Goal: Task Accomplishment & Management: Complete application form

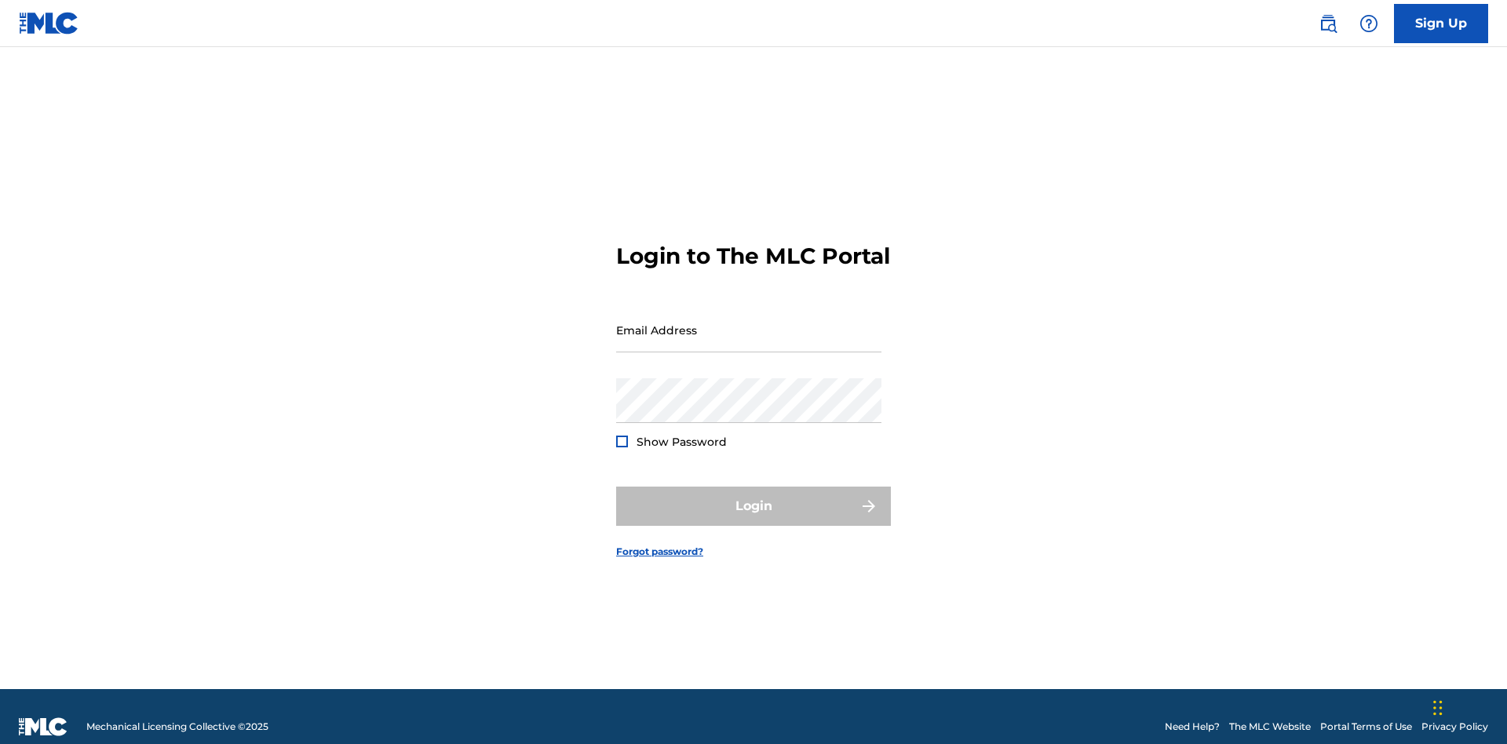
scroll to position [20, 0]
click at [749, 323] on input "Email Address" at bounding box center [748, 330] width 265 height 45
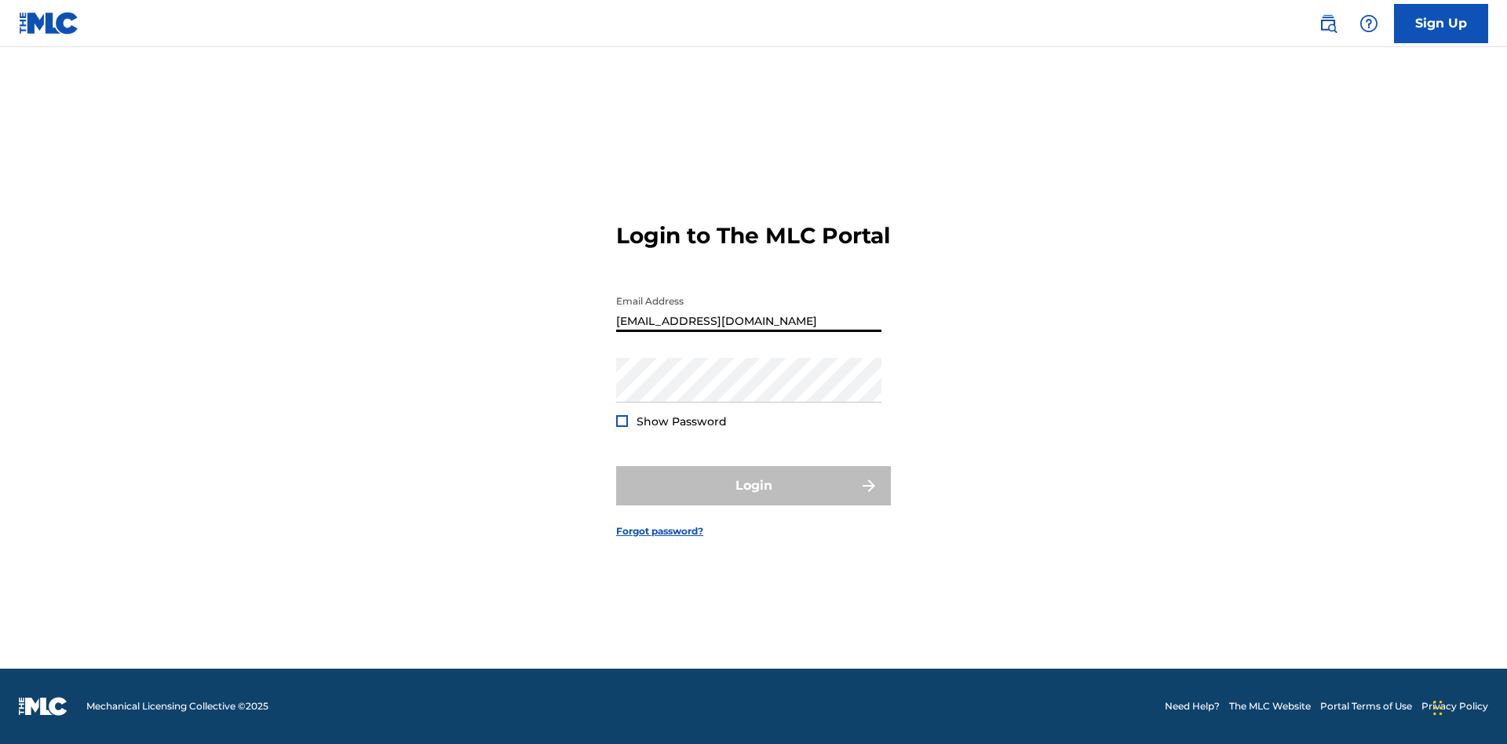
type input "[EMAIL_ADDRESS][DOMAIN_NAME]"
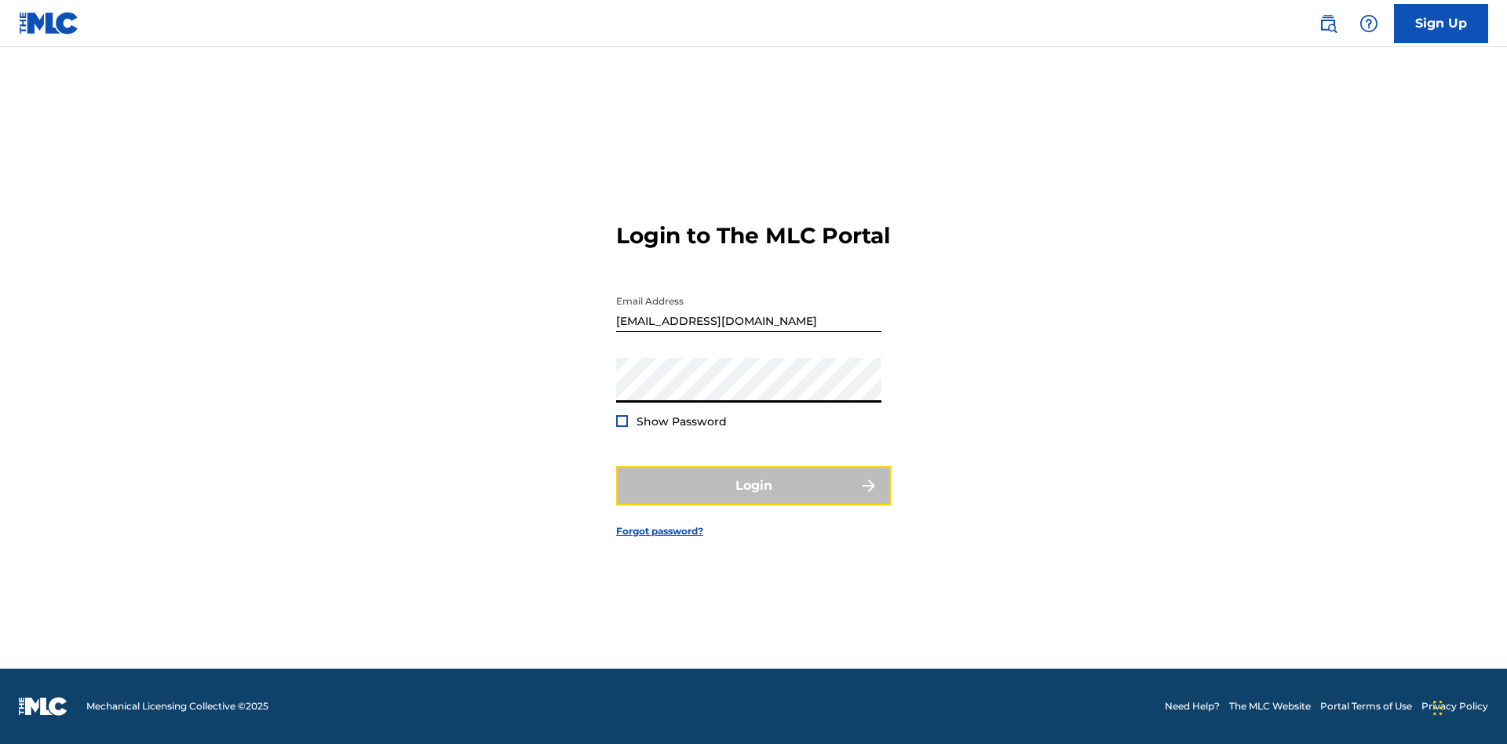
click at [753, 499] on button "Login" at bounding box center [753, 485] width 275 height 39
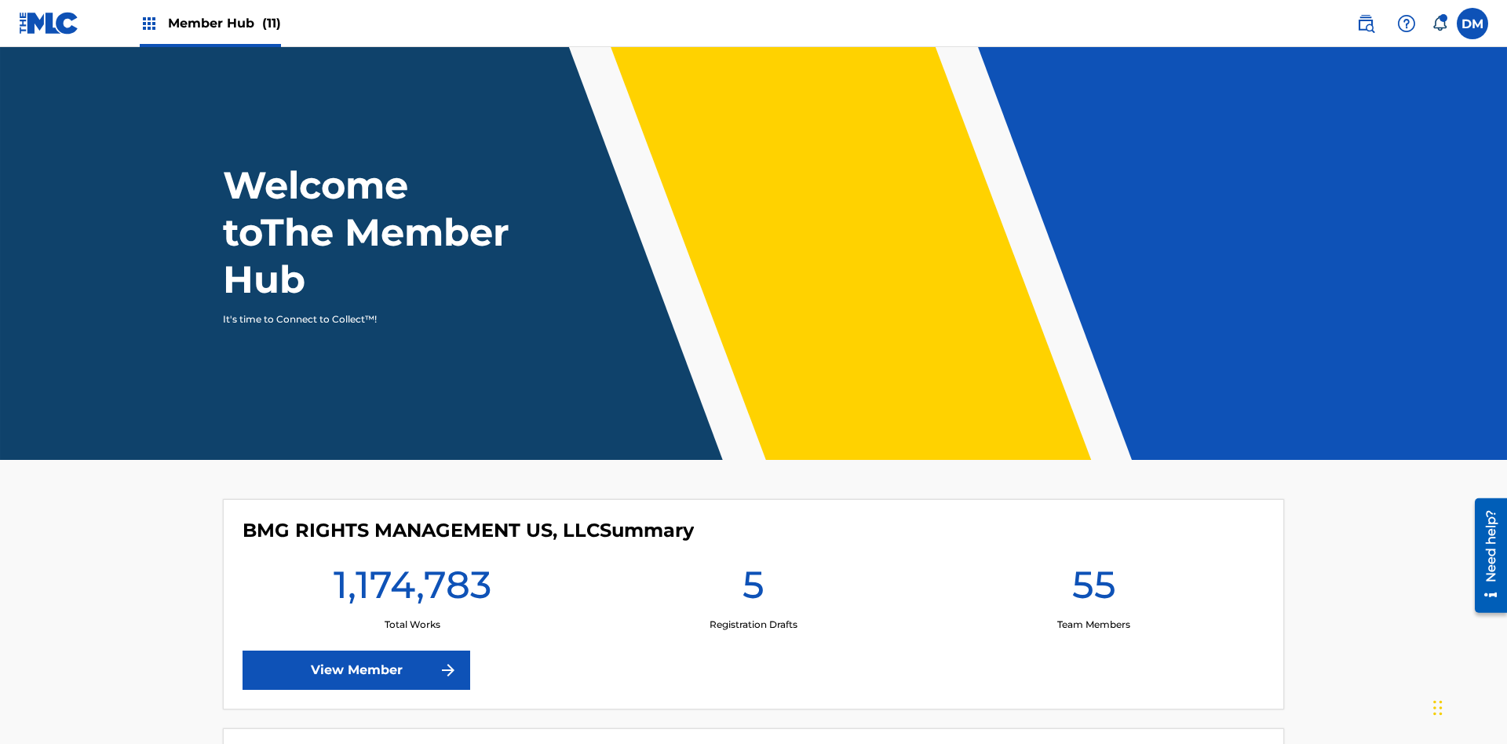
click at [224, 23] on span "Member Hub (11)" at bounding box center [224, 23] width 113 height 18
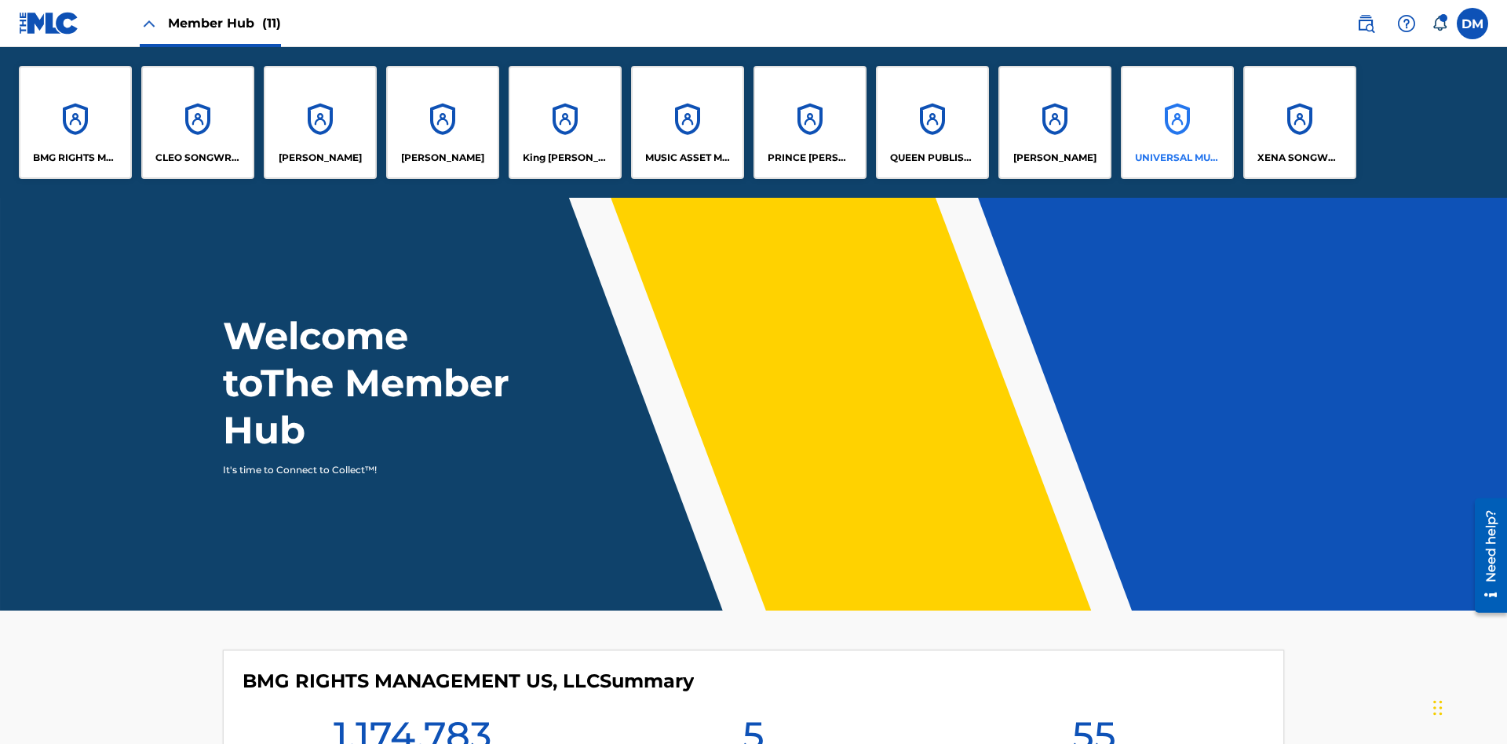
click at [1176, 158] on p "UNIVERSAL MUSIC PUB GROUP" at bounding box center [1178, 158] width 86 height 14
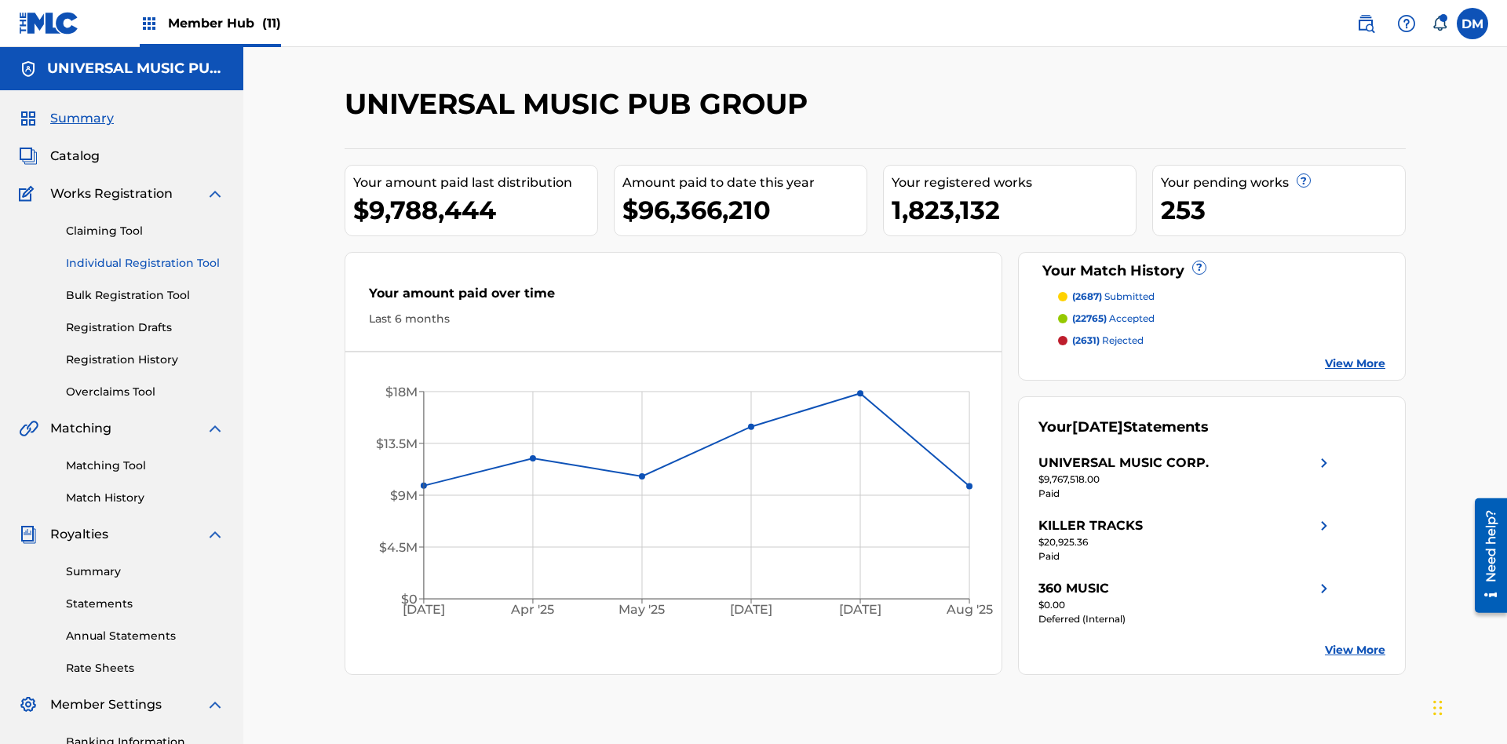
click at [145, 255] on link "Individual Registration Tool" at bounding box center [145, 263] width 159 height 16
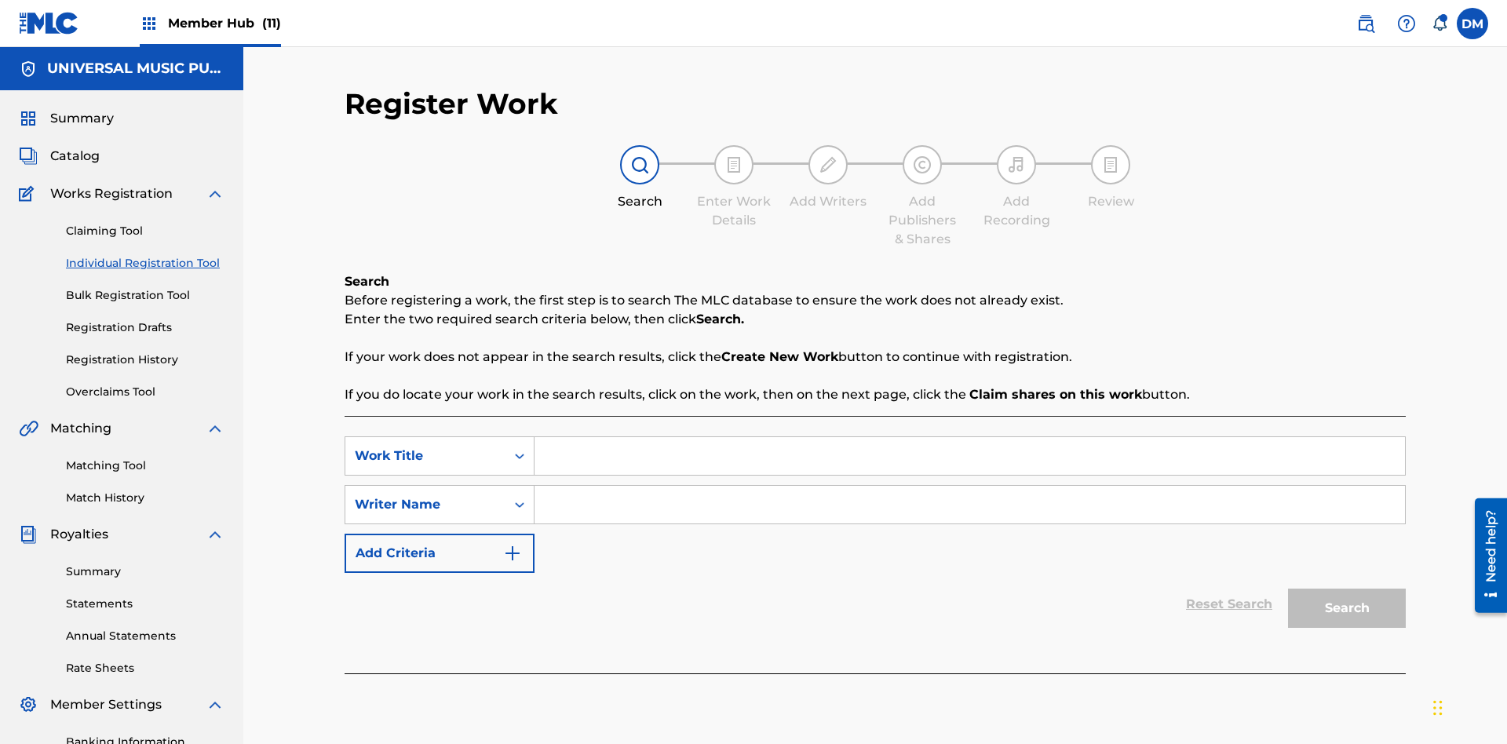
click at [969, 437] on input "Search Form" at bounding box center [969, 456] width 870 height 38
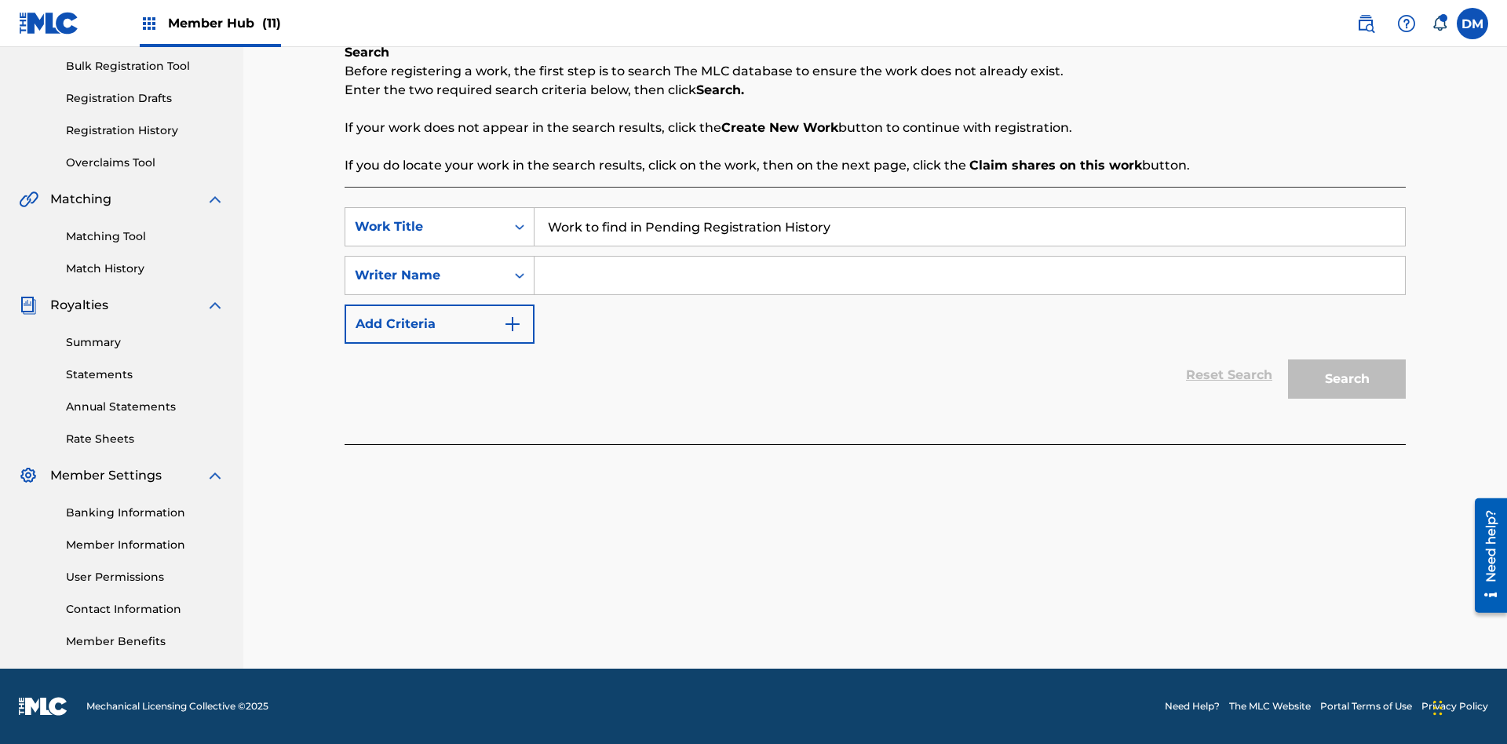
type input "Work to find in Pending Registration History"
click at [969, 275] on input "Search Form" at bounding box center [969, 276] width 870 height 38
type input "Test Name"
click at [1347, 379] on button "Search" at bounding box center [1347, 378] width 118 height 39
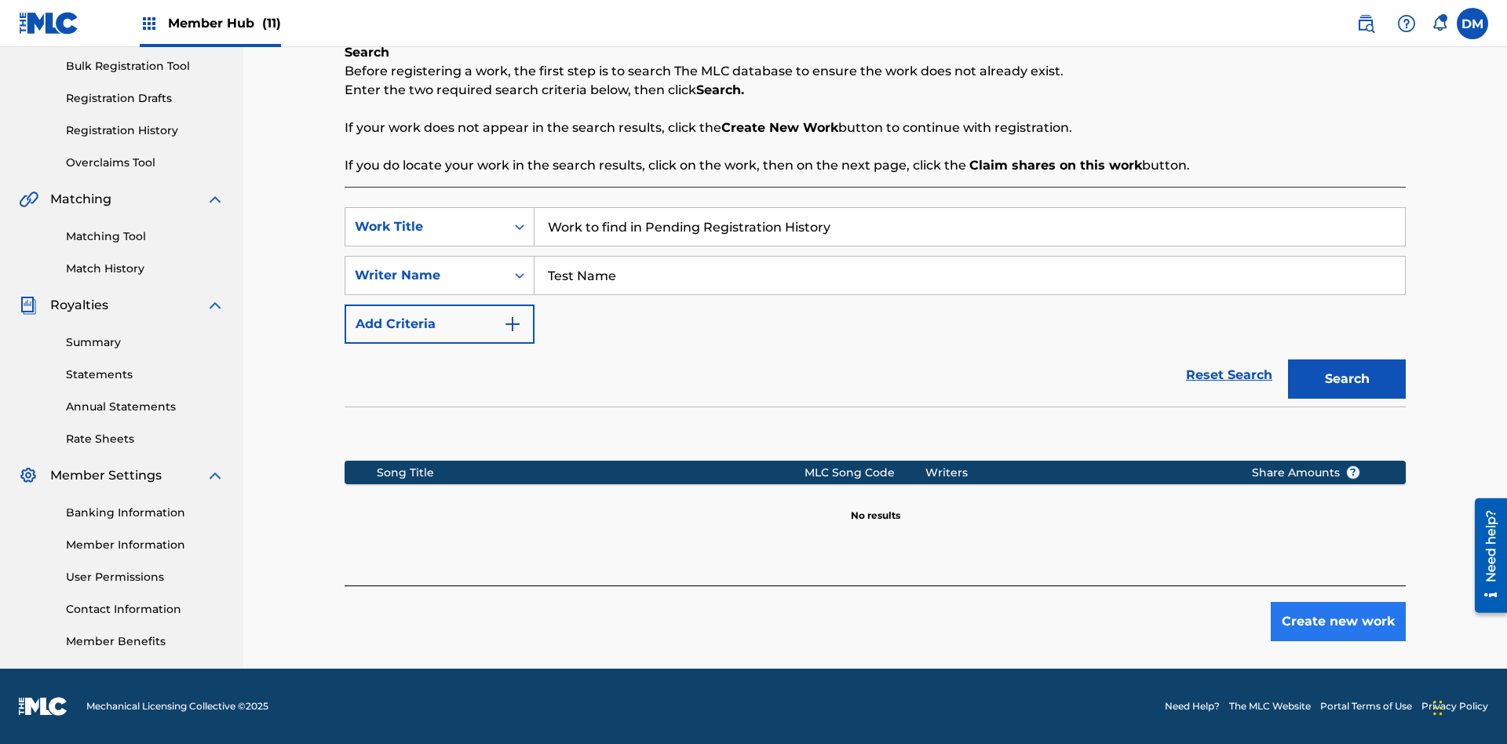
click at [1338, 622] on button "Create new work" at bounding box center [1338, 621] width 135 height 39
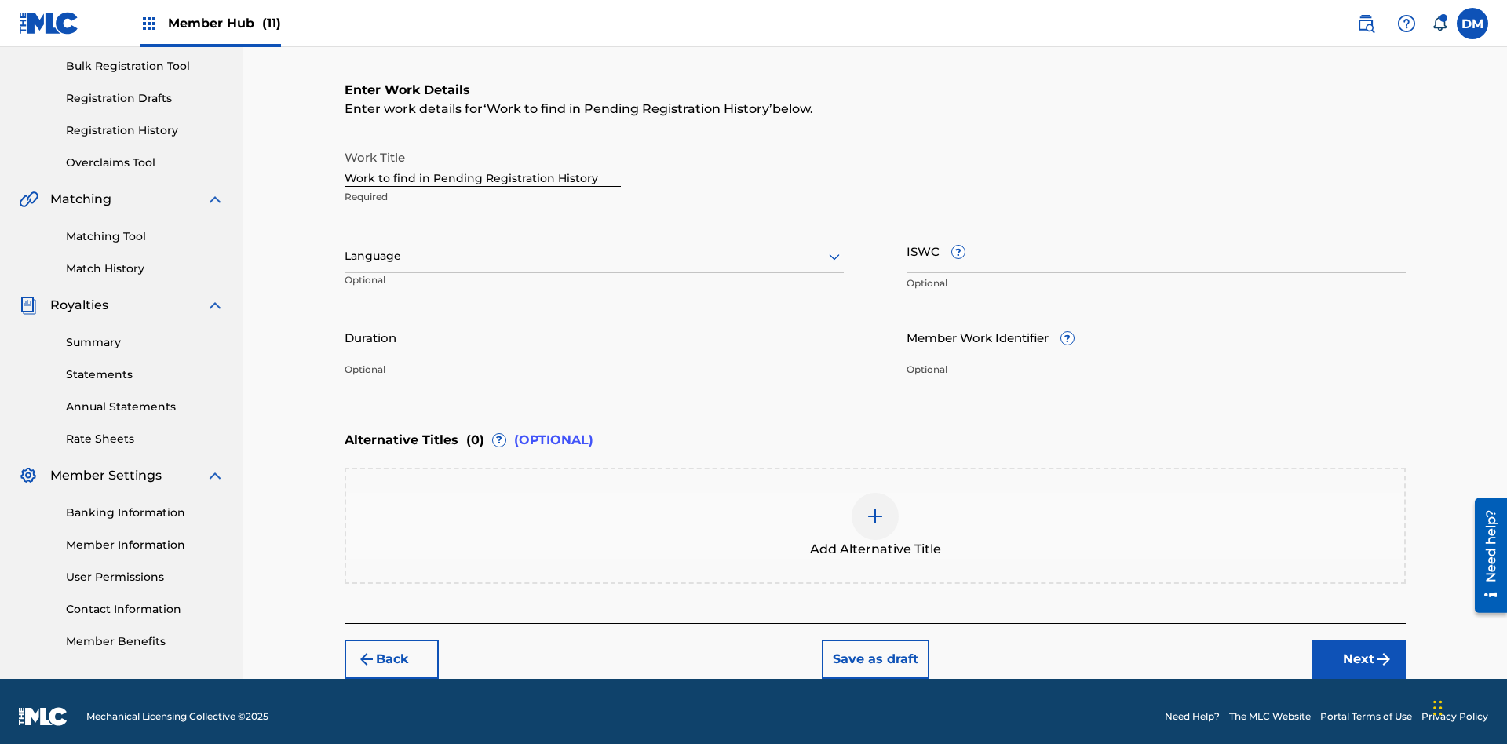
click at [594, 326] on input "Duration" at bounding box center [594, 337] width 499 height 45
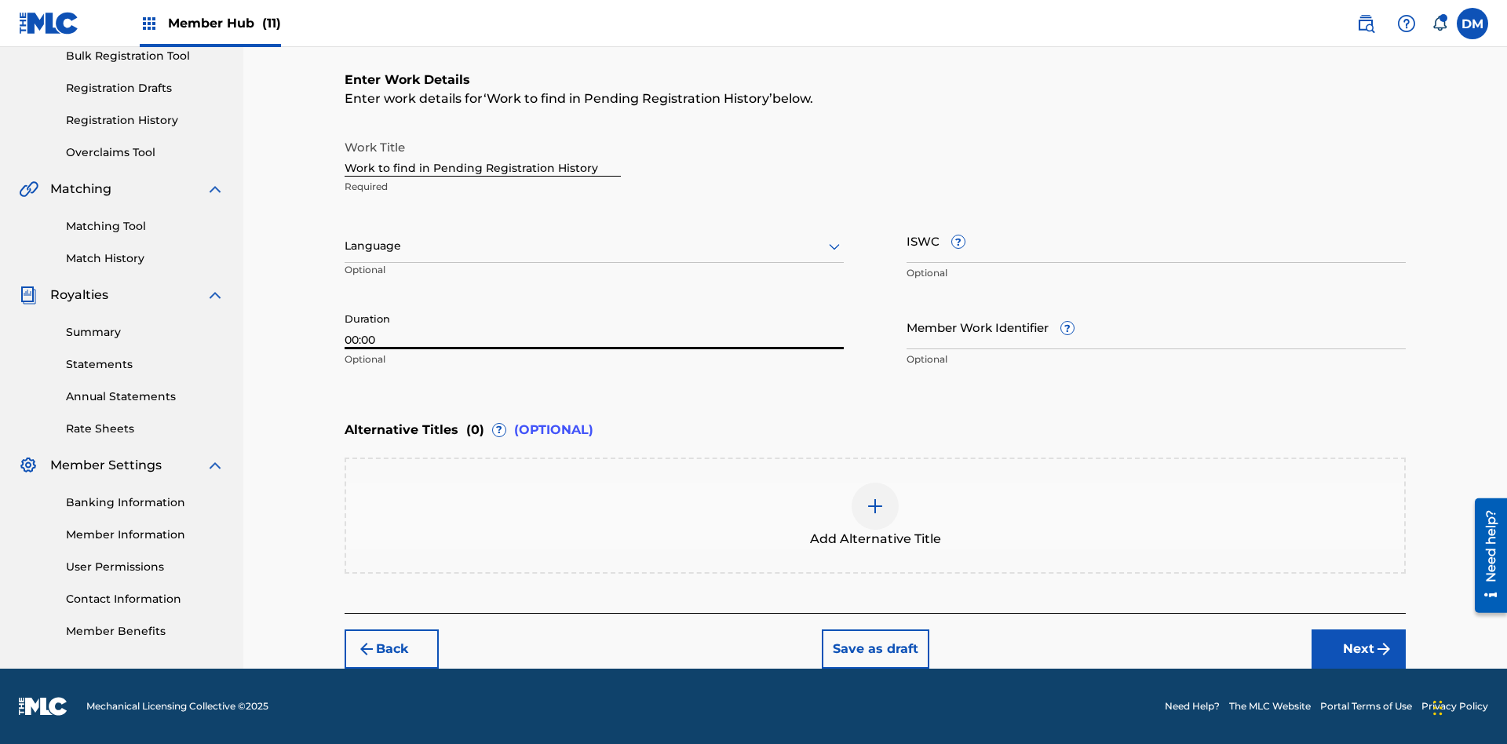
type input "00:00"
click at [834, 246] on icon at bounding box center [834, 246] width 19 height 19
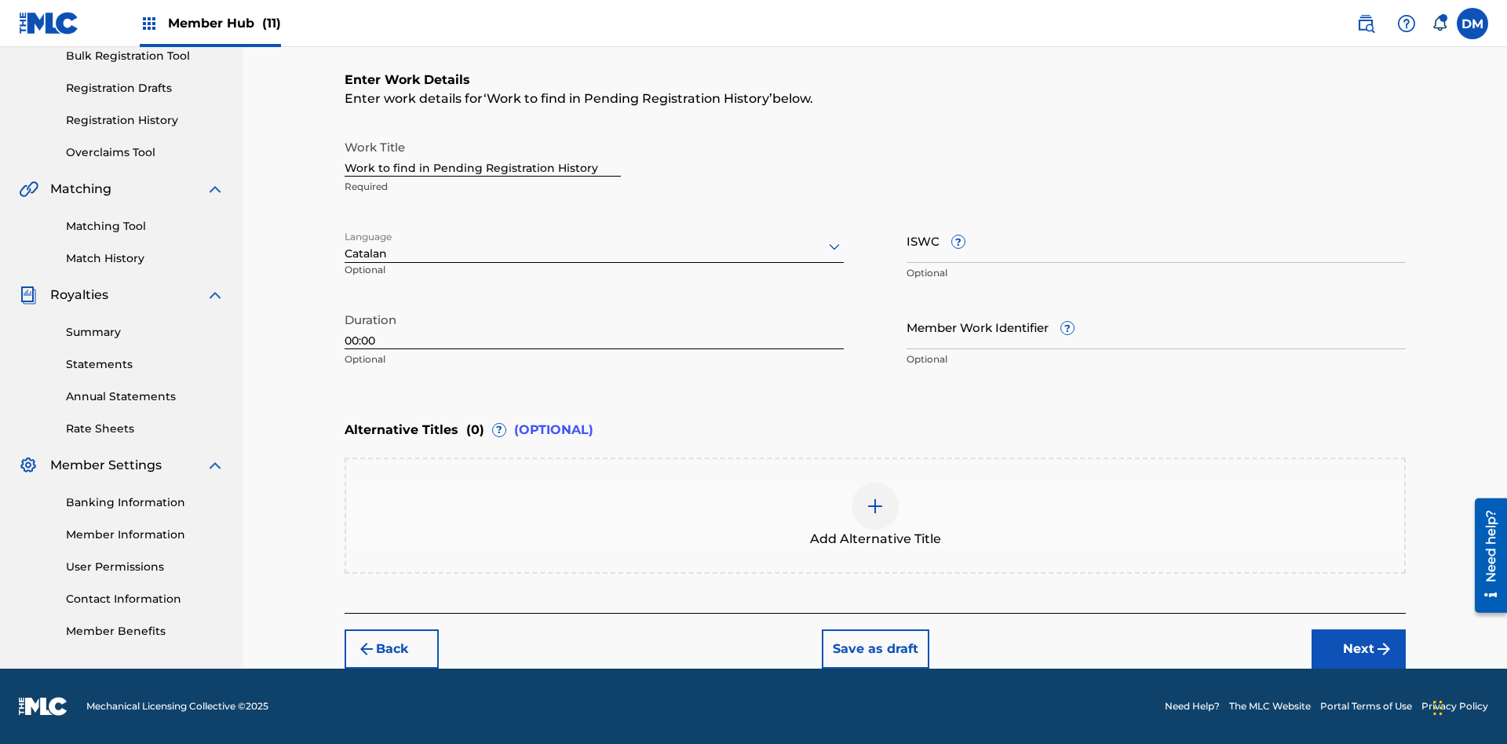
scroll to position [0, 0]
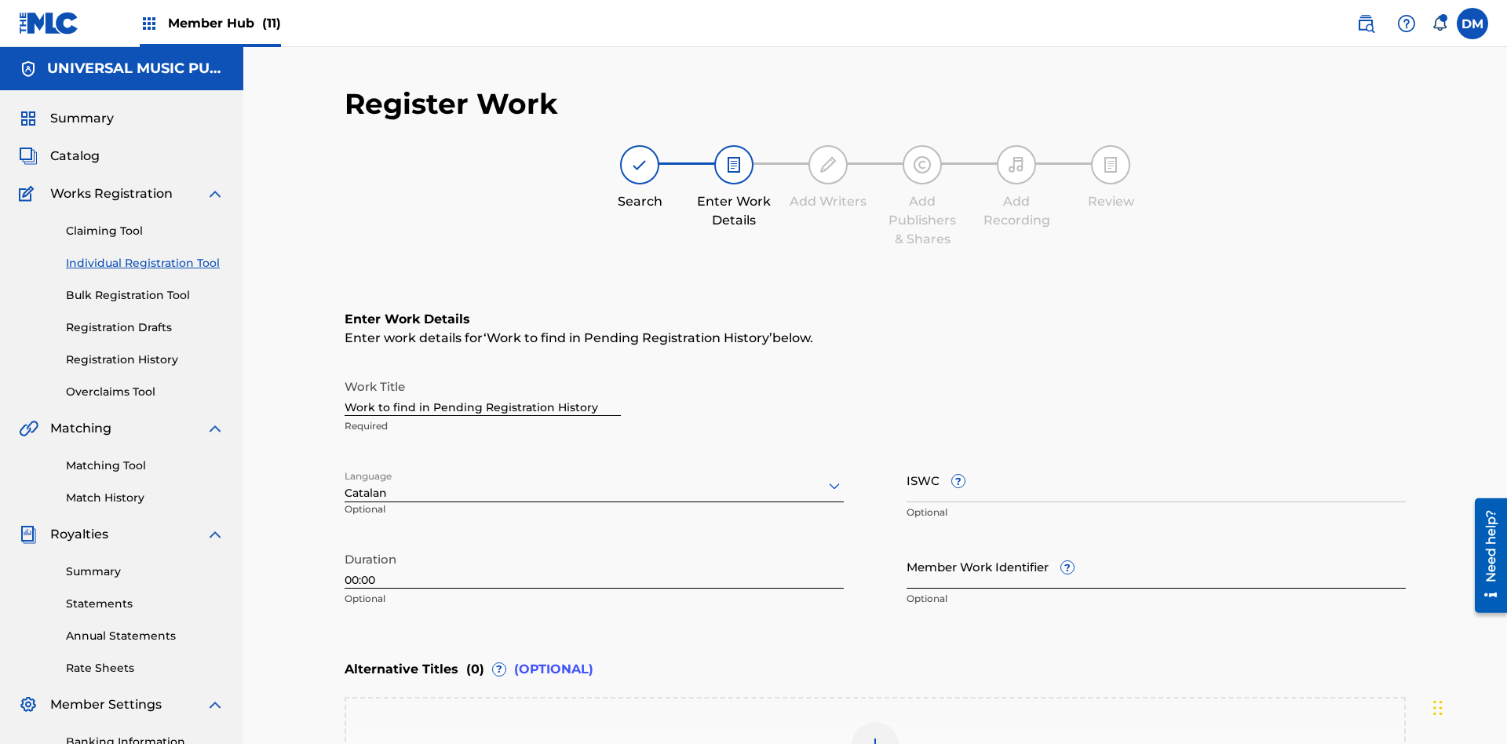
click at [1156, 544] on input "Member Work Identifier ?" at bounding box center [1155, 566] width 499 height 45
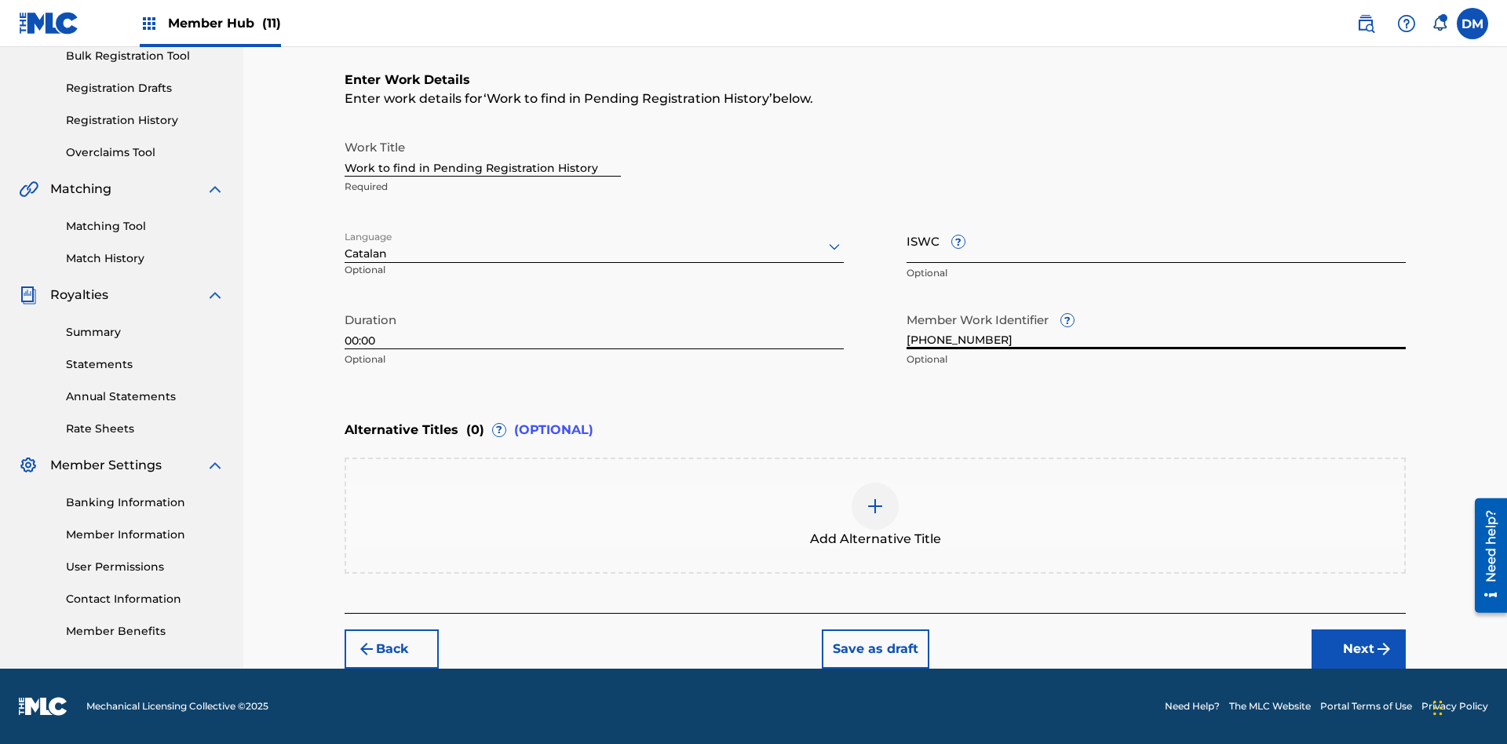
type input "[PHONE_NUMBER]"
click at [1156, 240] on input "ISWC ?" at bounding box center [1155, 240] width 499 height 45
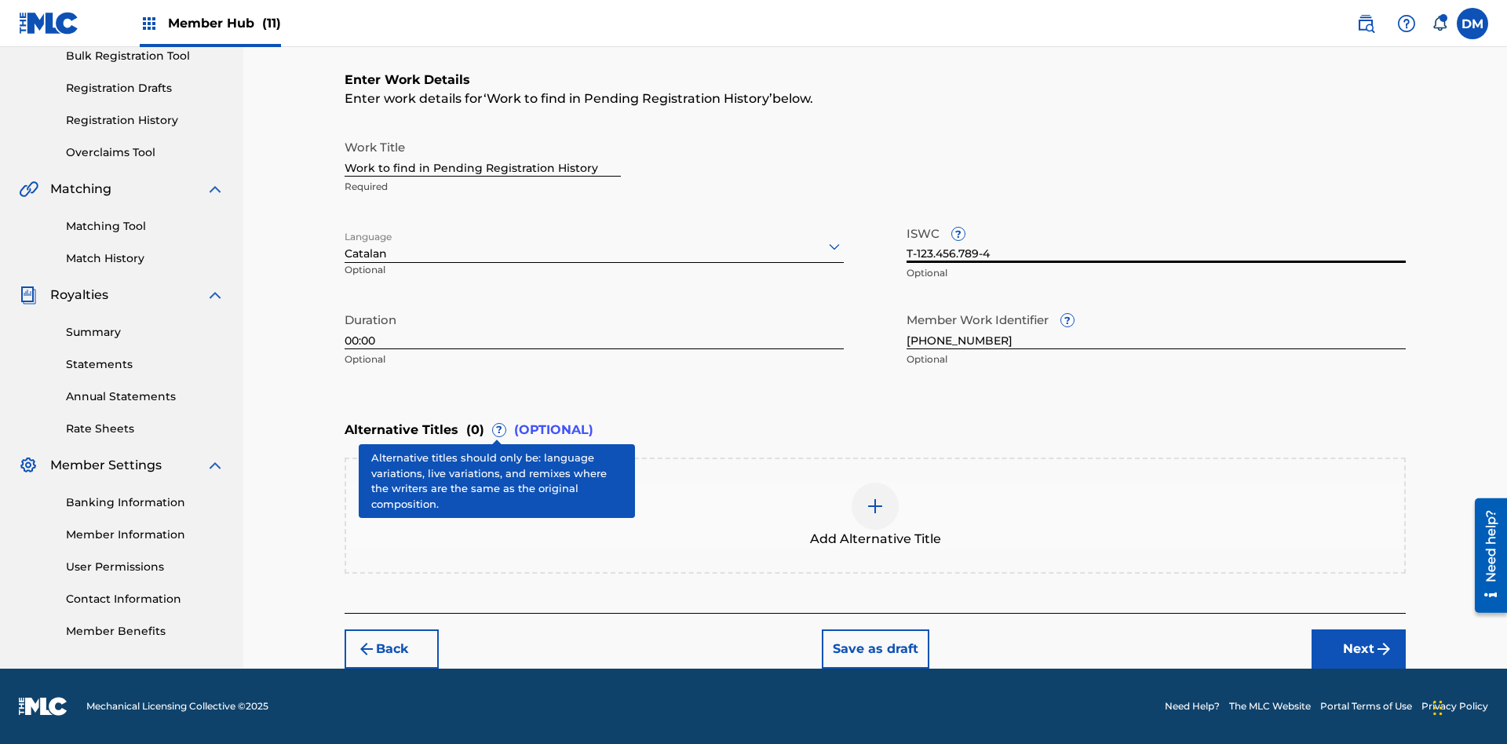
type input "T-123.456.789-4"
click at [875, 515] on img at bounding box center [875, 506] width 19 height 19
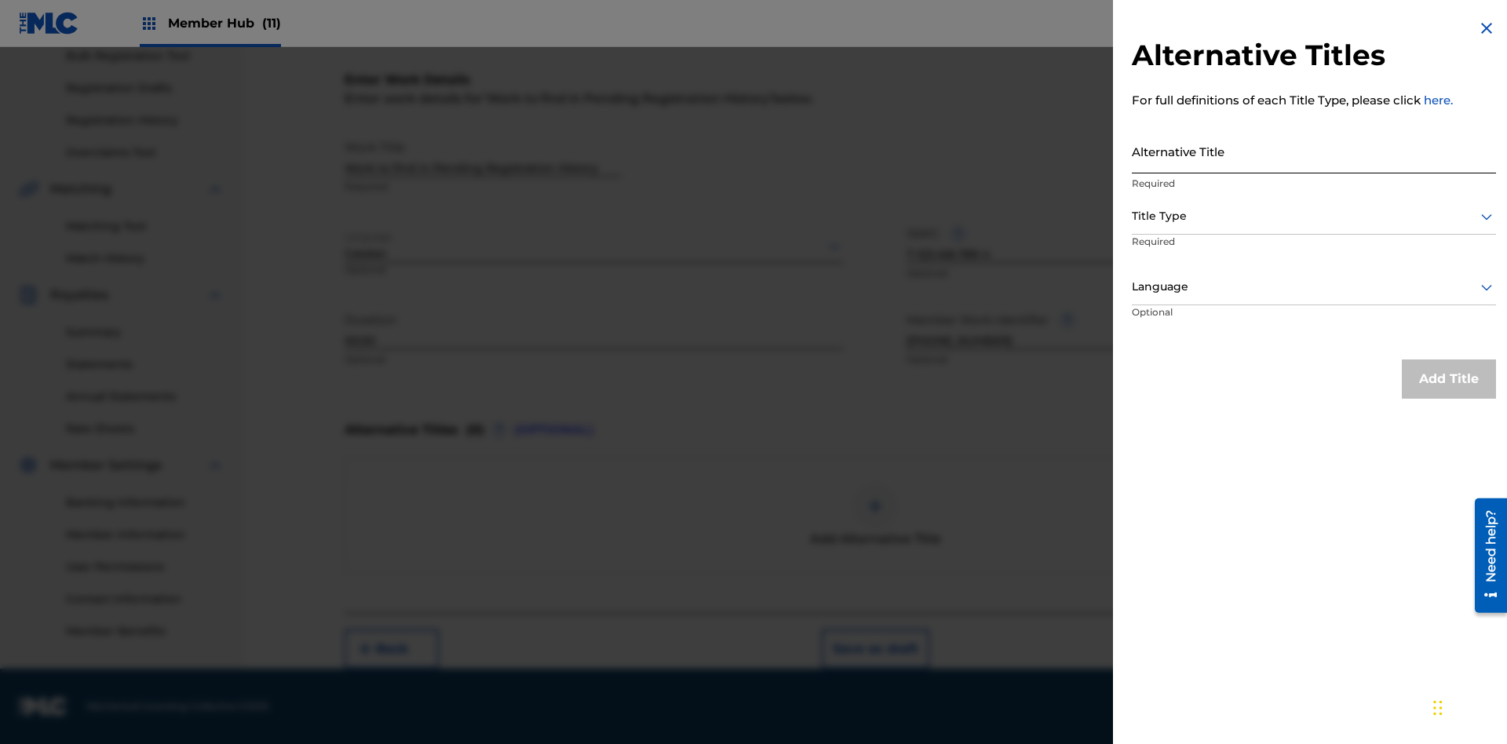
click at [1314, 151] on input "Alternative Title" at bounding box center [1314, 151] width 364 height 45
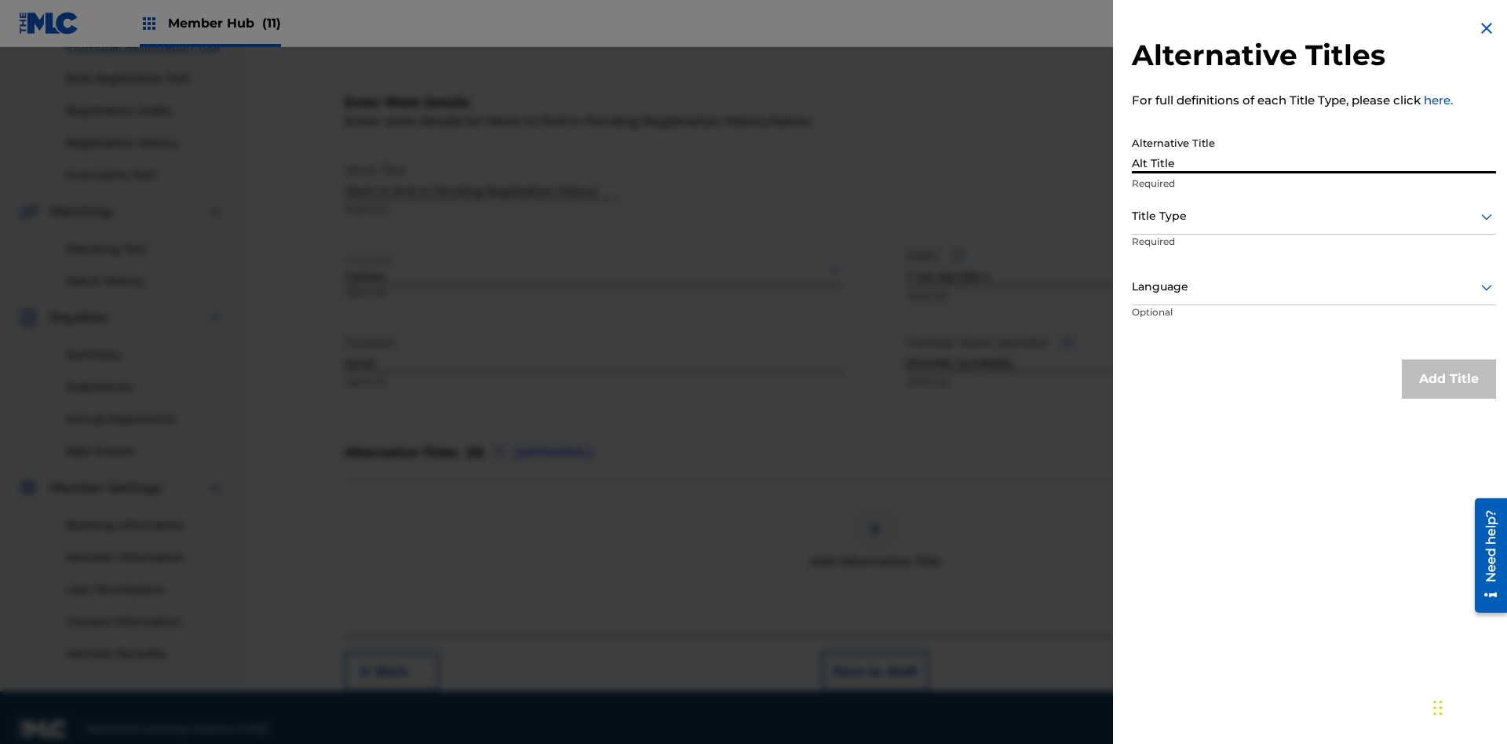
type input "Alt Title"
click at [1314, 216] on div at bounding box center [1314, 216] width 364 height 20
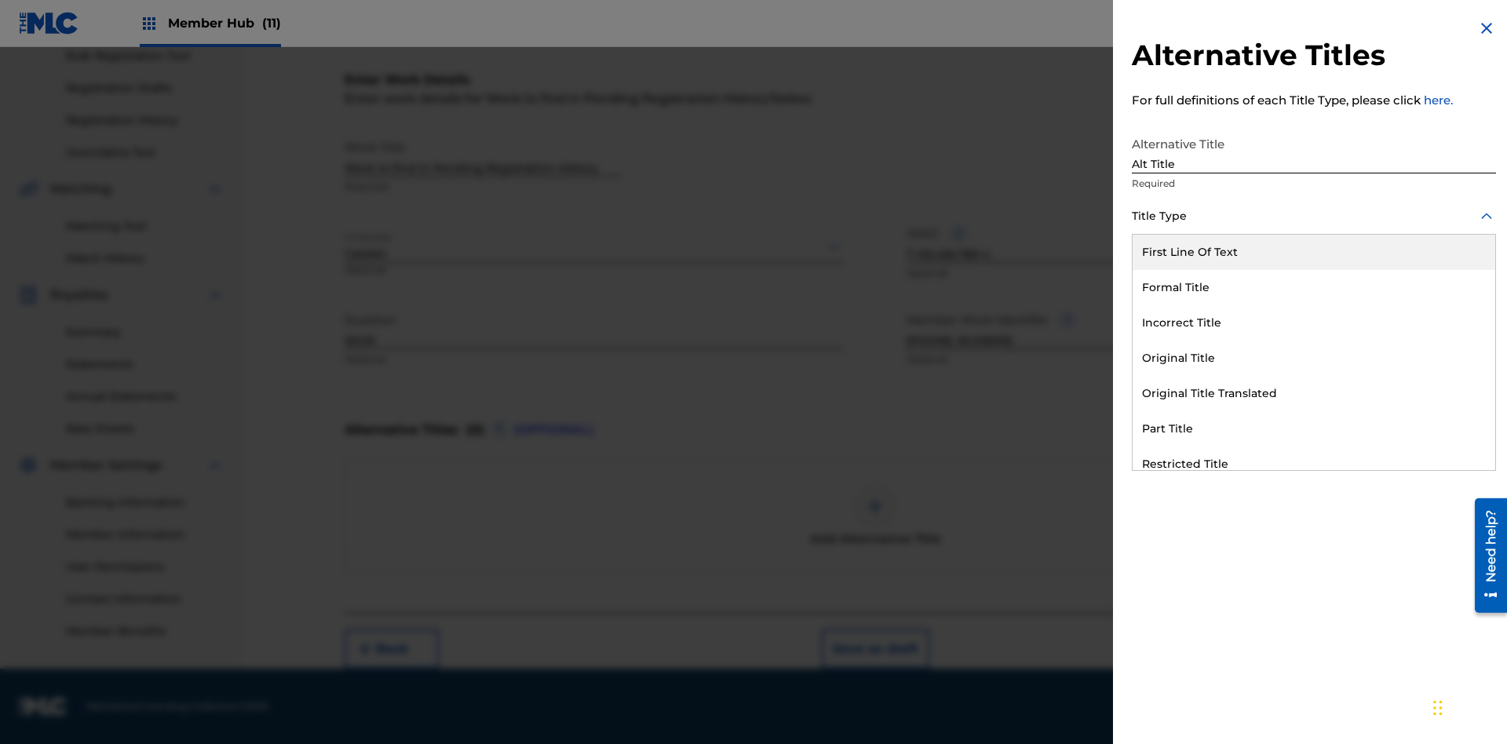
click at [1314, 358] on div "Original Title" at bounding box center [1313, 358] width 363 height 35
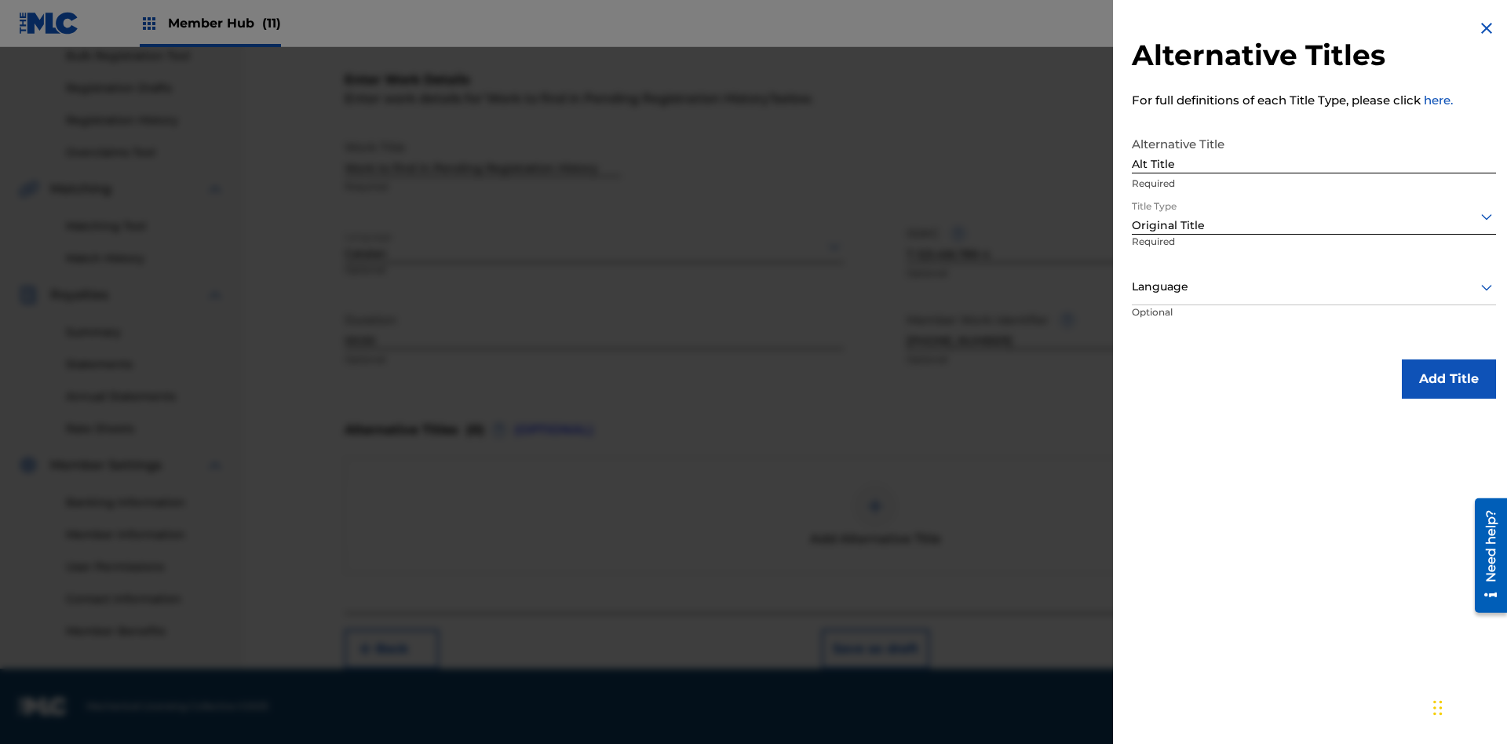
click at [1314, 286] on div at bounding box center [1314, 287] width 364 height 20
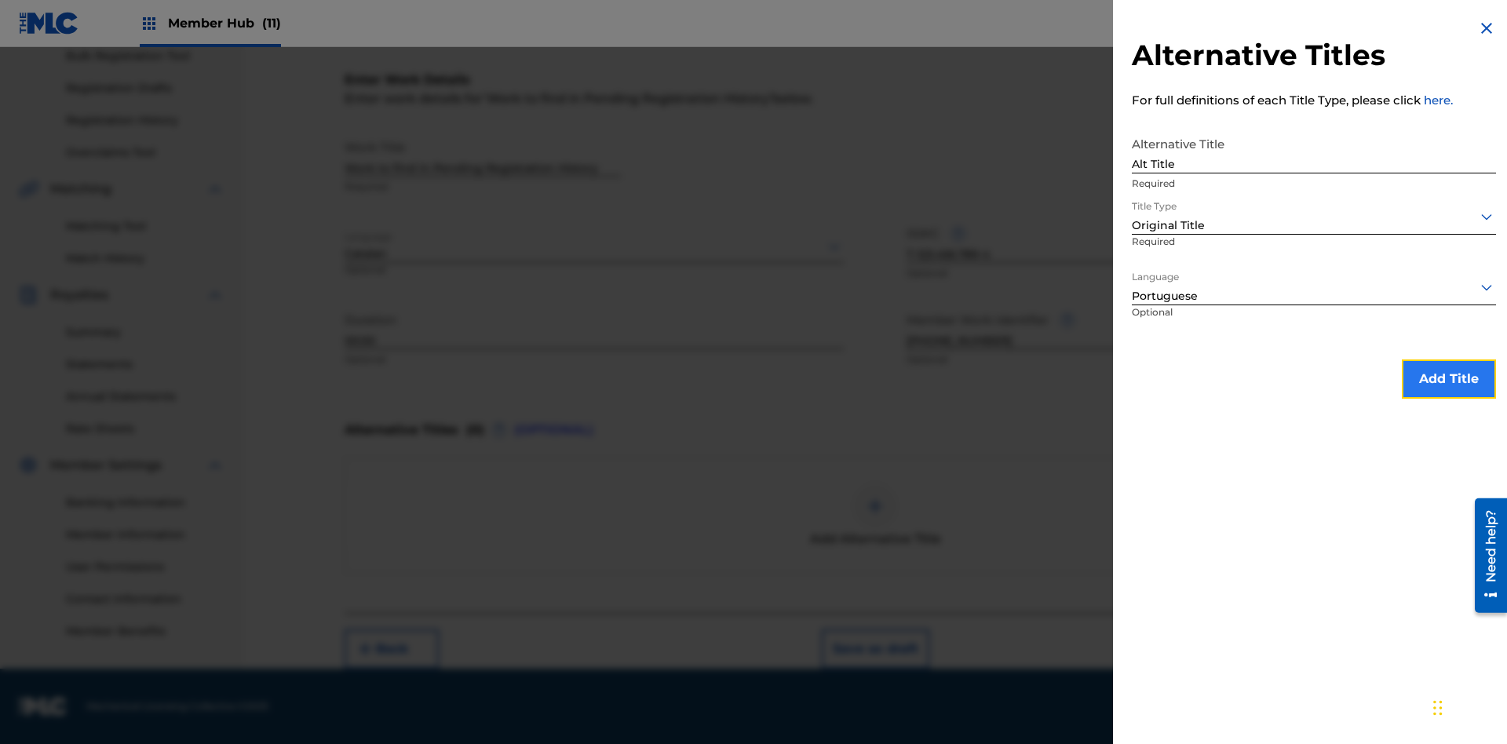
click at [1449, 378] on button "Add Title" at bounding box center [1449, 378] width 94 height 39
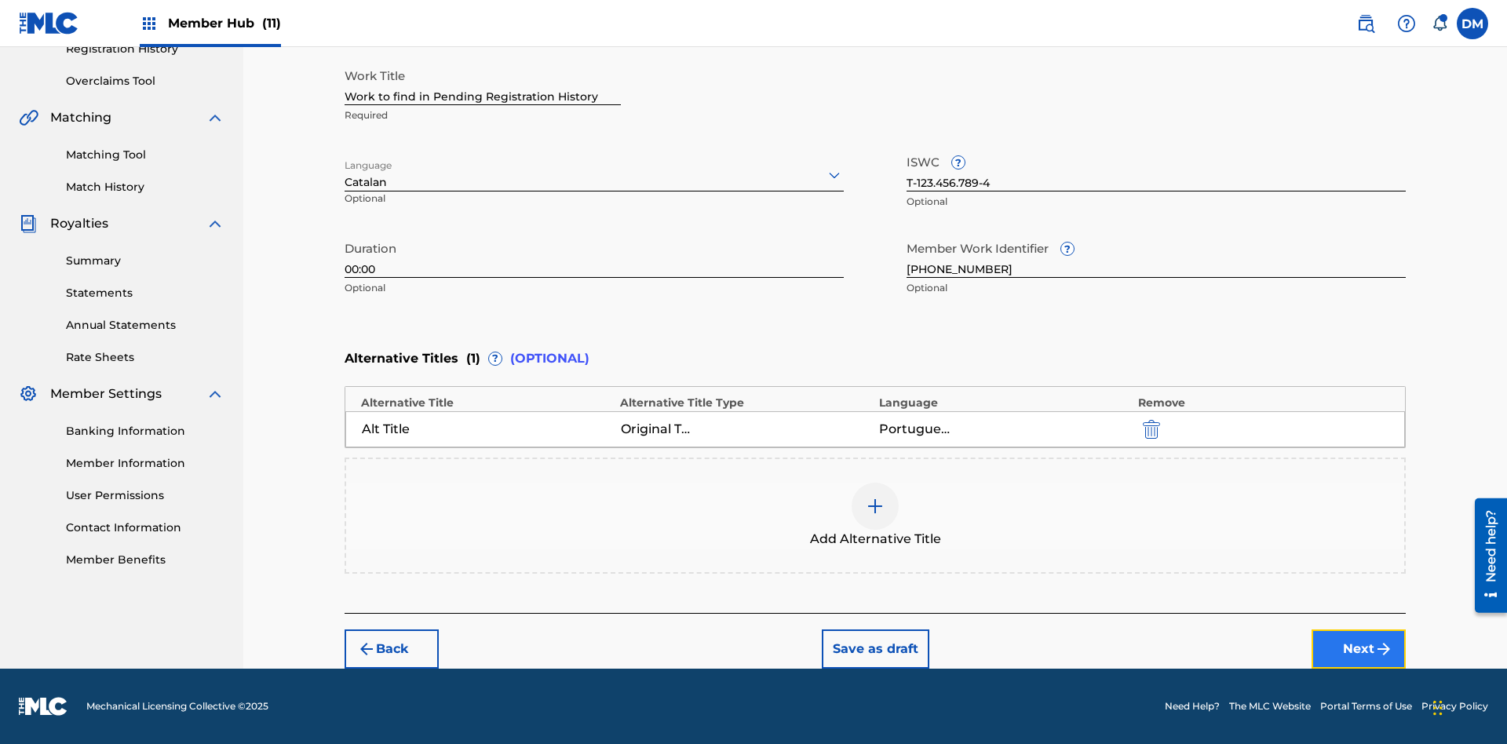
click at [1358, 649] on button "Next" at bounding box center [1358, 648] width 94 height 39
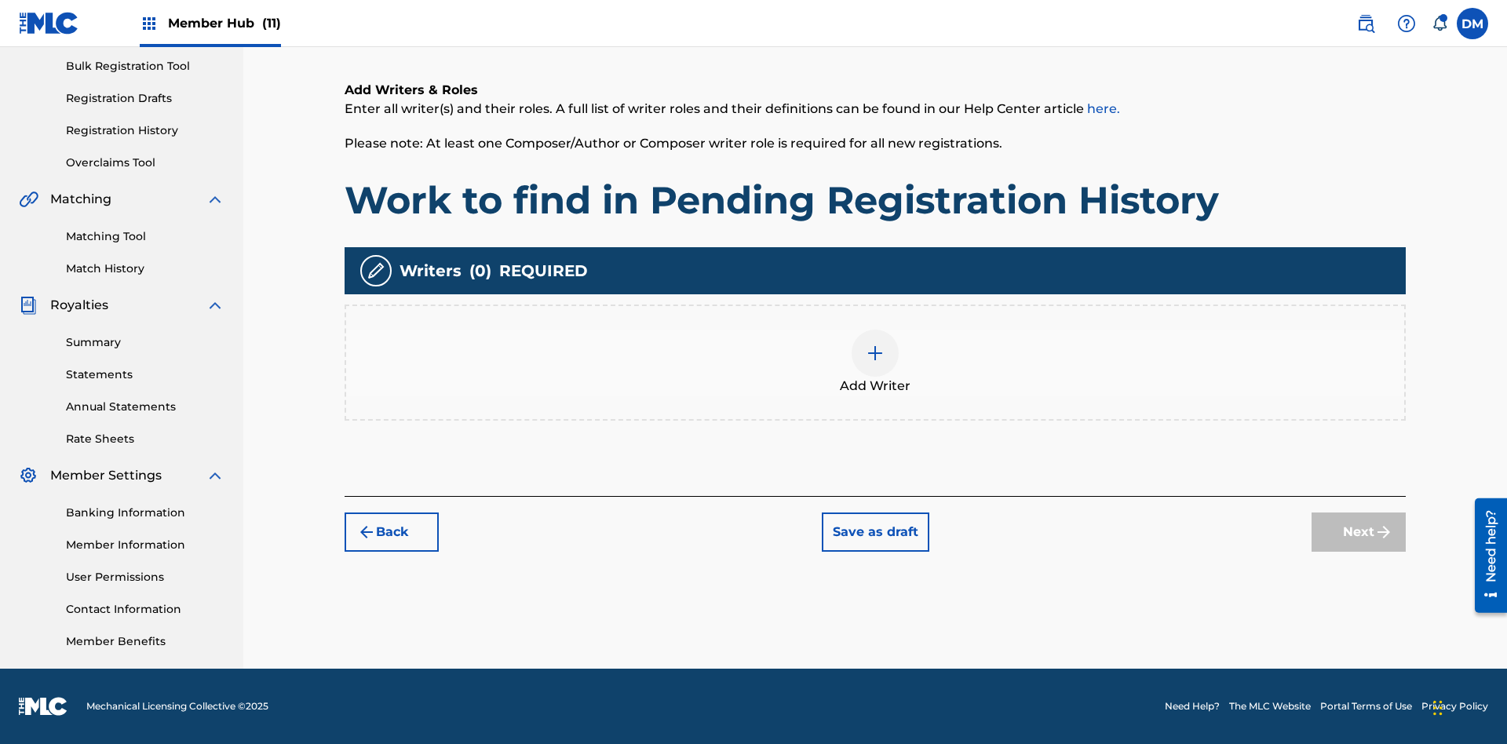
scroll to position [229, 0]
click at [875, 362] on img at bounding box center [875, 353] width 19 height 19
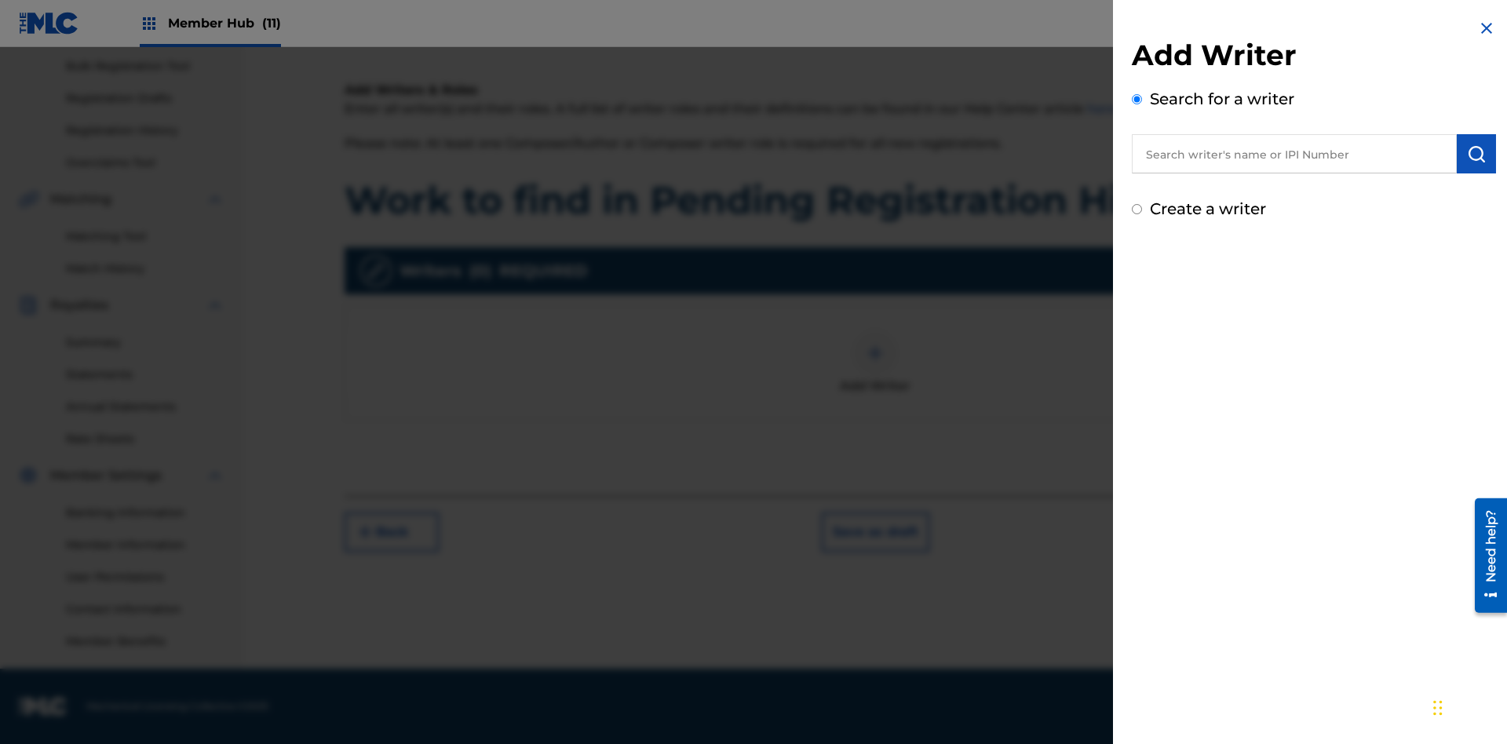
click at [1294, 154] on input "text" at bounding box center [1294, 153] width 325 height 39
type input "Test2025.09.22.15.56.50"
click at [1476, 154] on img "submit" at bounding box center [1476, 153] width 19 height 19
click at [1137, 276] on input "Create a writer" at bounding box center [1137, 276] width 10 height 10
radio input "false"
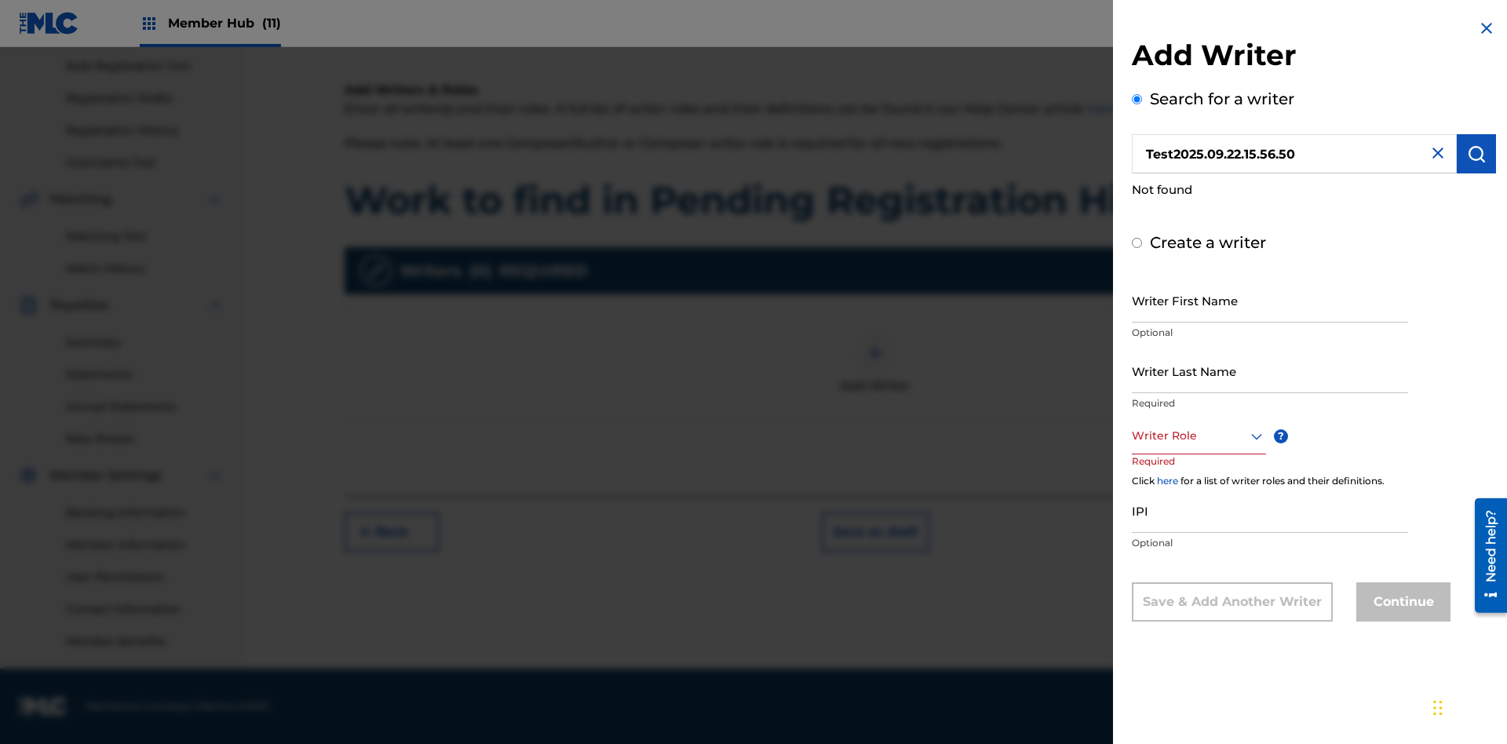
radio input "false"
radio input "true"
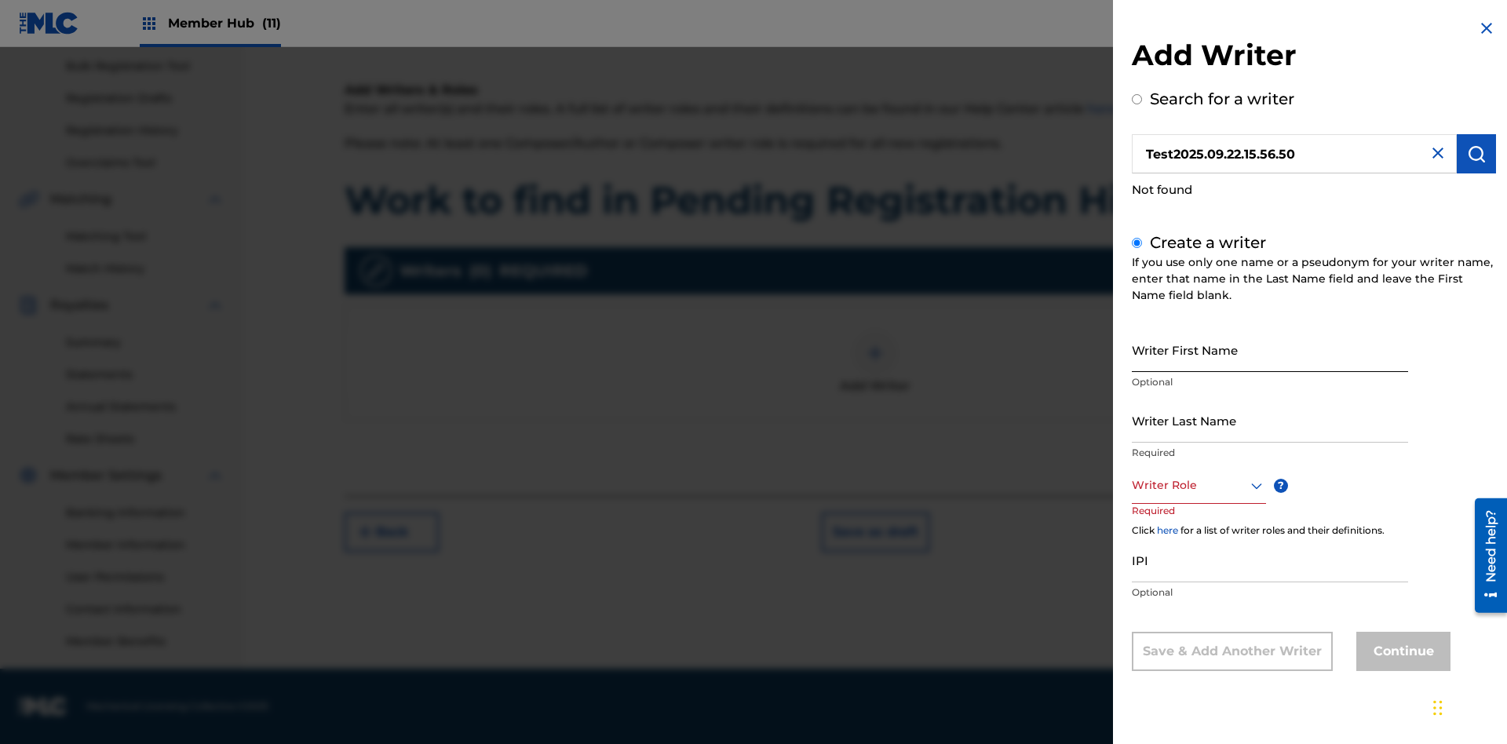
click at [1270, 349] on input "Writer First Name" at bounding box center [1270, 349] width 276 height 45
type input "Test2025.09.22.15.56.51"
click at [1270, 420] on input "Writer Last Name" at bounding box center [1270, 420] width 276 height 45
type input "Test2025.09.22.15.56.51"
click at [1198, 485] on div at bounding box center [1199, 486] width 134 height 20
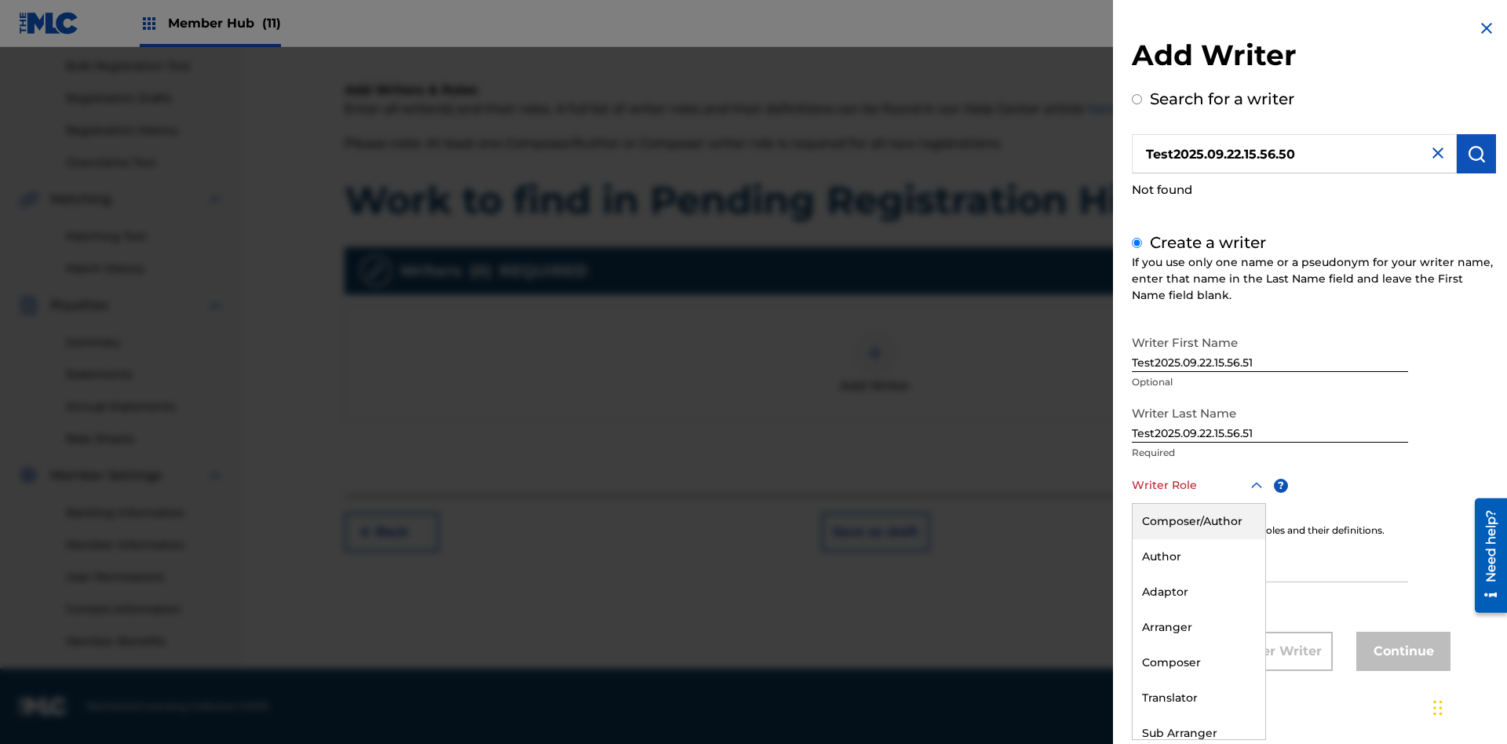
click at [1198, 662] on div "Composer" at bounding box center [1198, 662] width 133 height 35
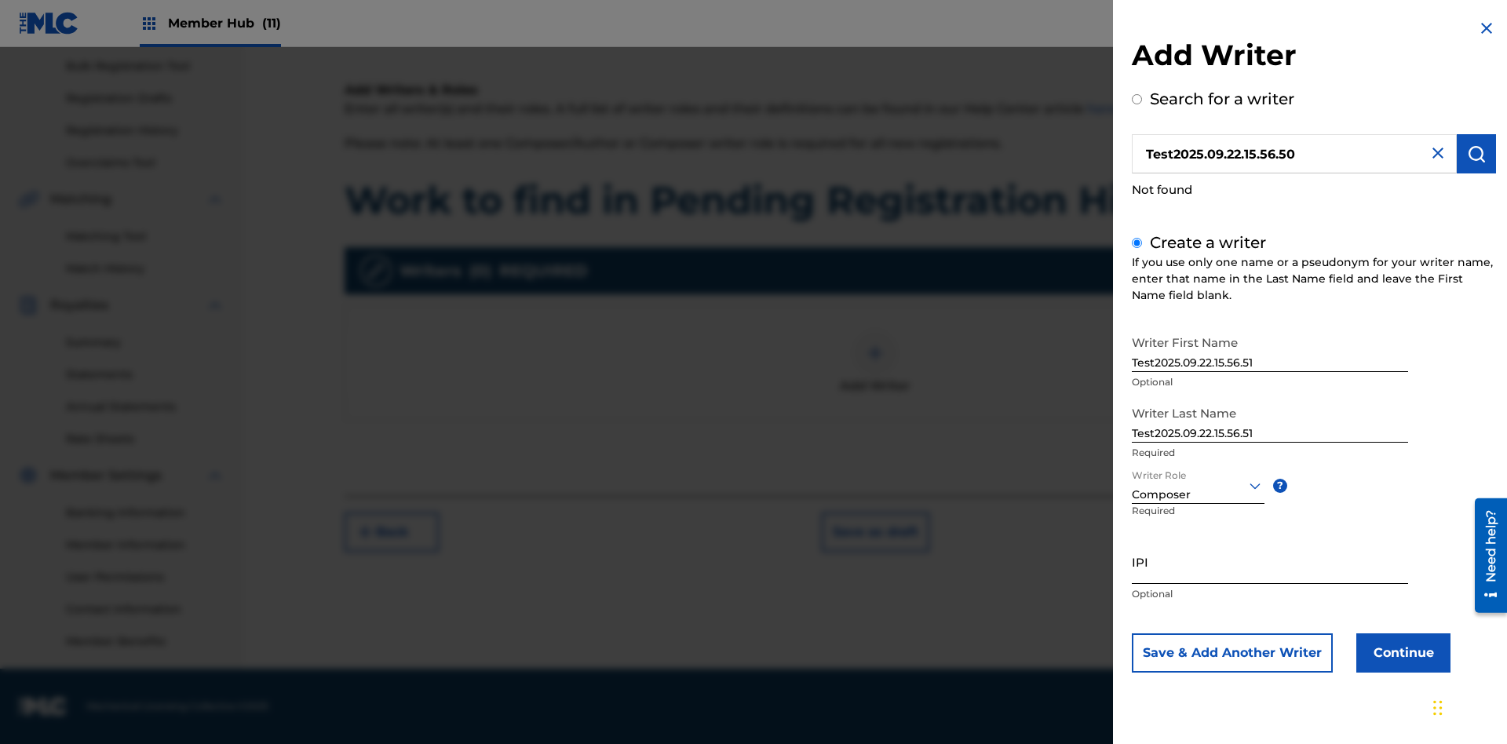
click at [1270, 561] on input "IPI" at bounding box center [1270, 561] width 276 height 45
click at [1401, 652] on button "Continue" at bounding box center [1403, 652] width 94 height 39
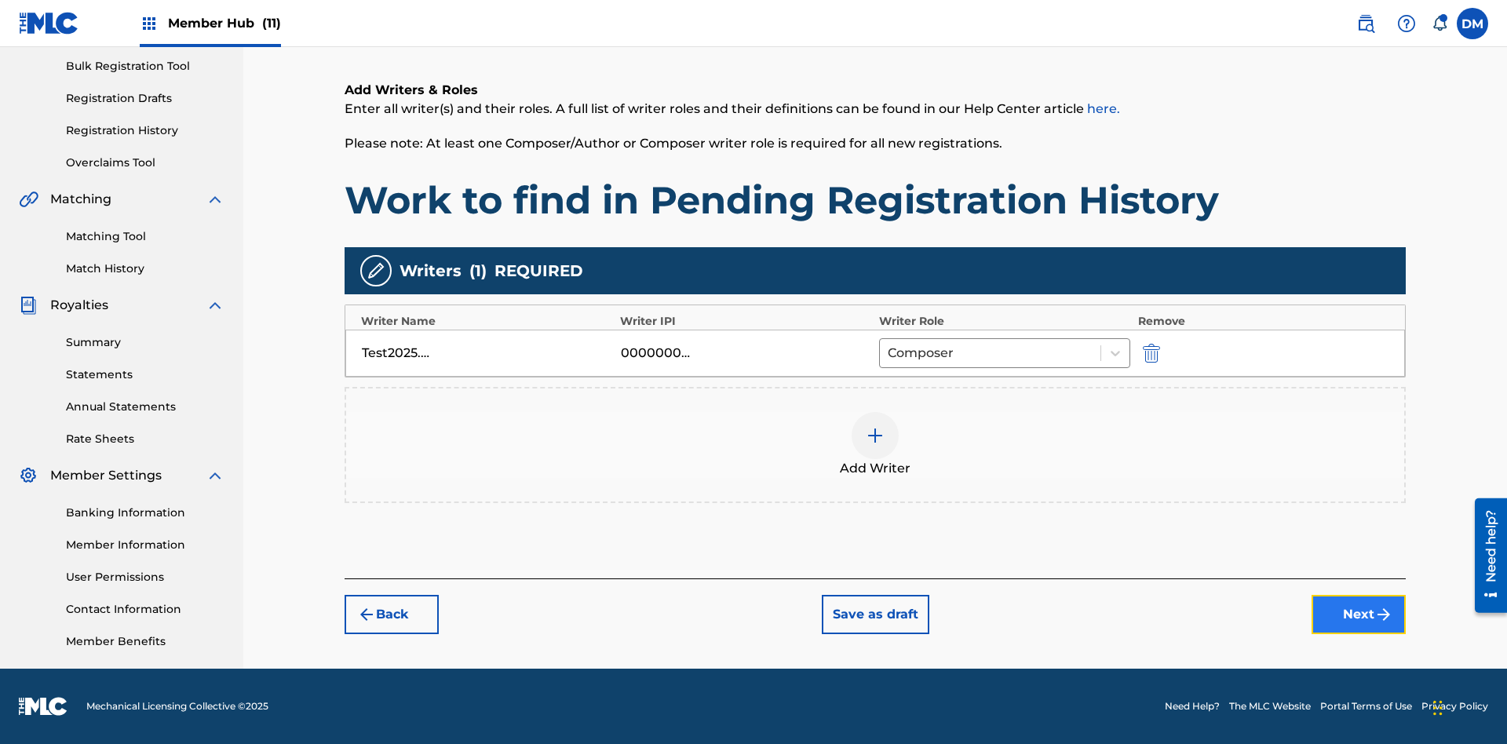
click at [1358, 614] on button "Next" at bounding box center [1358, 614] width 94 height 39
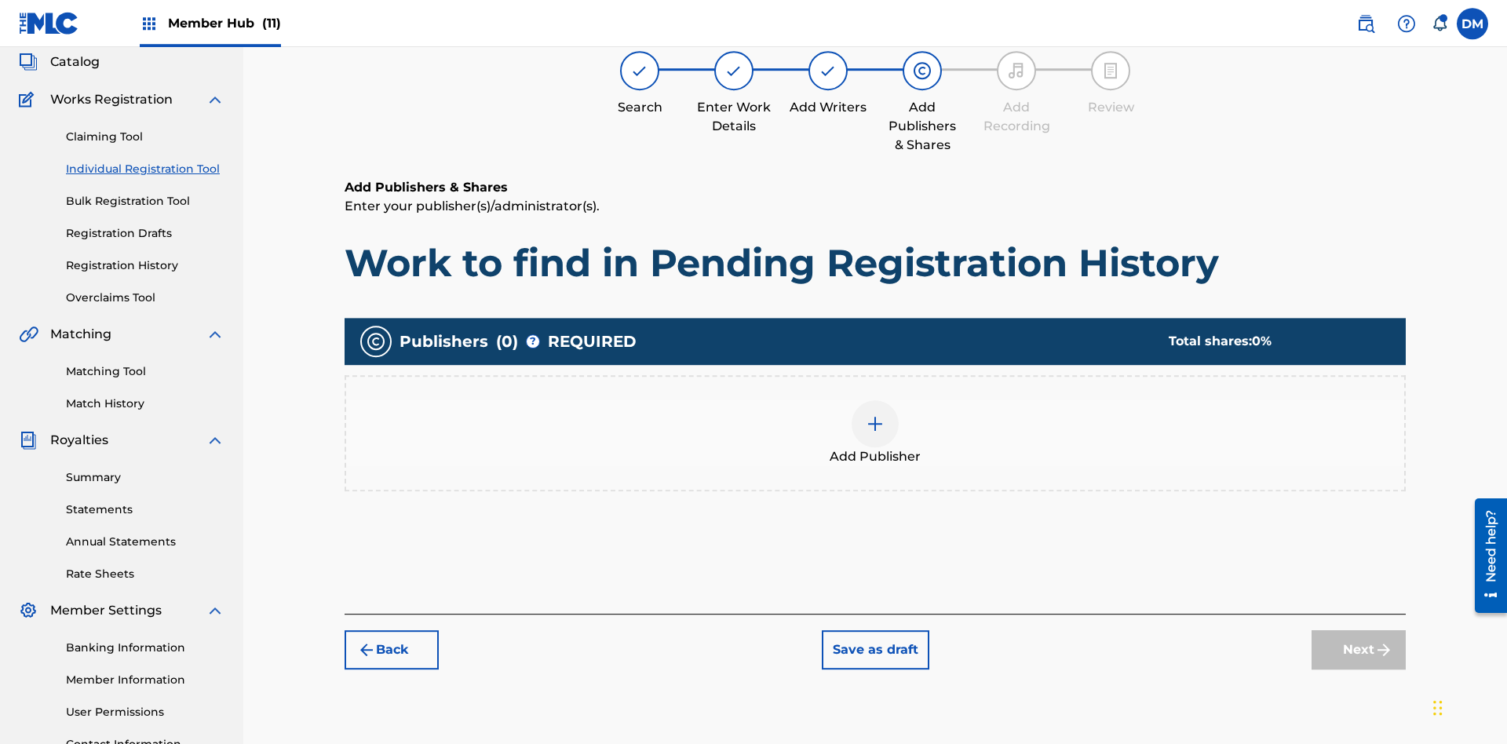
click at [875, 414] on img at bounding box center [875, 423] width 19 height 19
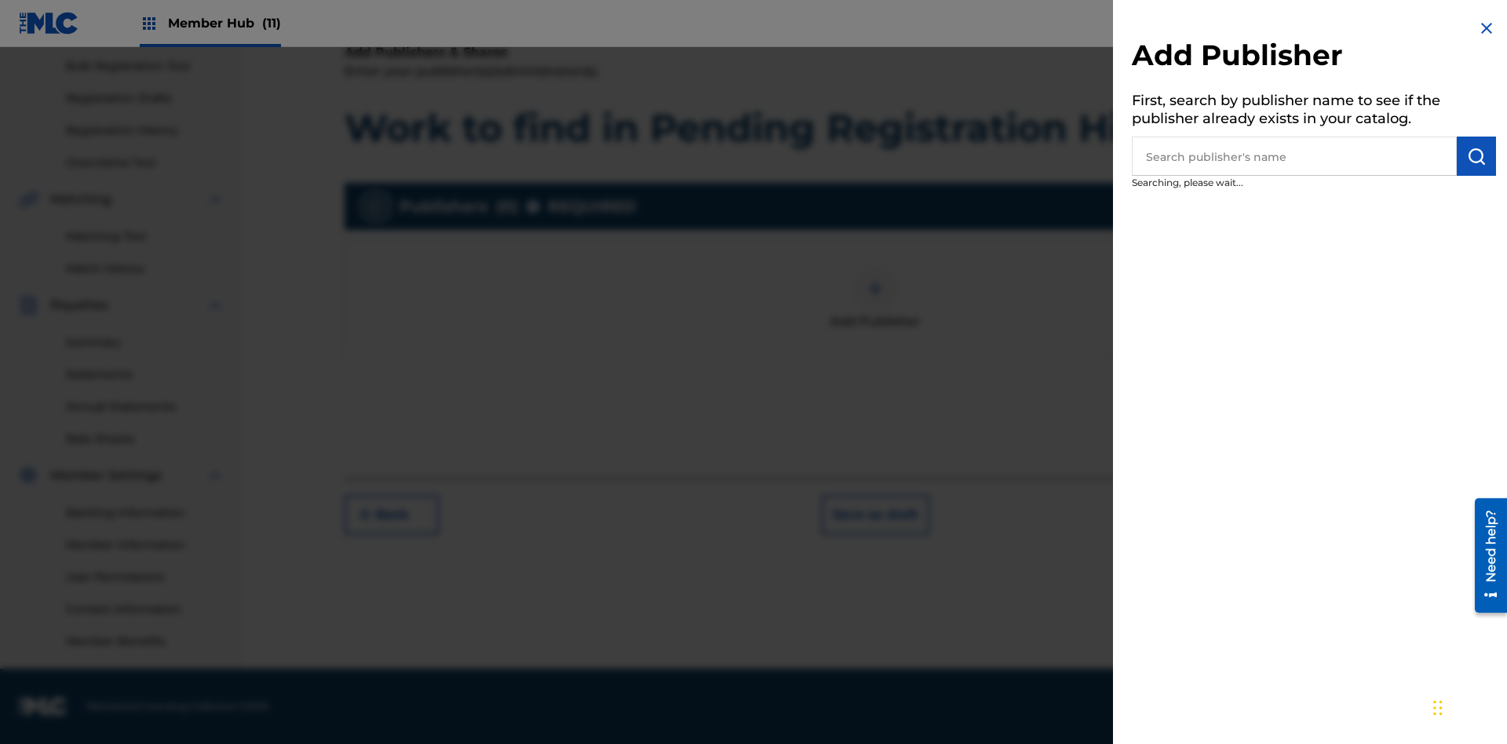
click at [1294, 156] on input "text" at bounding box center [1294, 156] width 325 height 39
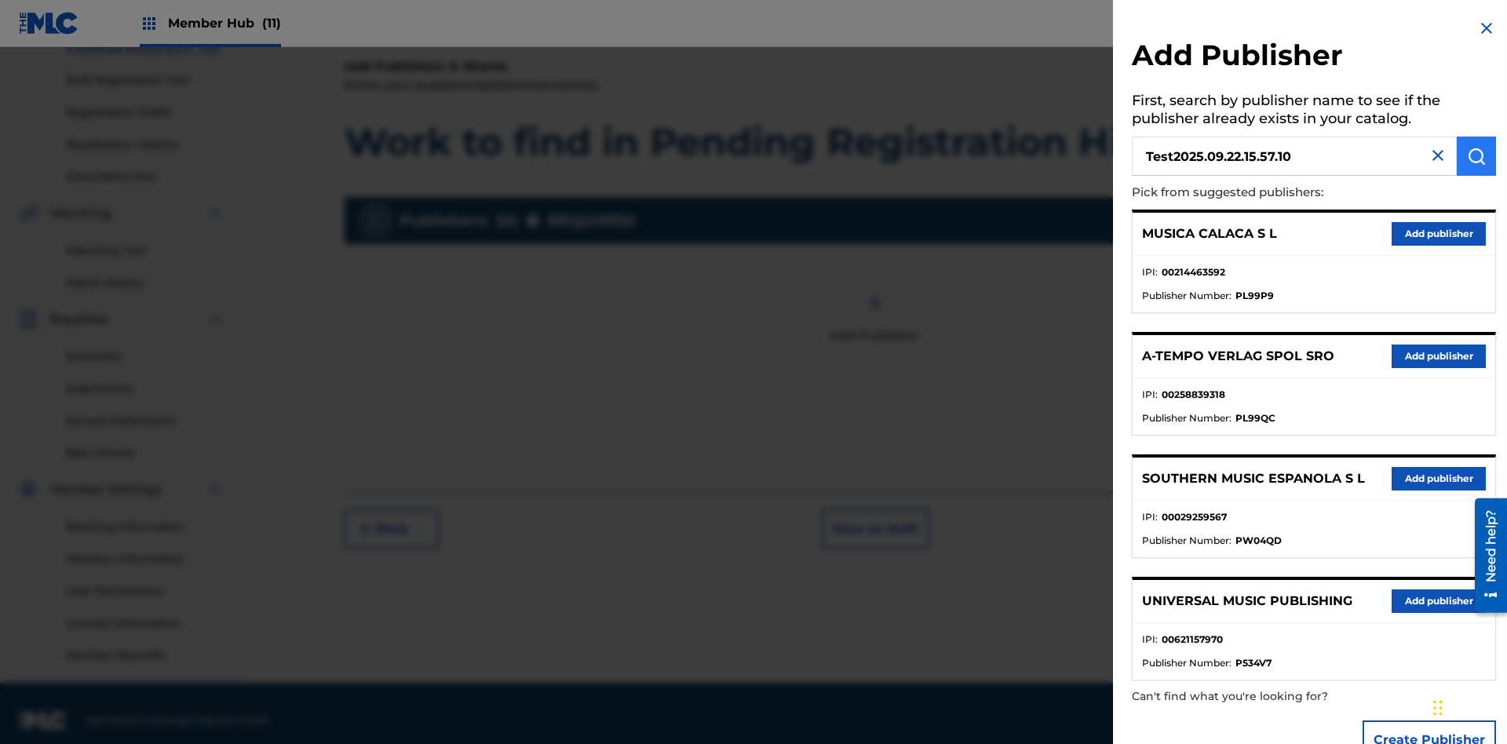
type input "Test2025.09.22.15.57.10"
click at [1476, 156] on img "submit" at bounding box center [1476, 156] width 19 height 19
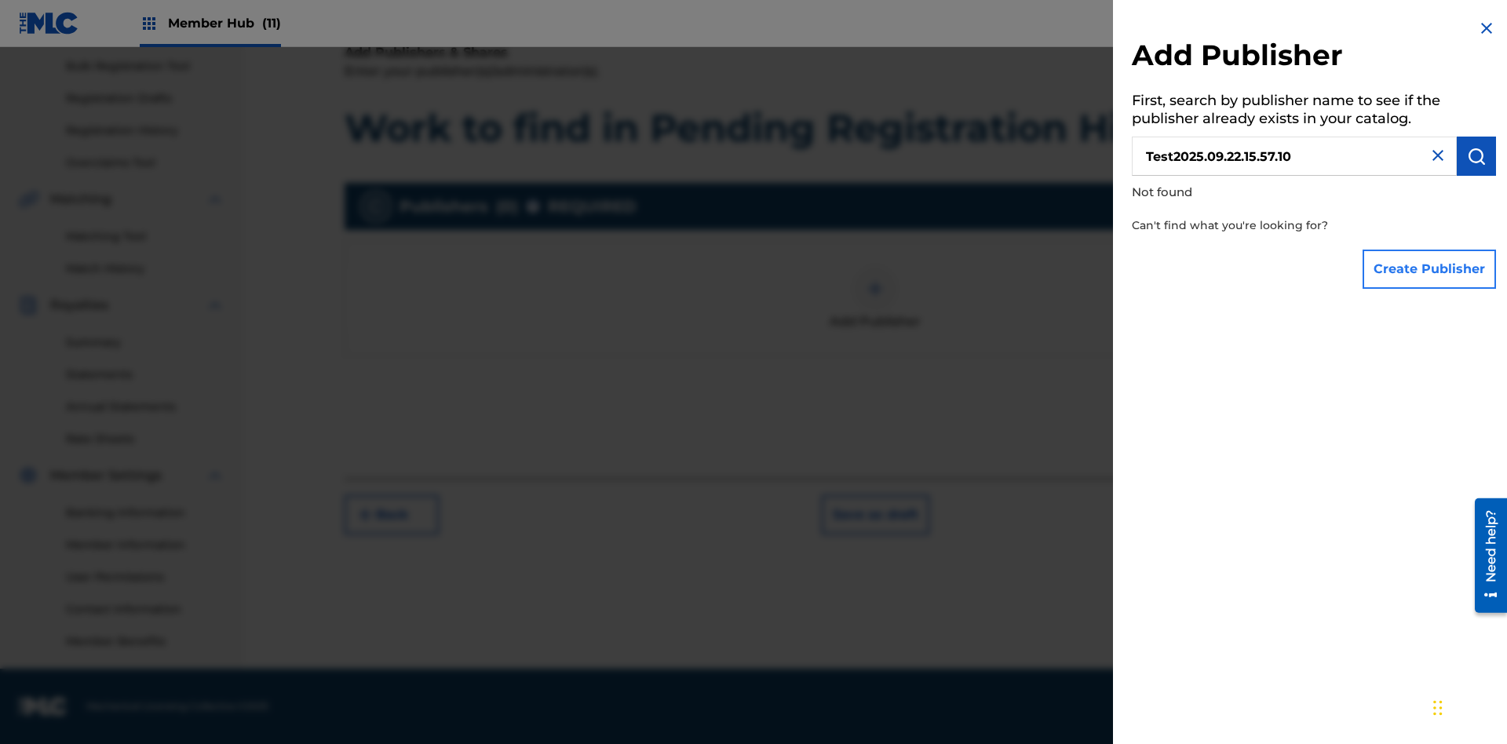
click at [1430, 268] on button "Create Publisher" at bounding box center [1428, 269] width 133 height 39
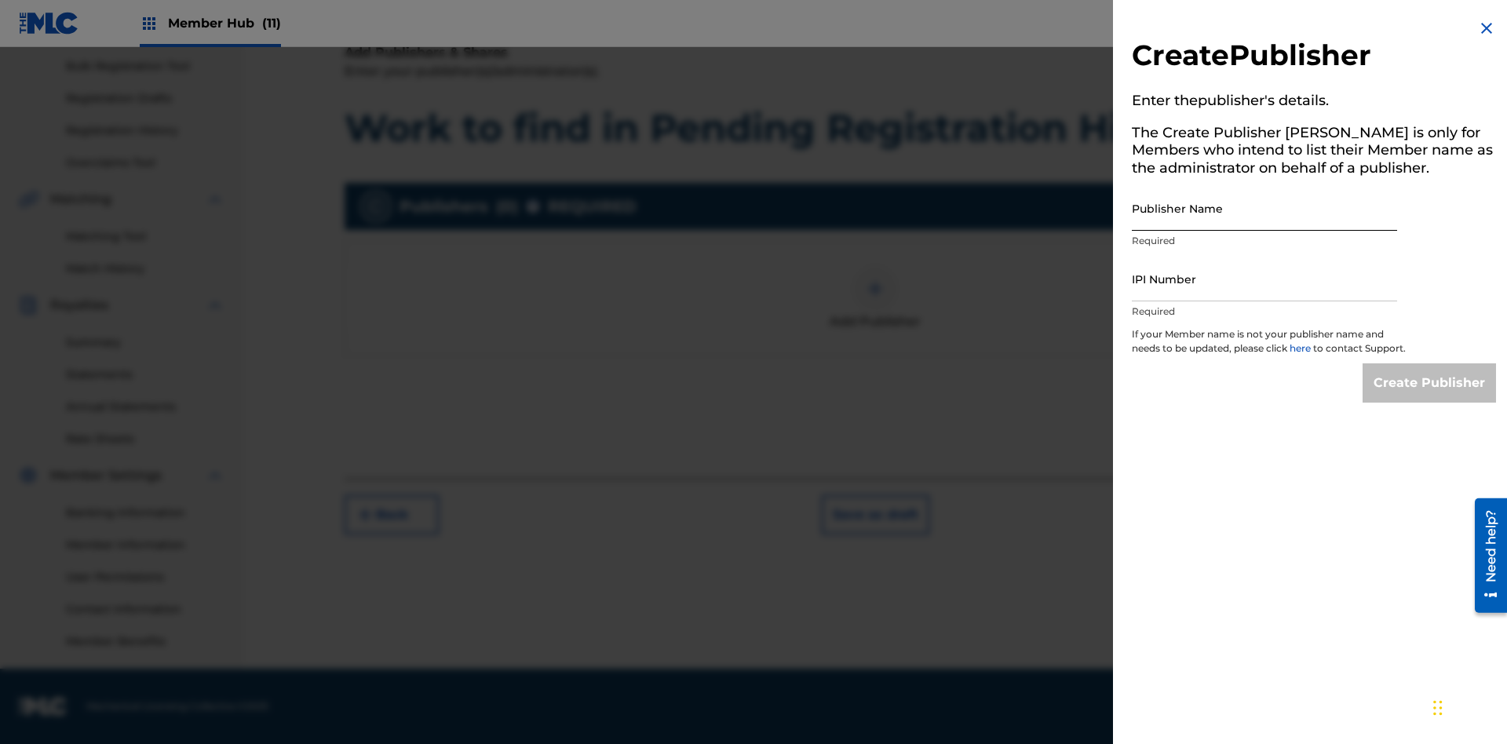
click at [1264, 208] on input "Publisher Name" at bounding box center [1264, 208] width 265 height 45
type input "Test2025.09.22.15.57.14"
click at [1264, 279] on input "IPI Number" at bounding box center [1264, 279] width 265 height 45
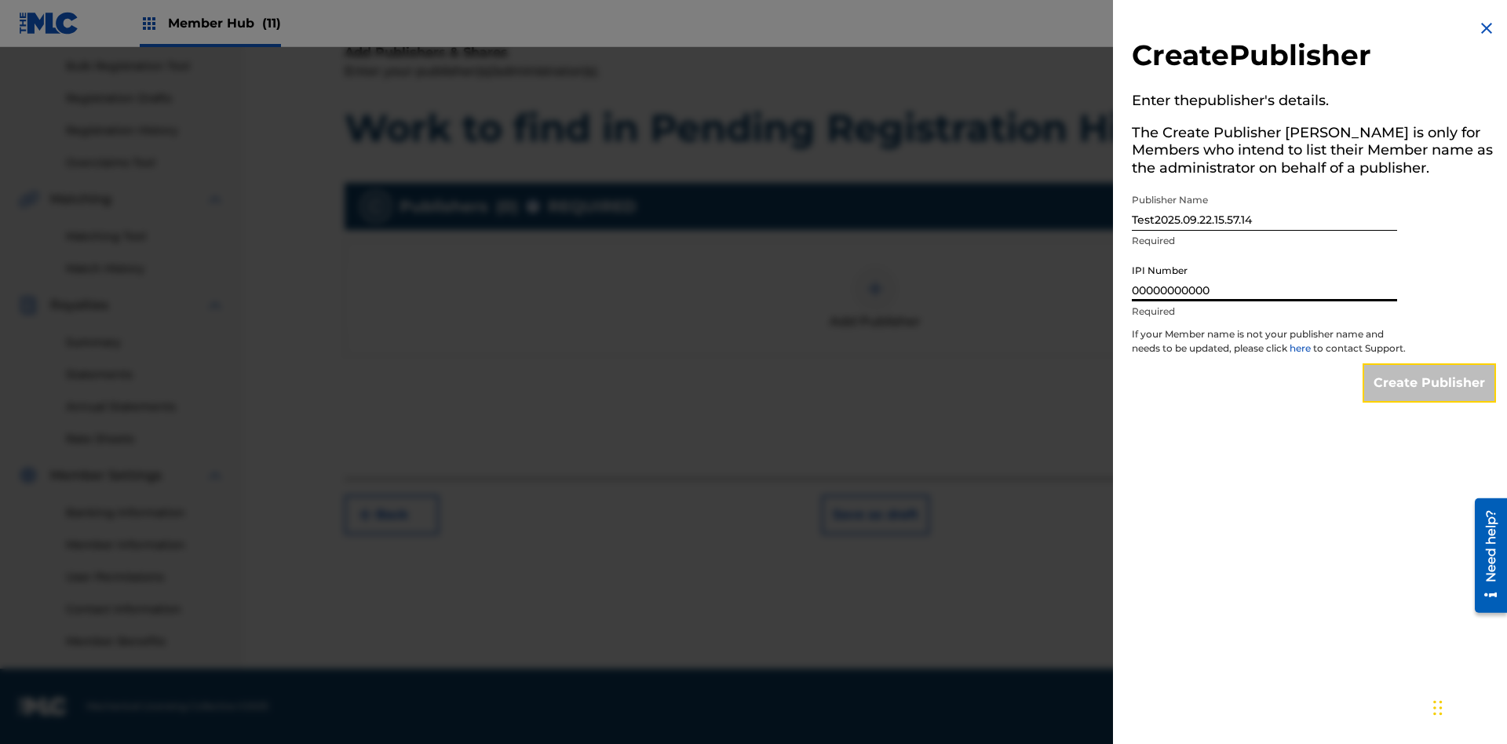
click at [1430, 397] on input "Create Publisher" at bounding box center [1428, 382] width 133 height 39
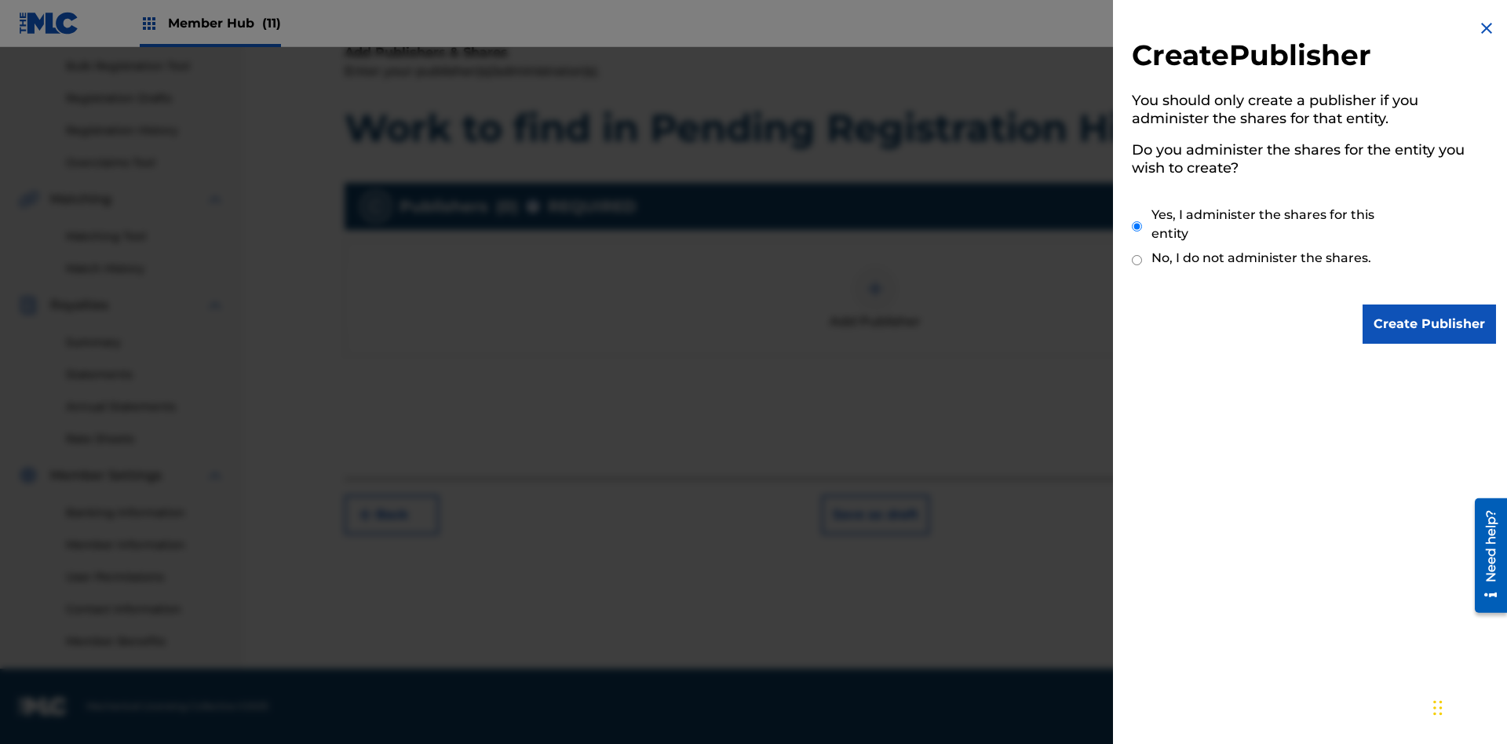
click at [1137, 226] on input "Yes, I administer the shares for this entity" at bounding box center [1137, 227] width 10 height 34
click at [1430, 324] on input "Create Publisher" at bounding box center [1428, 323] width 133 height 39
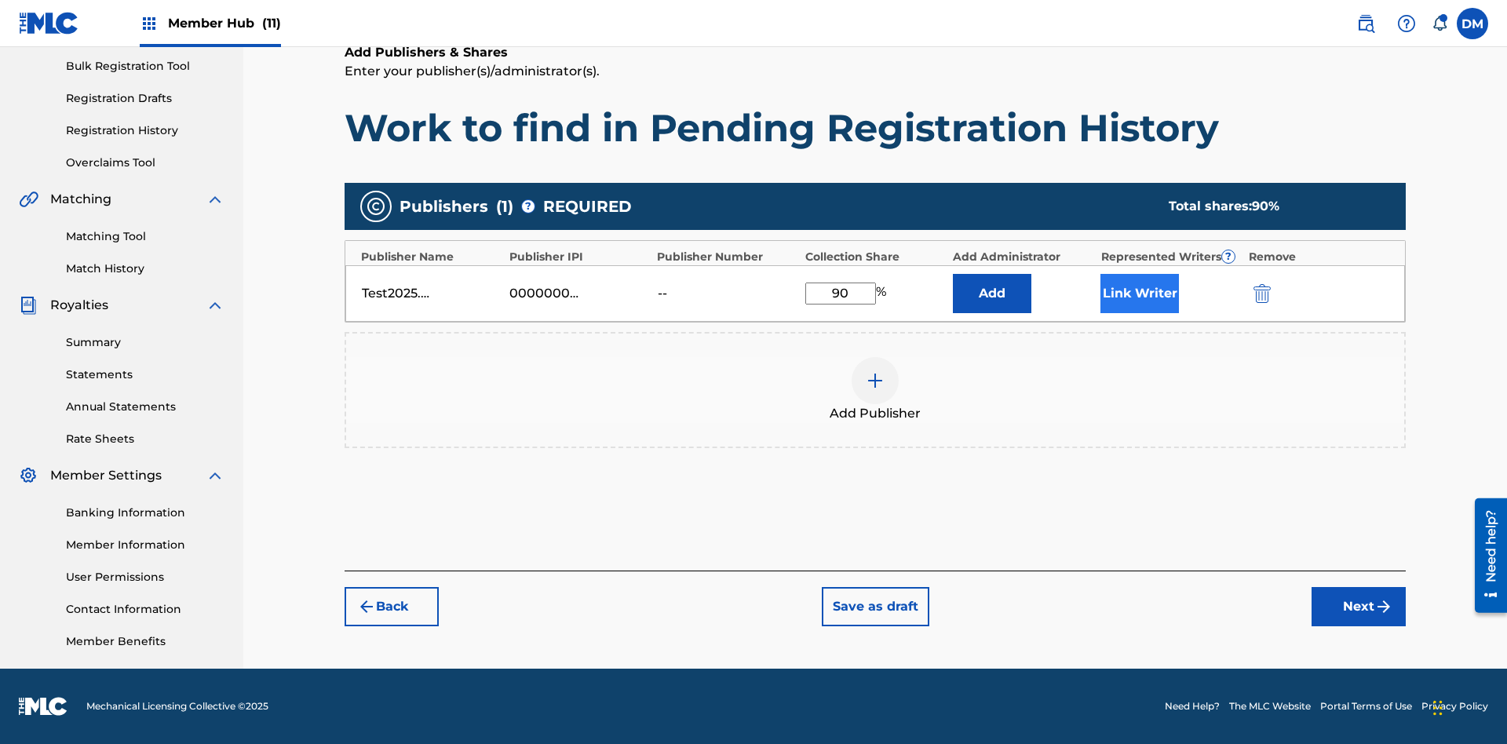
type input "90"
click at [1139, 293] on button "Link Writer" at bounding box center [1139, 293] width 78 height 39
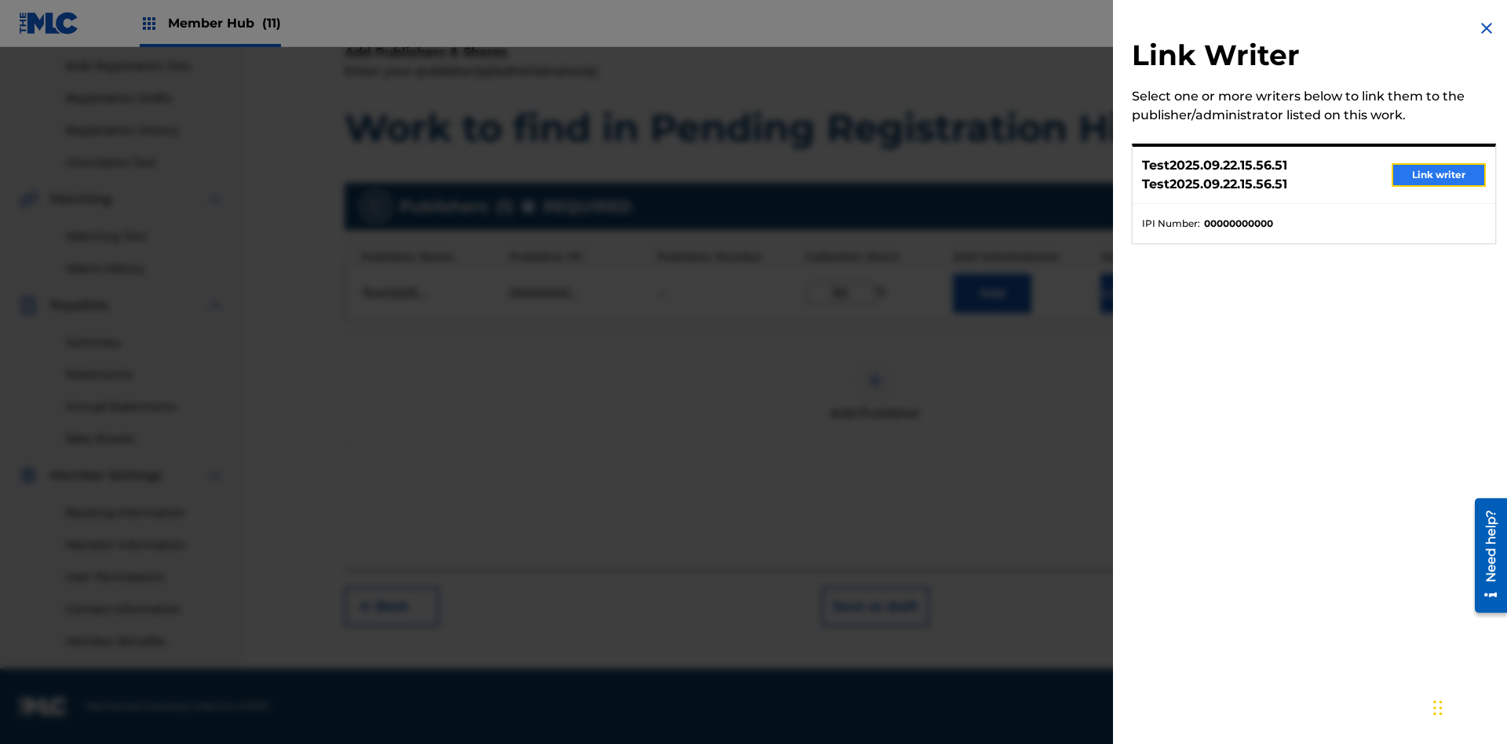
click at [1438, 175] on button "Link writer" at bounding box center [1438, 175] width 94 height 24
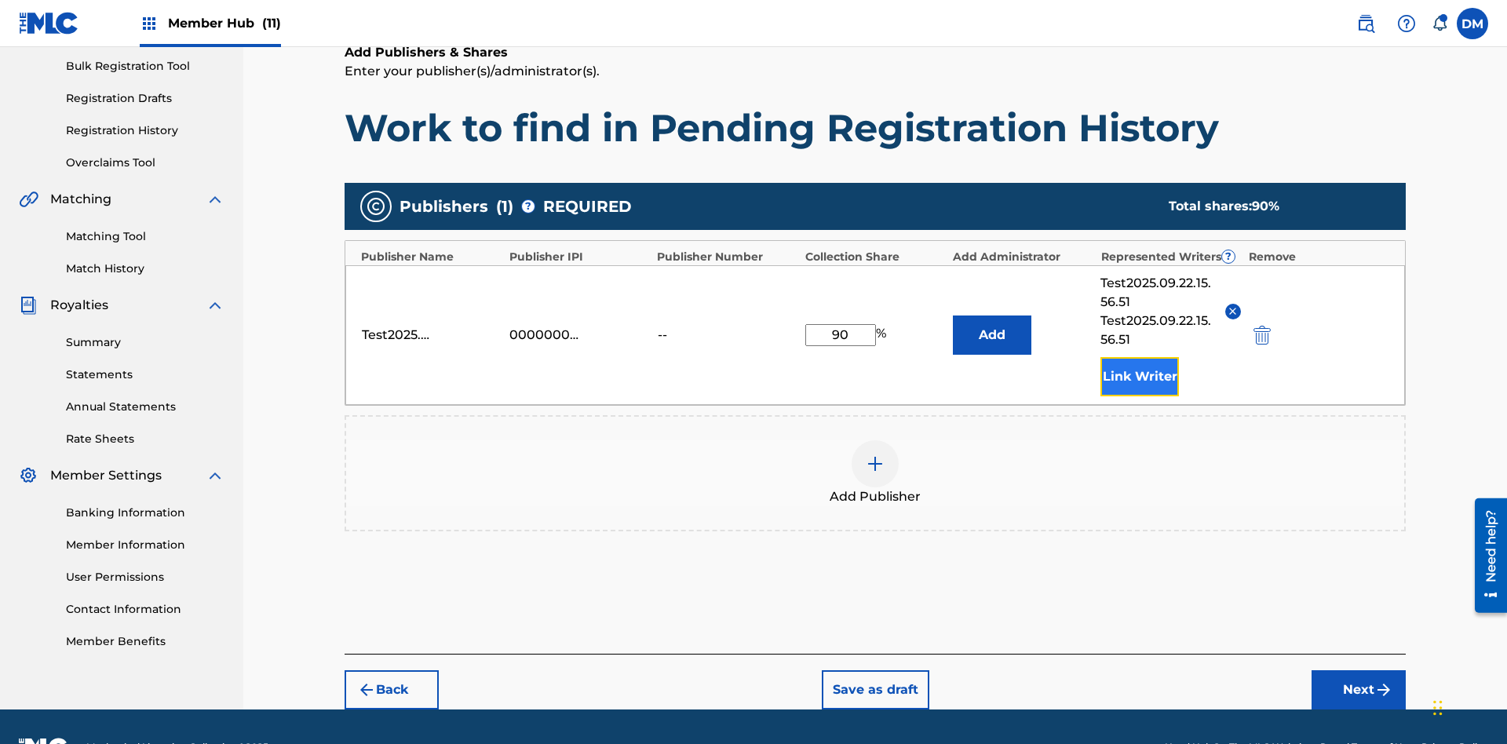
click at [1139, 357] on button "Link Writer" at bounding box center [1139, 376] width 78 height 39
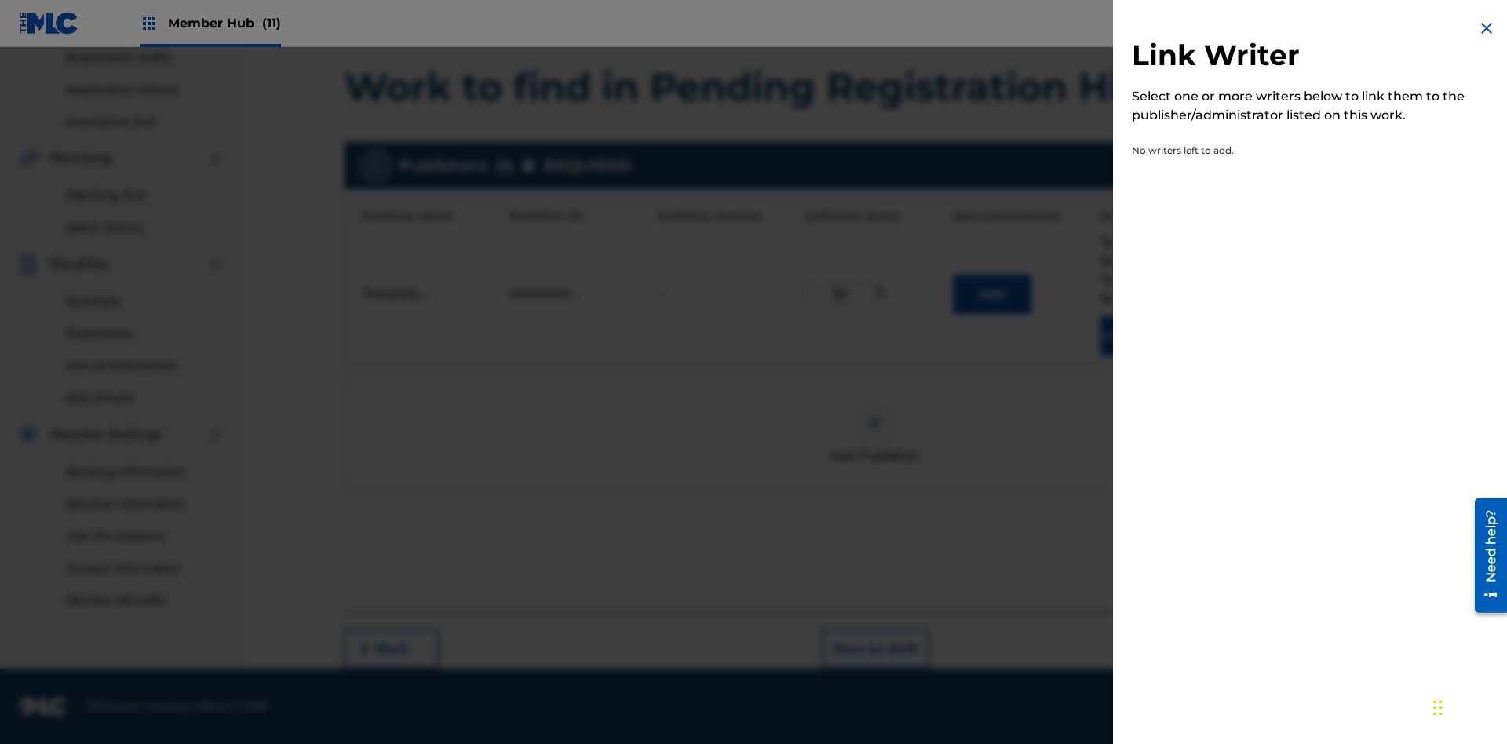
click at [1486, 28] on img at bounding box center [1486, 28] width 19 height 19
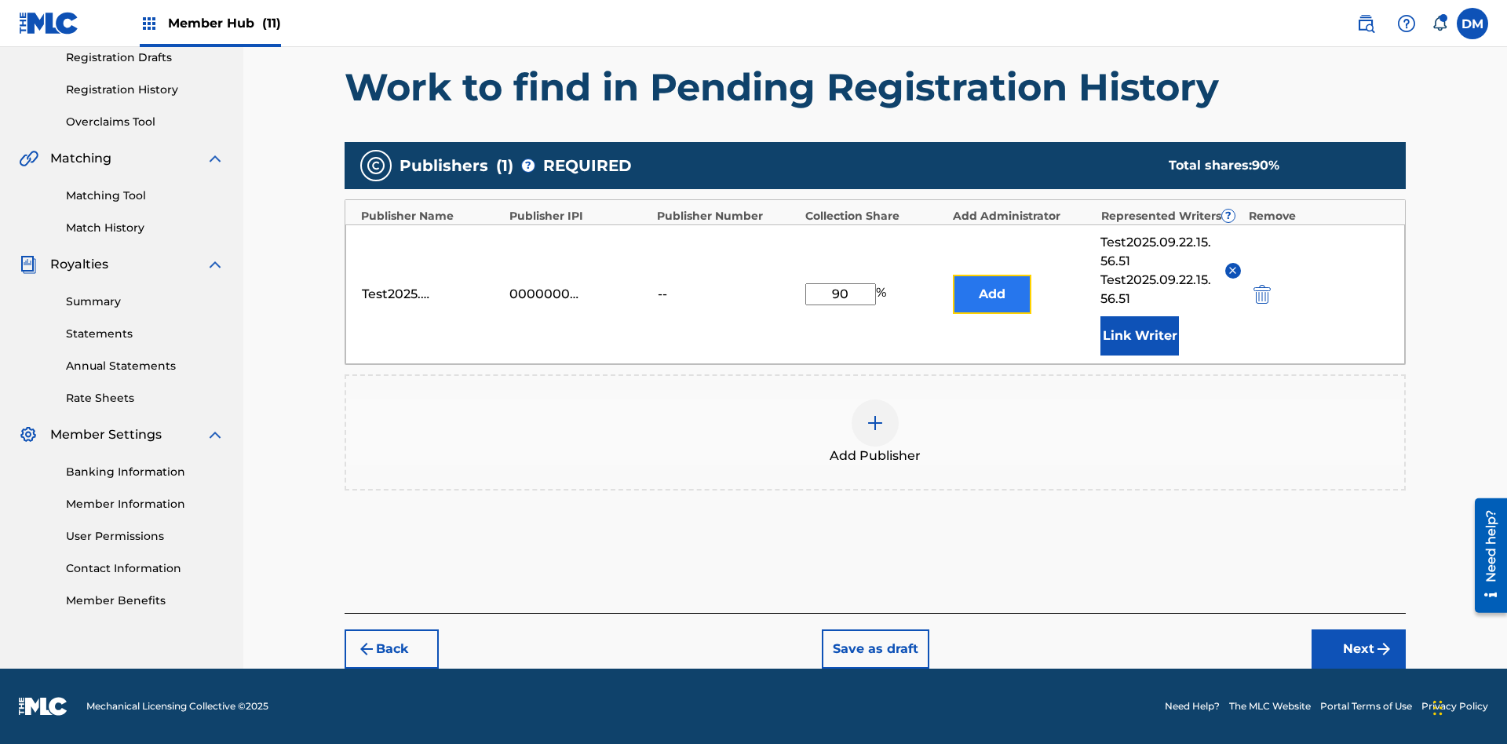
click at [992, 294] on button "Add" at bounding box center [992, 294] width 78 height 39
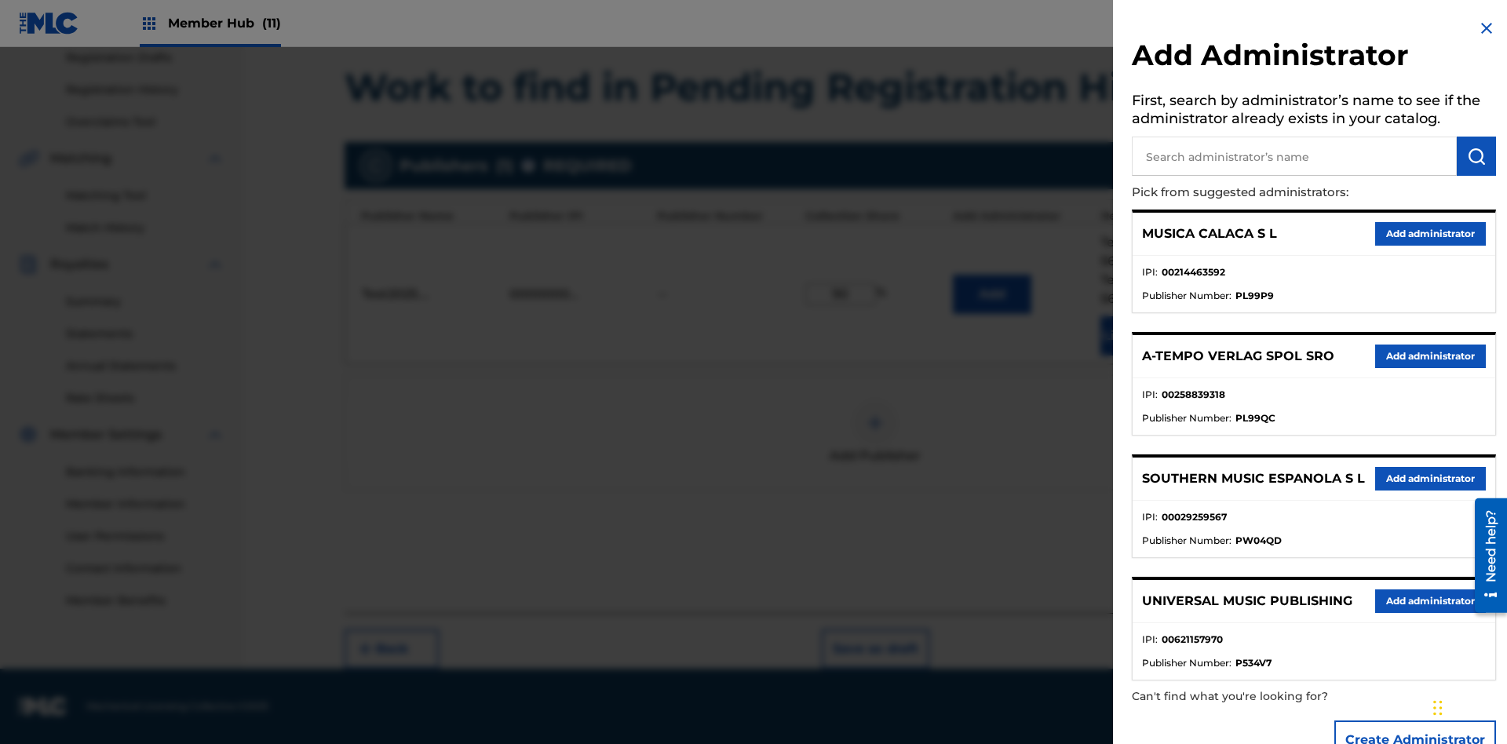
click at [1294, 156] on input "text" at bounding box center [1294, 156] width 325 height 39
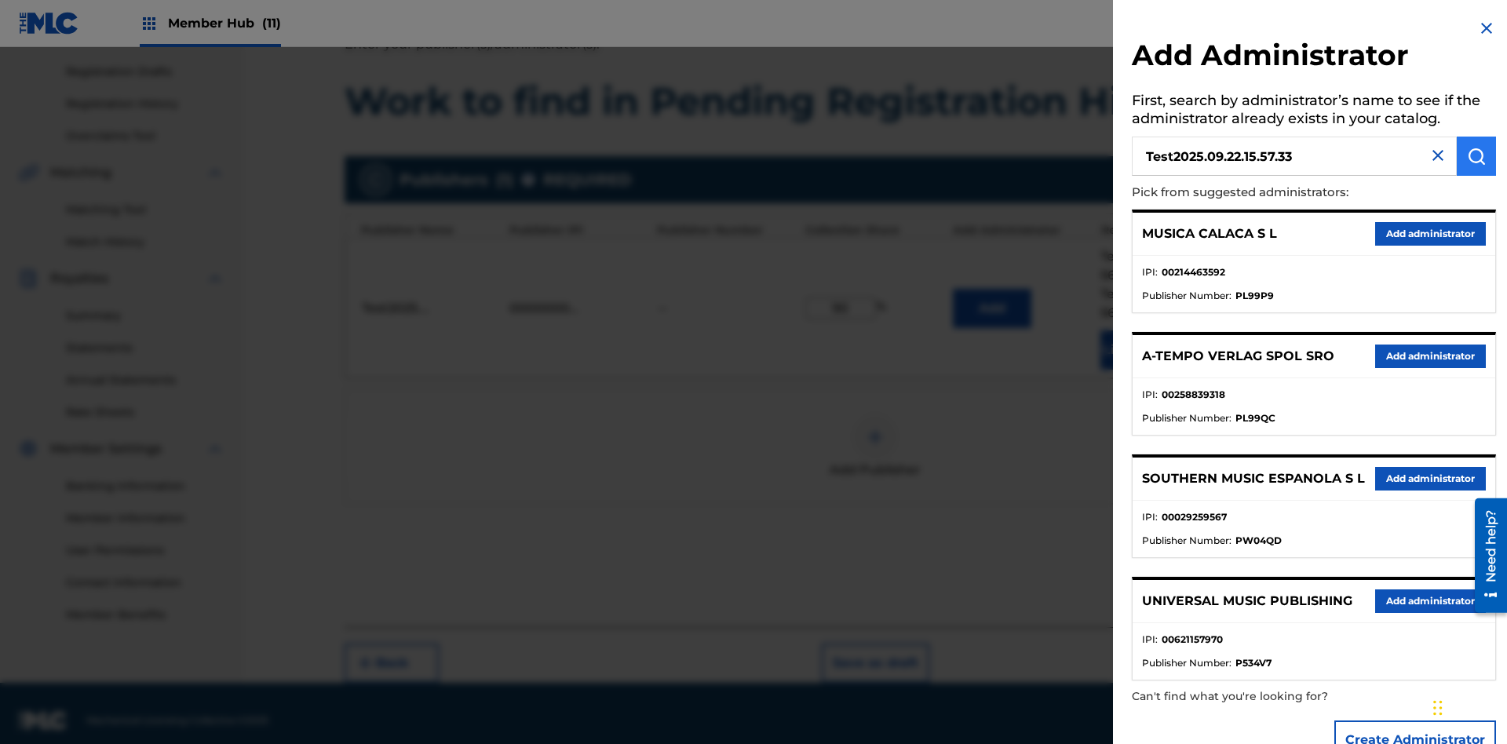
type input "Test2025.09.22.15.57.33"
click at [1476, 156] on img "submit" at bounding box center [1476, 156] width 19 height 19
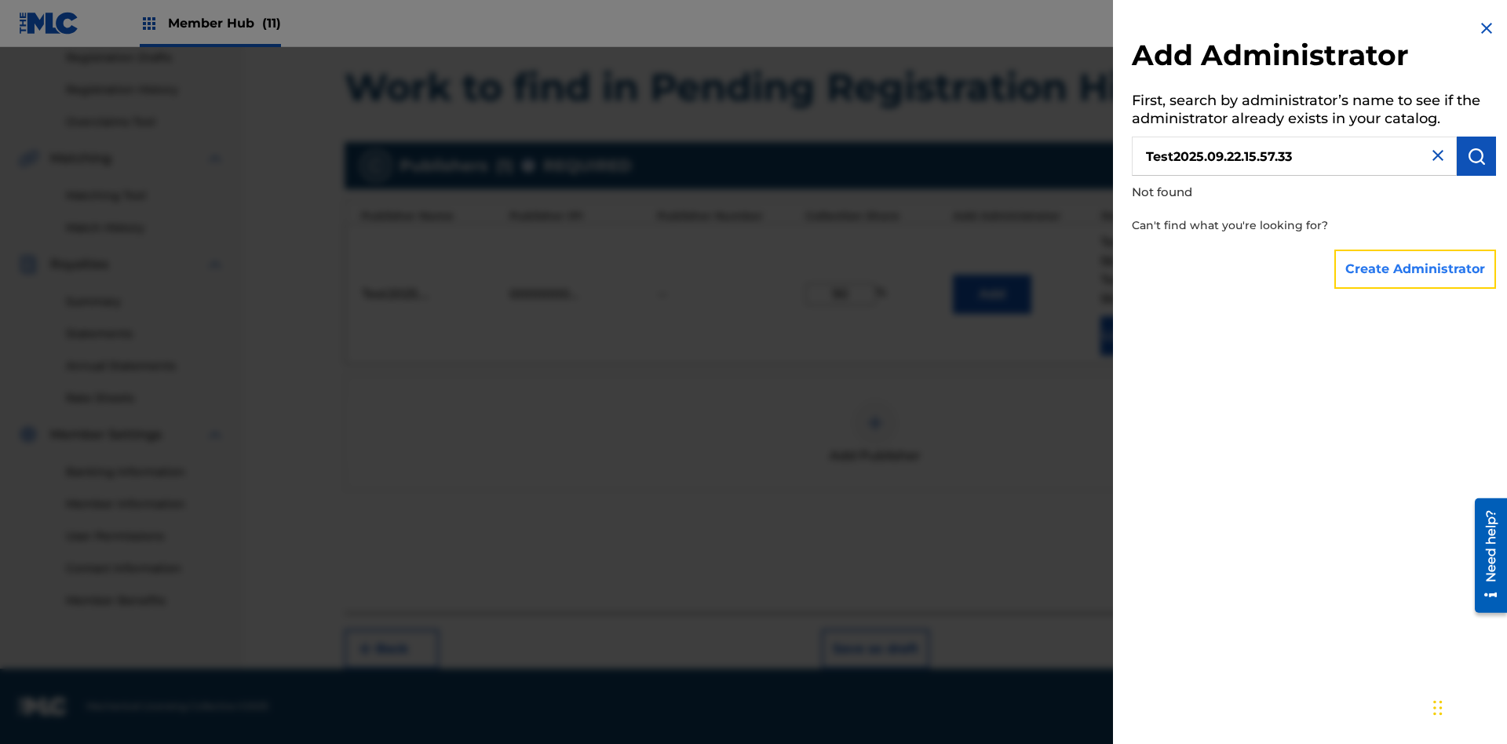
click at [1416, 268] on button "Create Administrator" at bounding box center [1415, 269] width 162 height 39
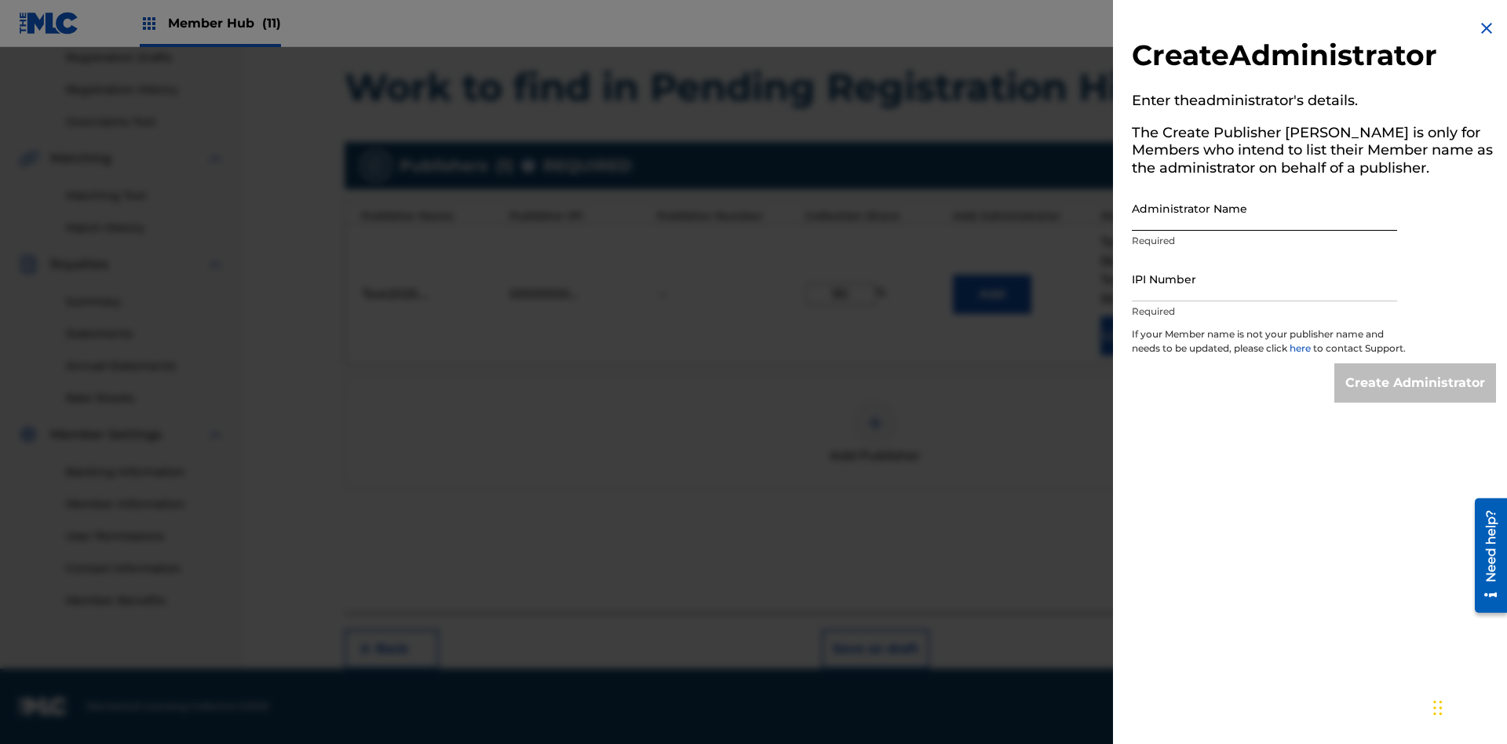
click at [1264, 208] on input "Administrator Name" at bounding box center [1264, 208] width 265 height 45
type input "Test2025.09.22.15.57.37"
click at [1264, 279] on input "IPI Number" at bounding box center [1264, 279] width 265 height 45
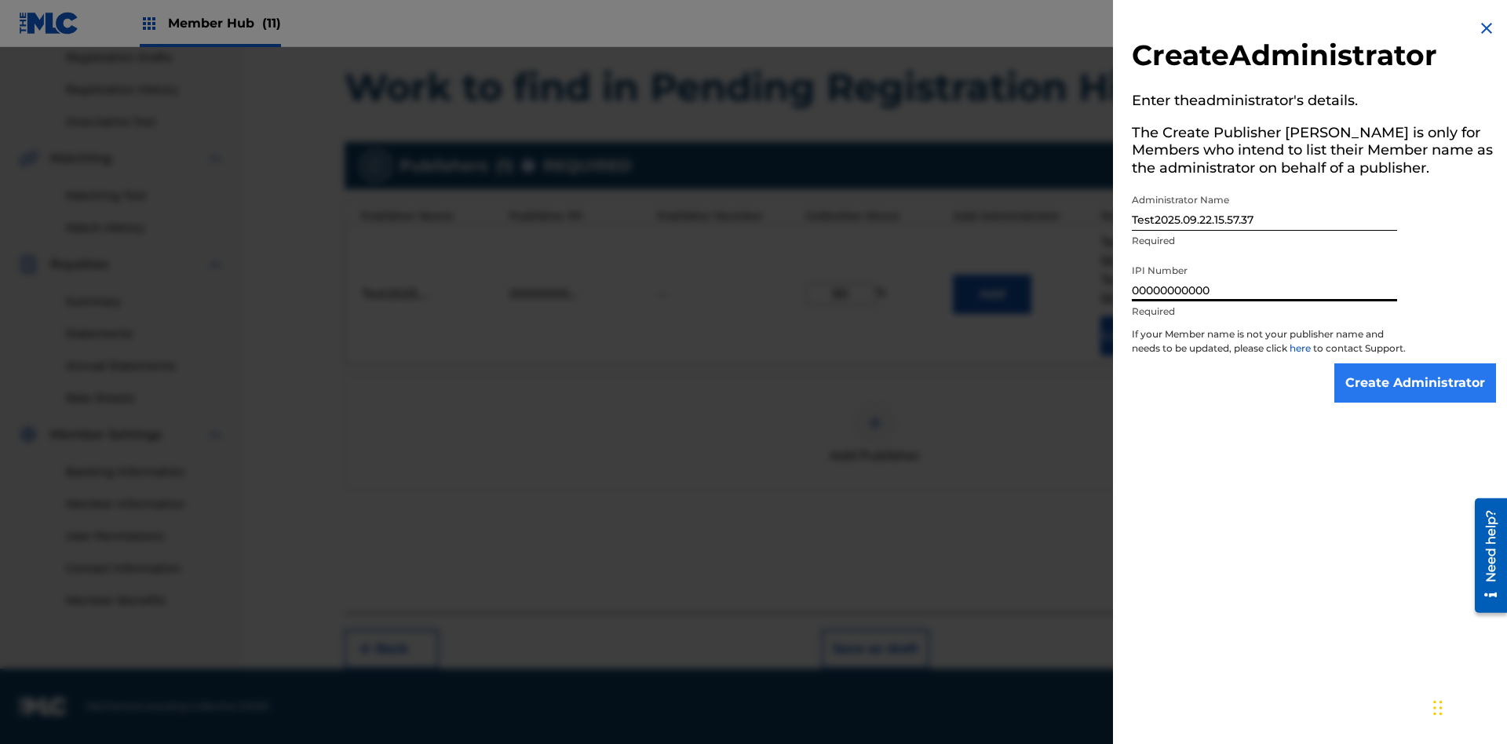
type input "00000000000"
click at [1416, 397] on input "Create Administrator" at bounding box center [1415, 382] width 162 height 39
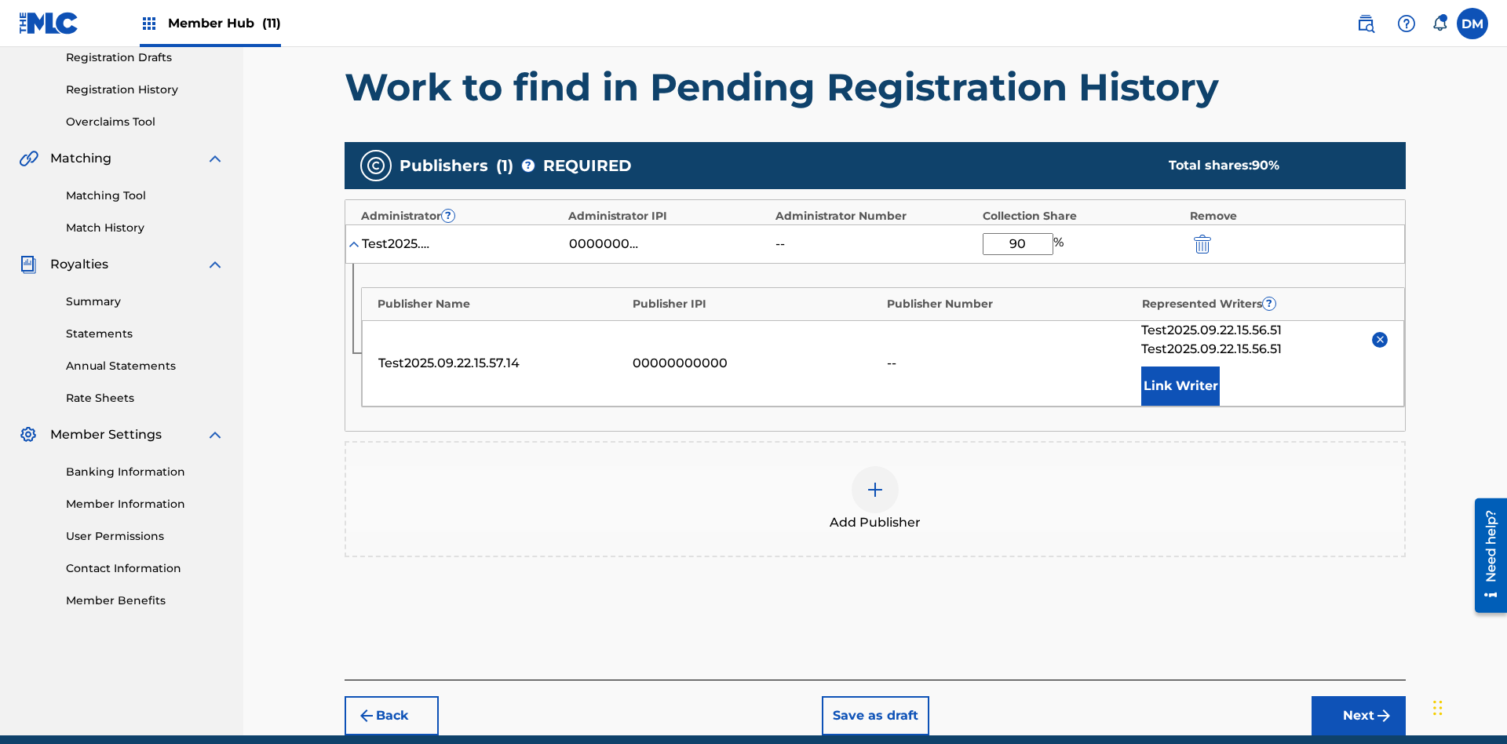
scroll to position [337, 0]
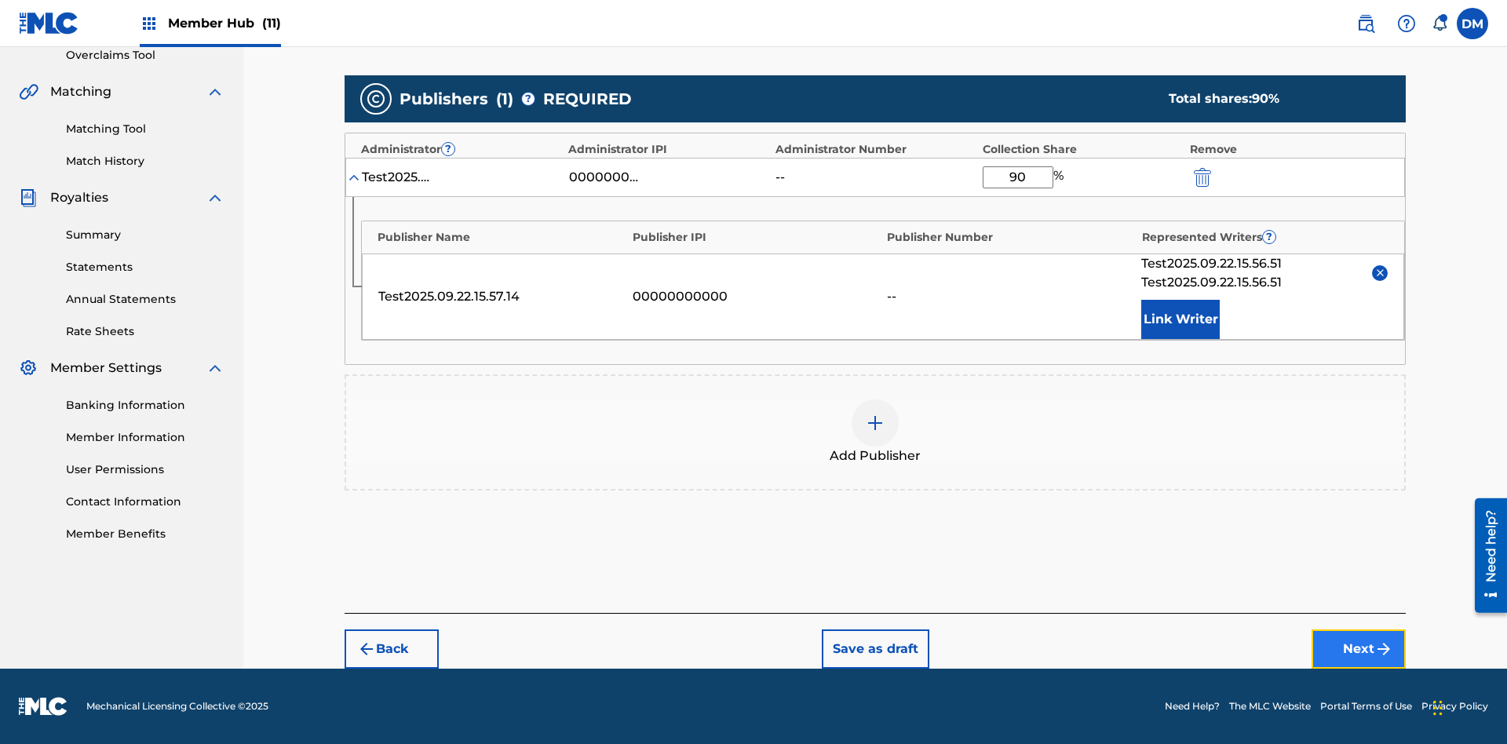
click at [1358, 649] on button "Next" at bounding box center [1358, 648] width 94 height 39
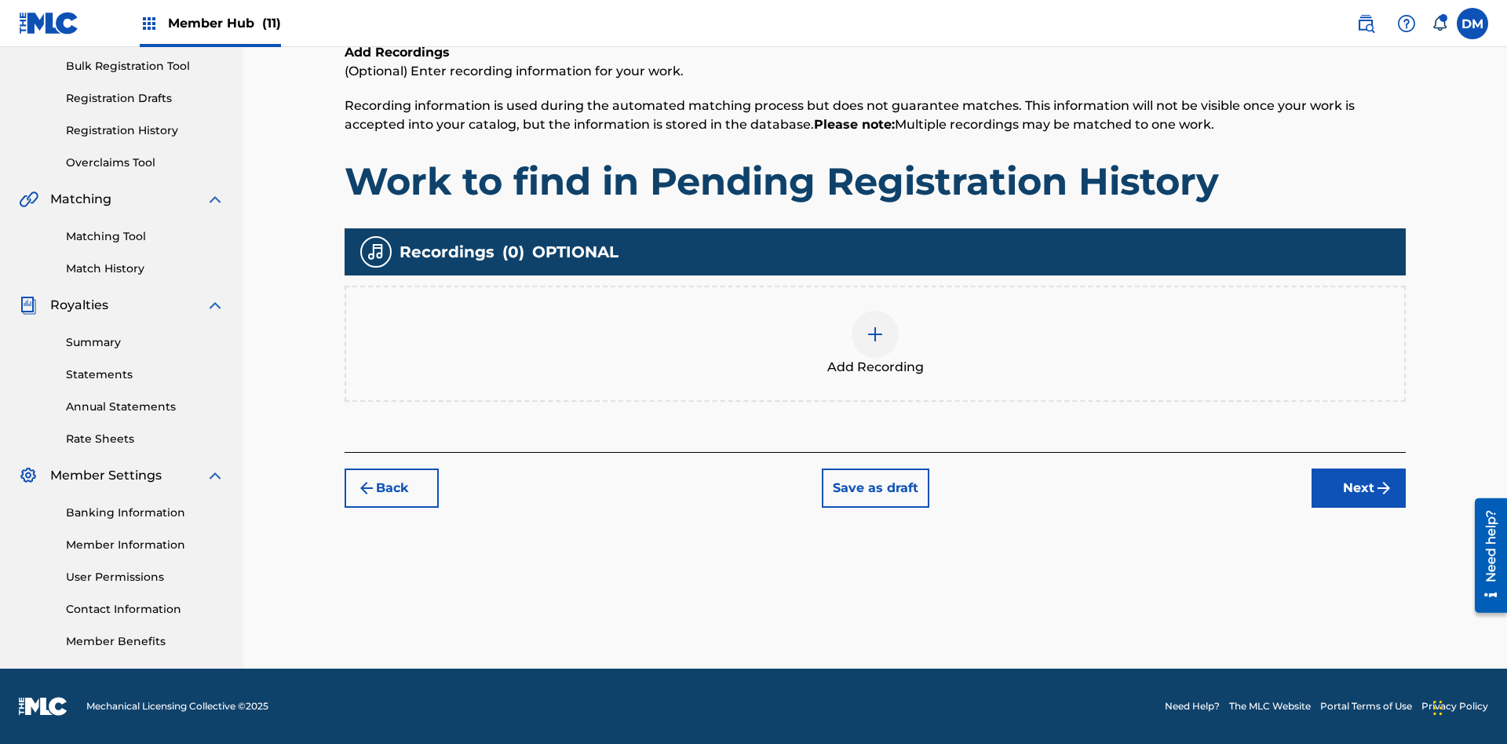
click at [875, 343] on img at bounding box center [875, 334] width 19 height 19
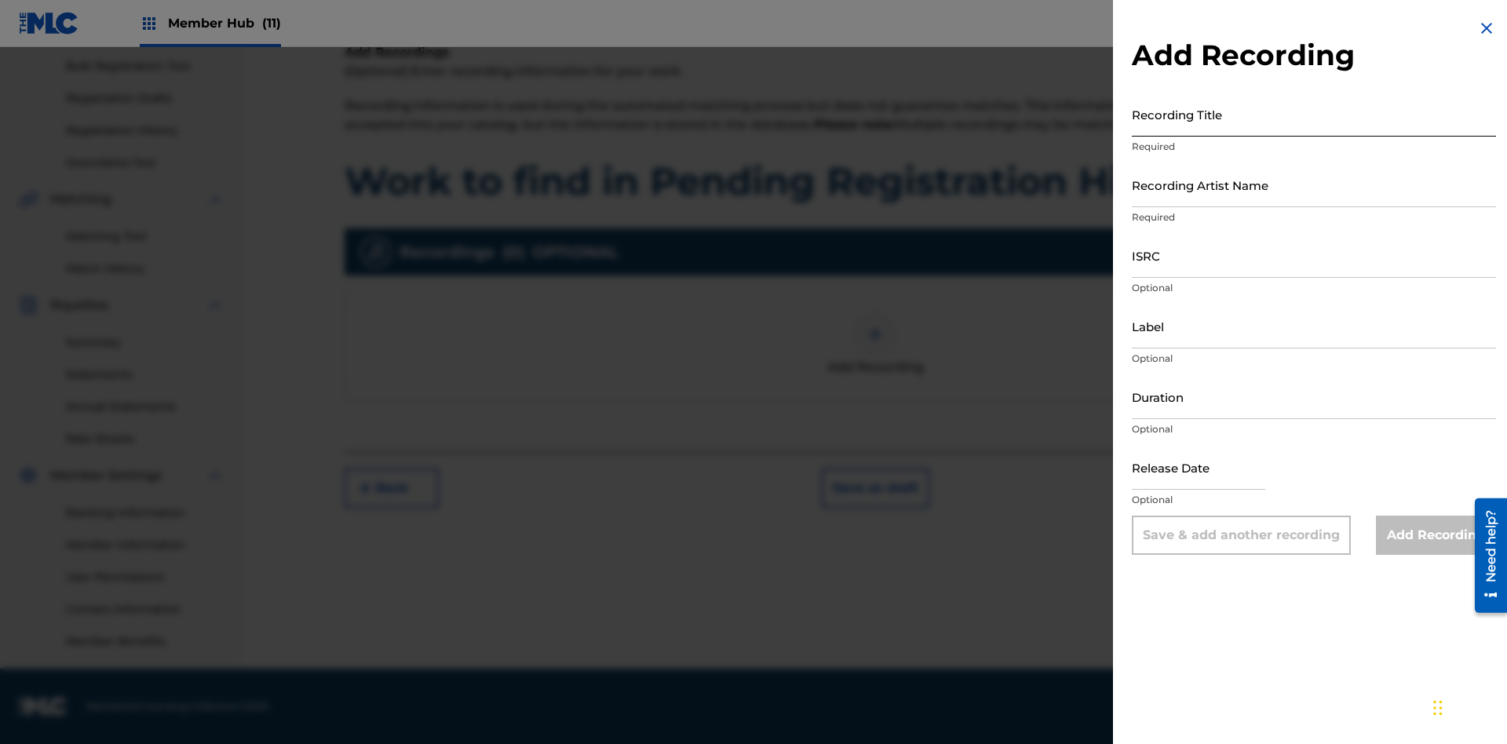
click at [1314, 114] on input "Recording Title" at bounding box center [1314, 114] width 364 height 45
type input "Best Song Ever"
click at [1314, 184] on input "Recording Artist Name" at bounding box center [1314, 184] width 364 height 45
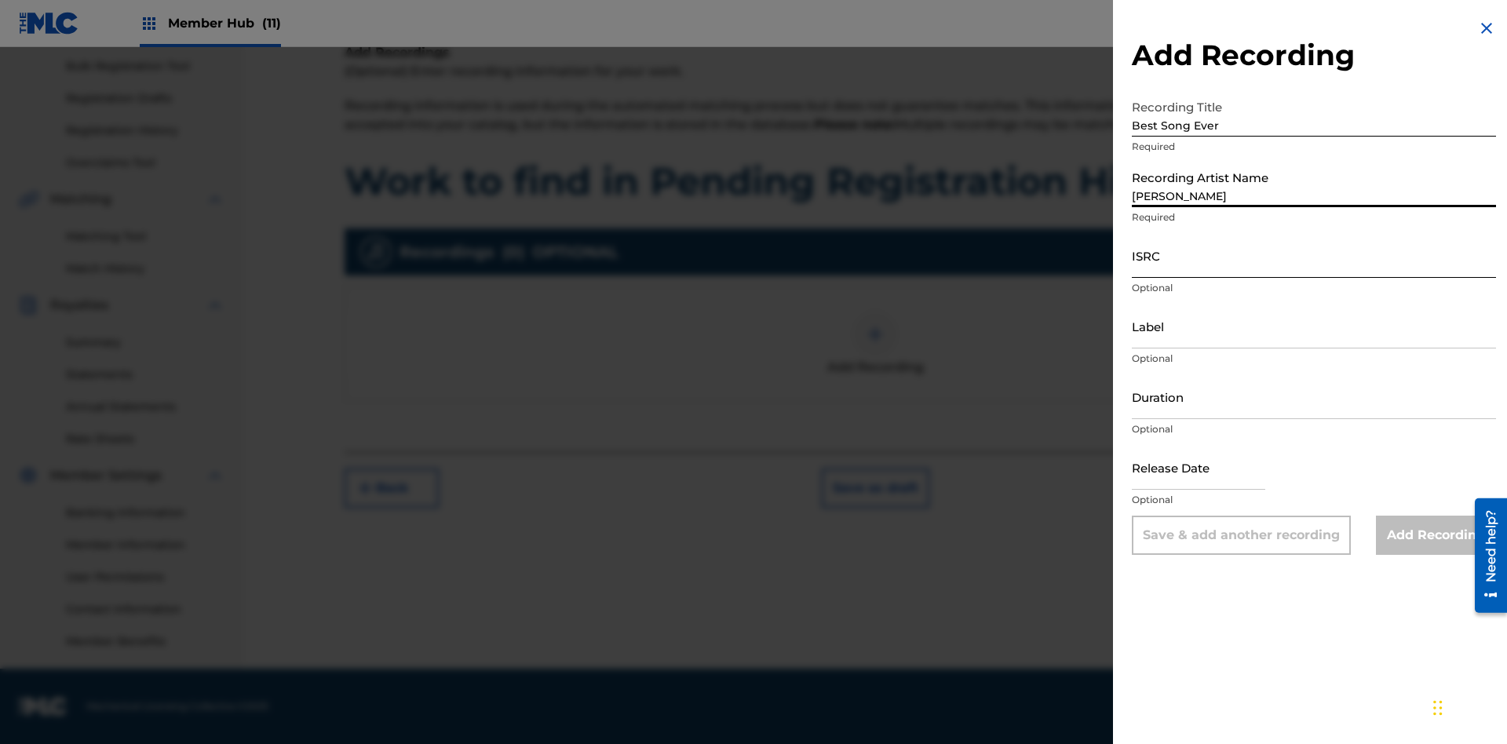
type input "[PERSON_NAME]"
click at [1314, 255] on input "ISRC" at bounding box center [1314, 255] width 364 height 45
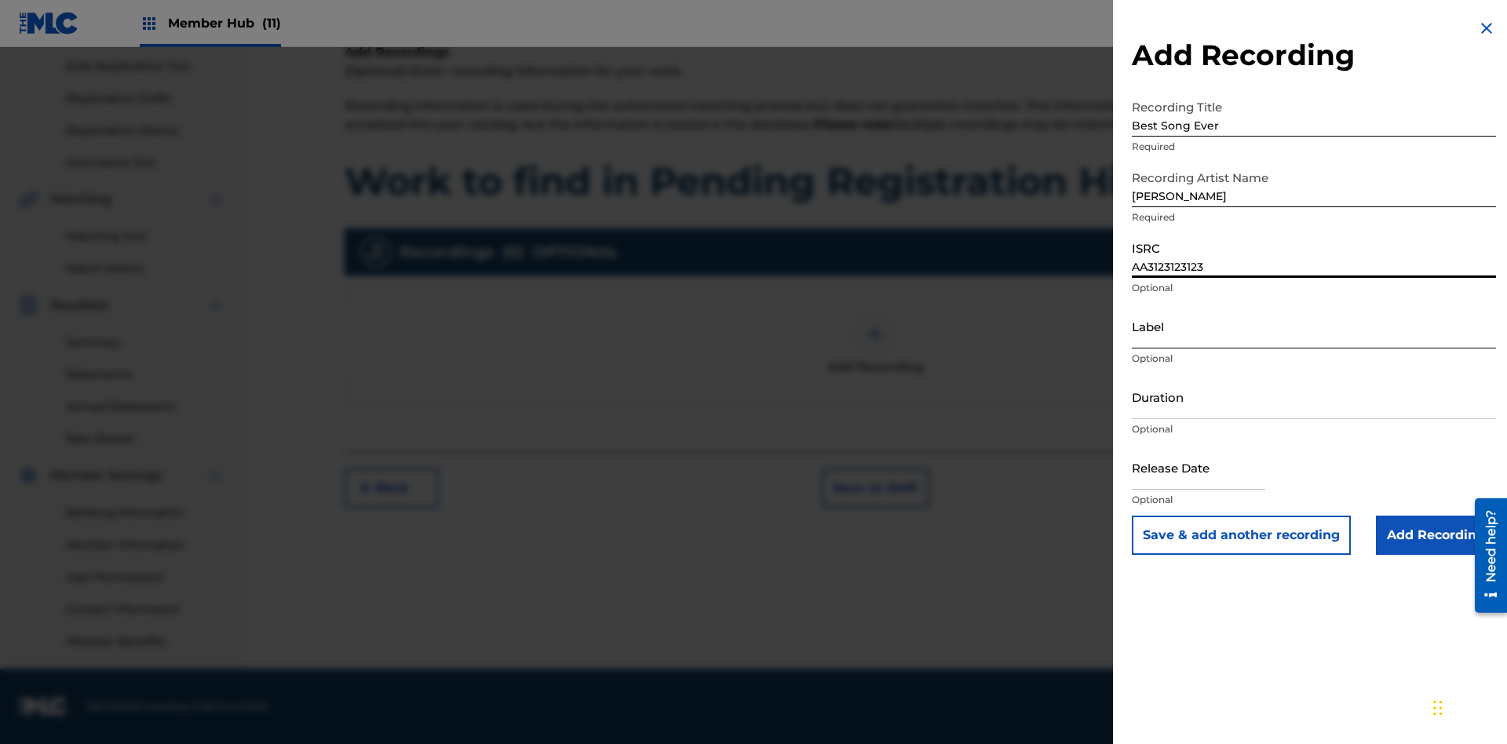
type input "AA3123123123"
click at [1314, 326] on input "Label" at bounding box center [1314, 326] width 364 height 45
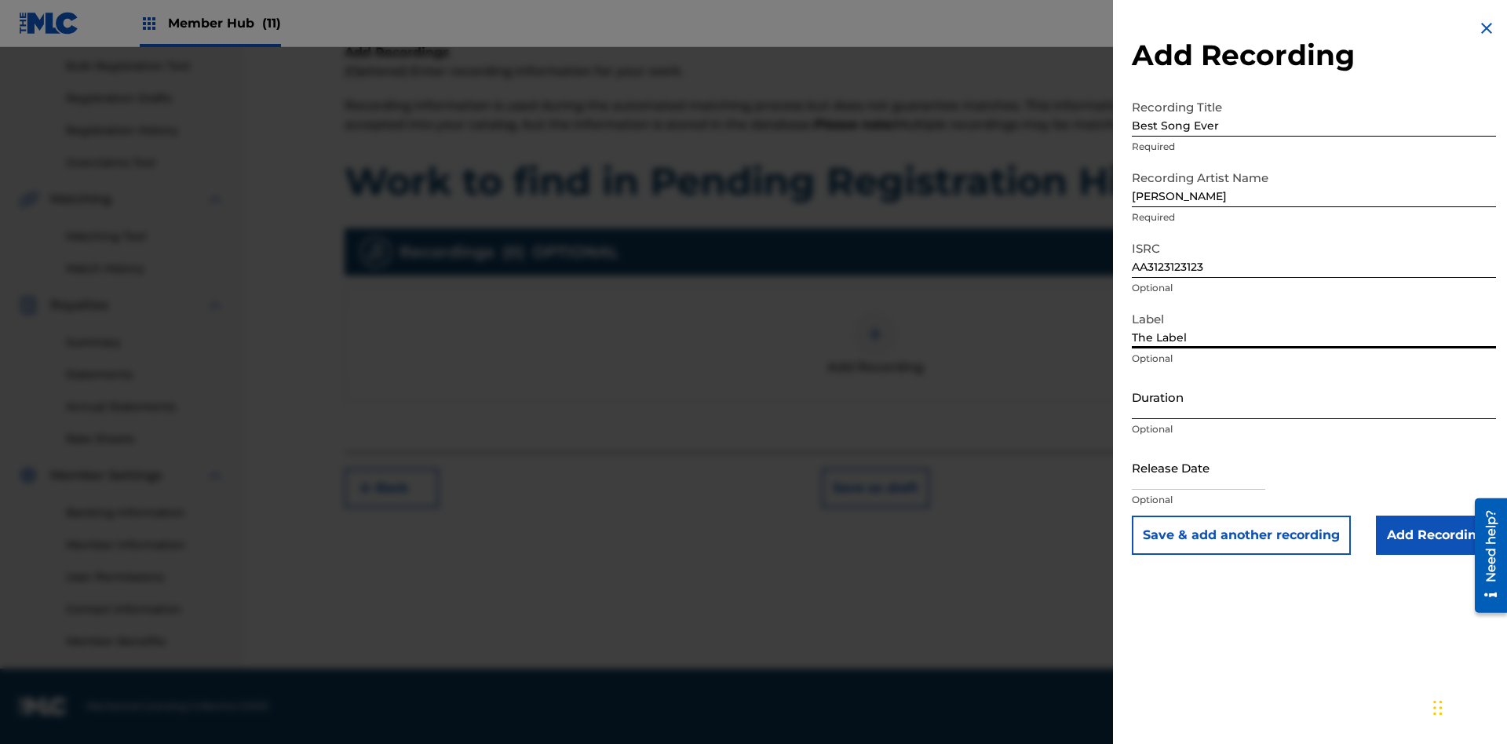
type input "The Label"
click at [1314, 396] on input "Duration" at bounding box center [1314, 396] width 364 height 45
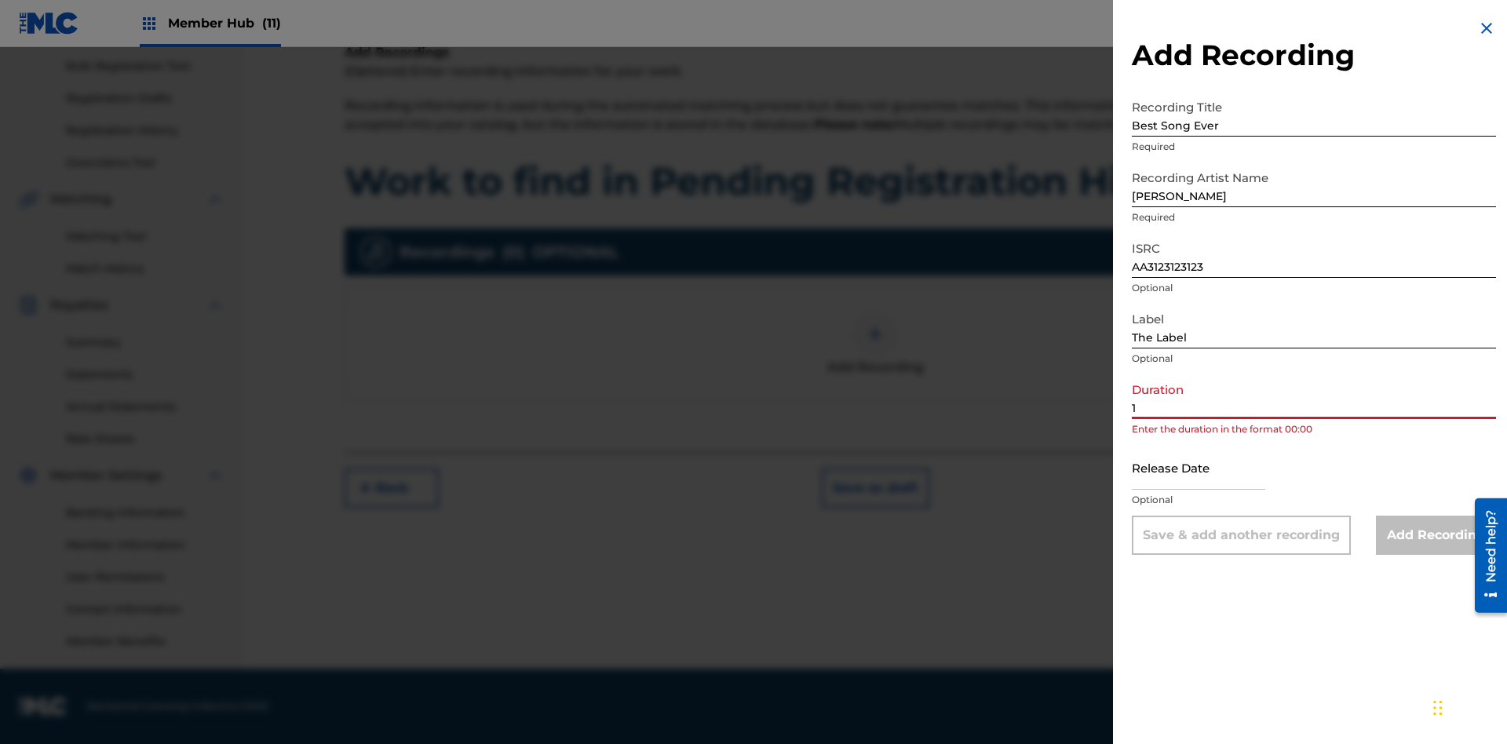
click at [1314, 396] on input "1" at bounding box center [1314, 396] width 364 height 45
type input "12:25"
click at [1211, 469] on input "text" at bounding box center [1198, 467] width 133 height 45
select select "8"
select select "2025"
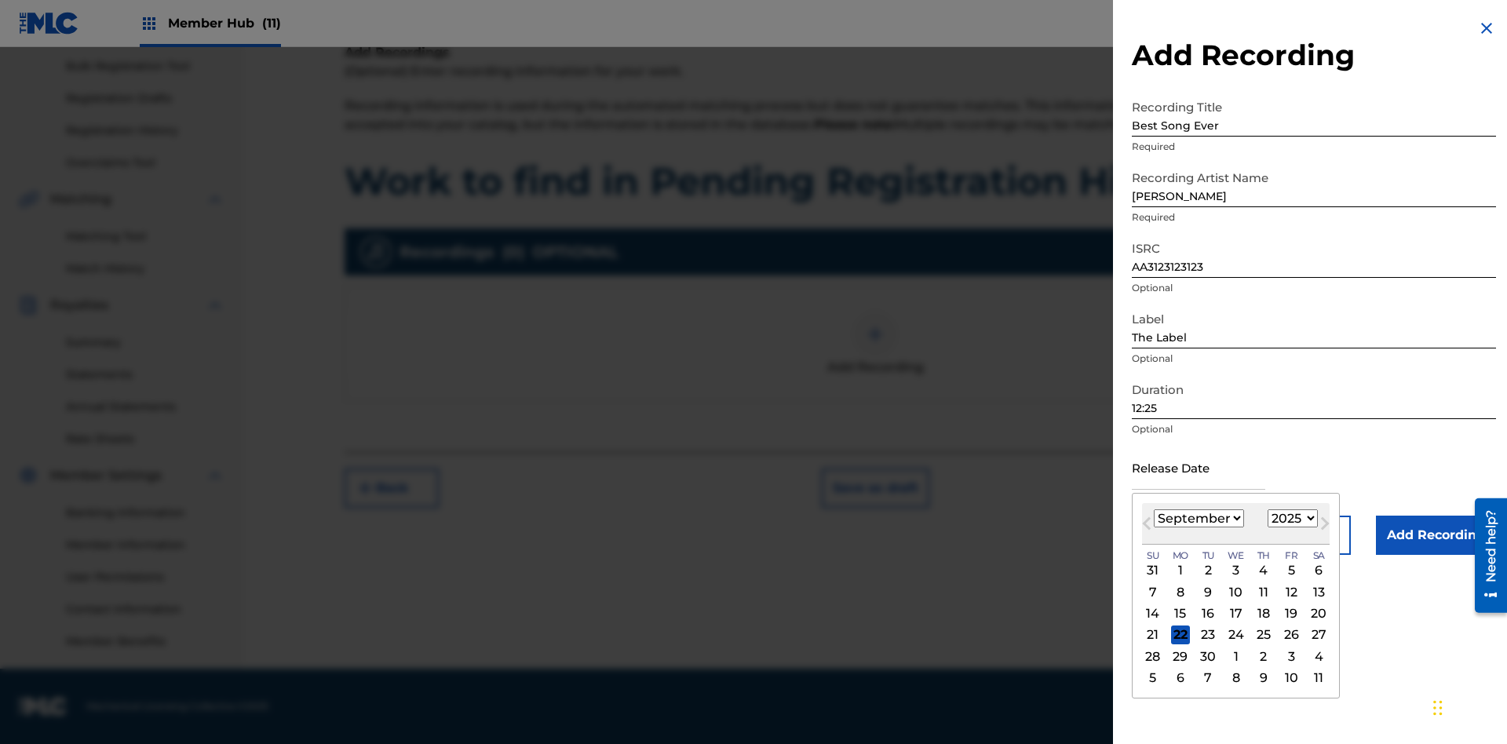
click at [1198, 519] on select "January February March April May June July August September October November De…" at bounding box center [1199, 518] width 90 height 18
select select "3"
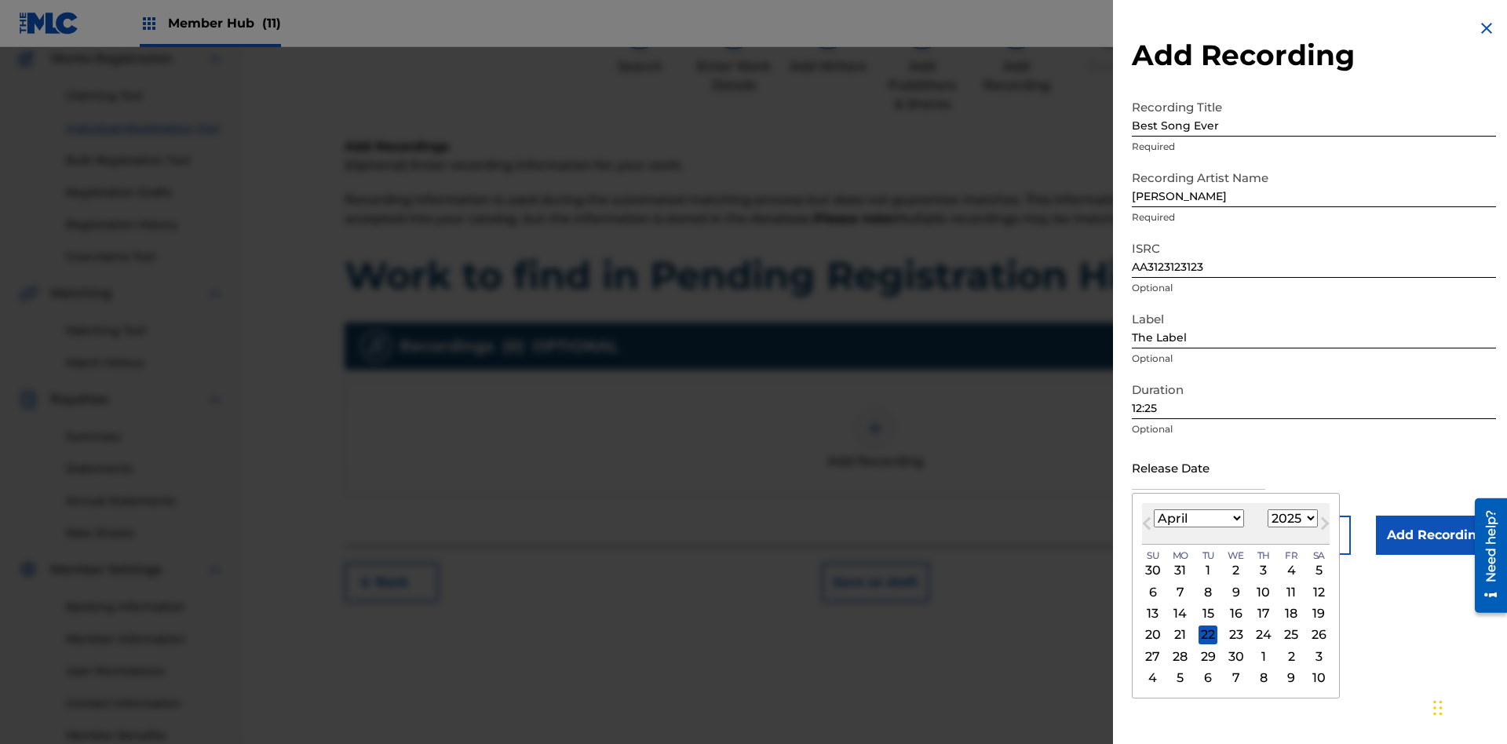
click at [1290, 519] on select "1900 1901 1902 1903 1904 1905 1906 1907 1908 1909 1910 1911 1912 1913 1914 1915…" at bounding box center [1292, 518] width 50 height 18
select select "2021"
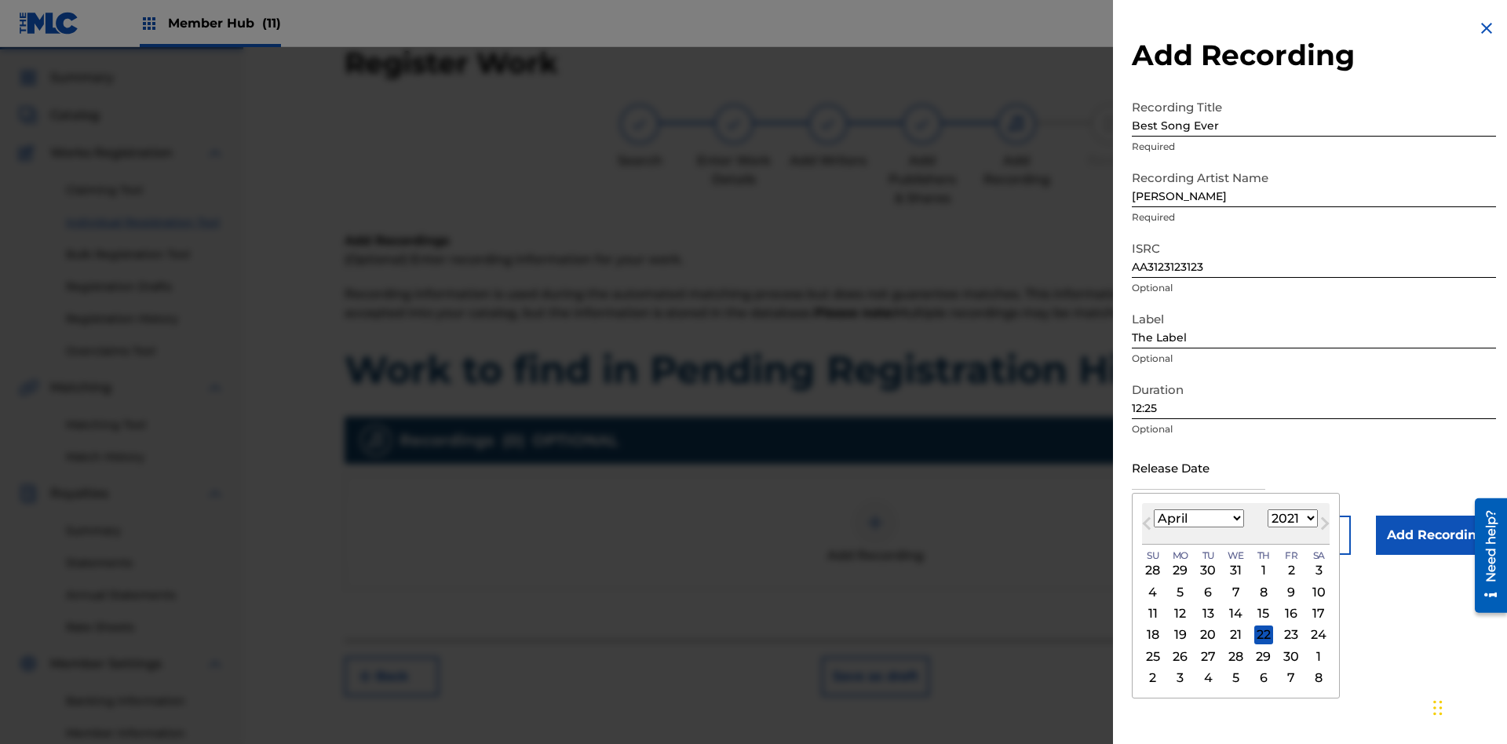
click at [1290, 519] on select "1900 1901 1902 1903 1904 1905 1906 1907 1908 1909 1910 1911 1912 1913 1914 1915…" at bounding box center [1292, 518] width 50 height 18
click at [1261, 571] on div "1" at bounding box center [1263, 570] width 19 height 19
type input "[DATE]"
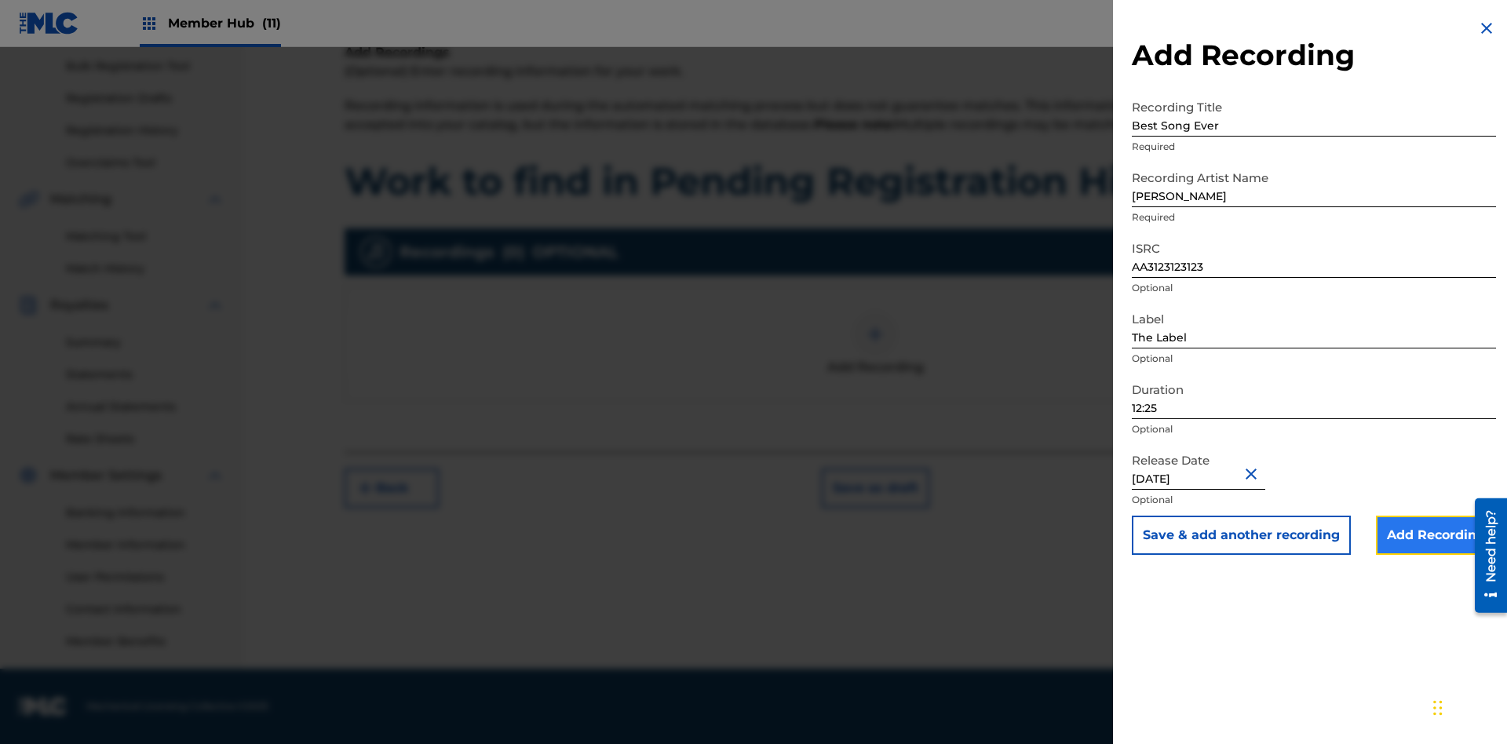
click at [1435, 535] on input "Add Recording" at bounding box center [1436, 535] width 120 height 39
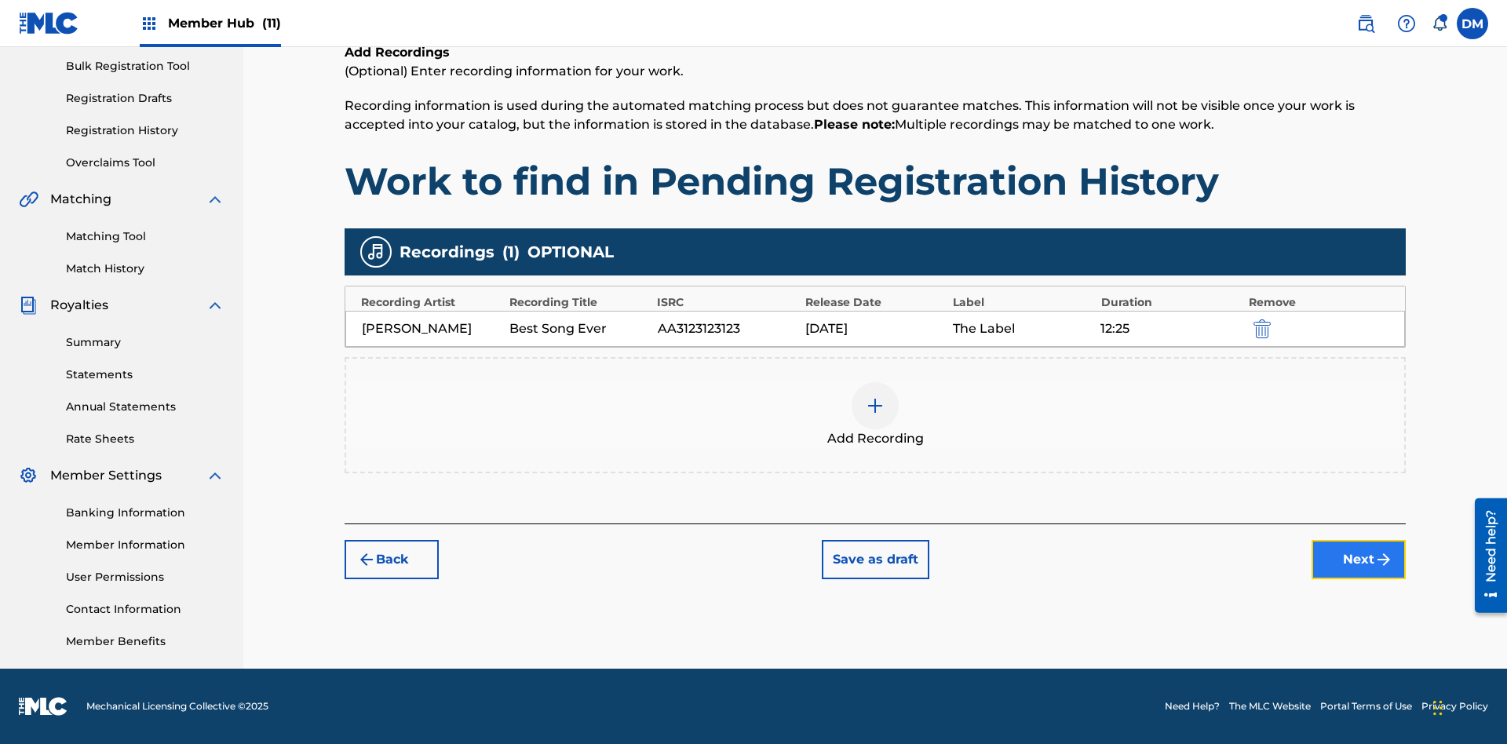
click at [1358, 560] on button "Next" at bounding box center [1358, 559] width 94 height 39
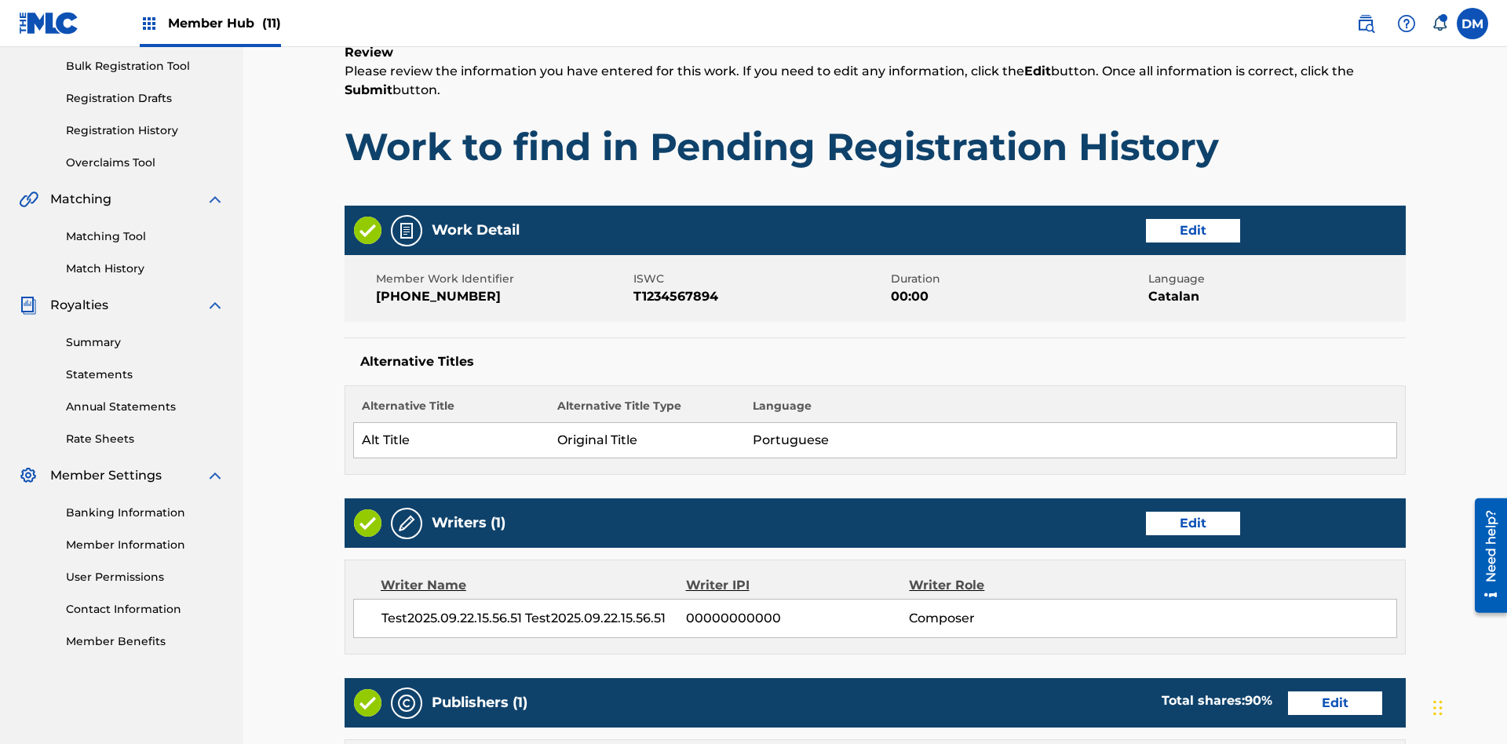
scroll to position [739, 0]
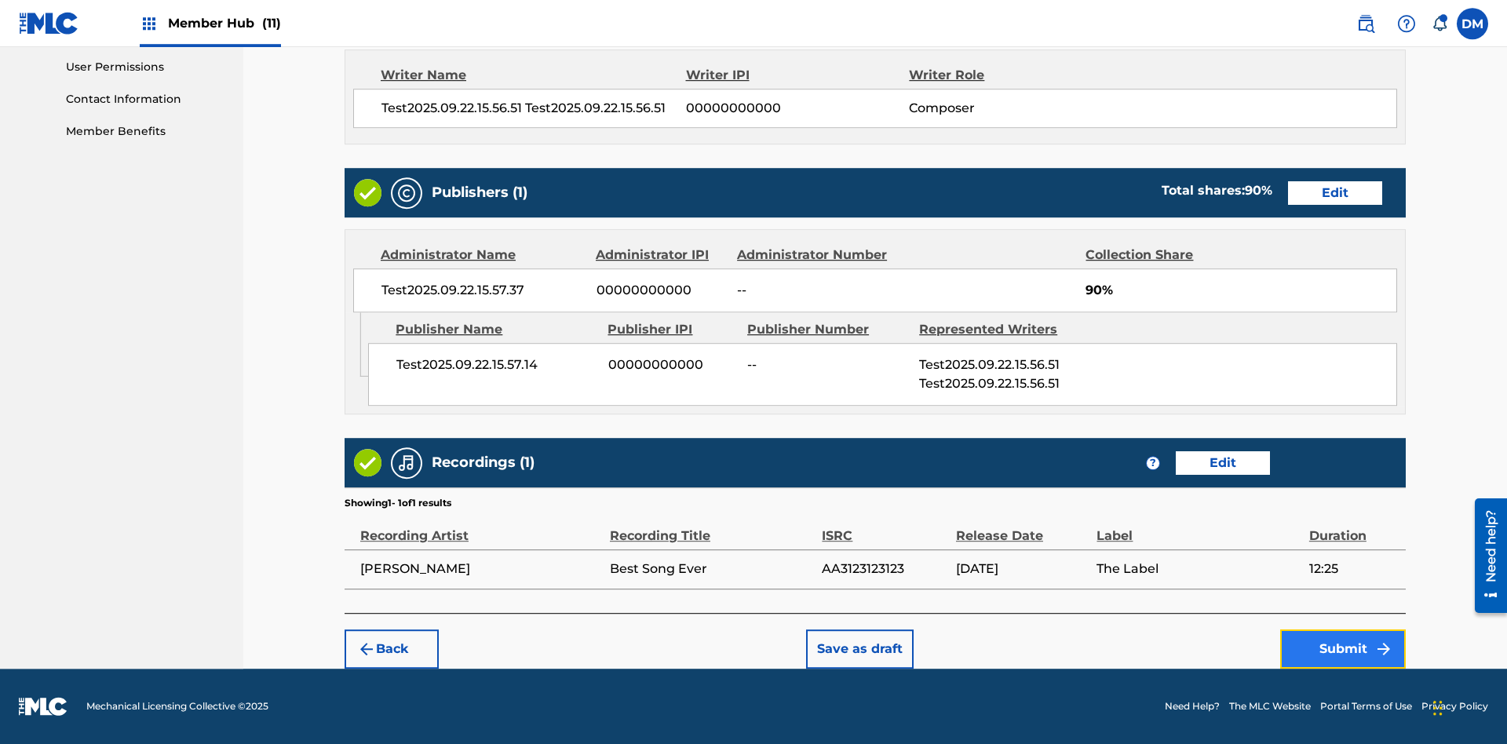
click at [1343, 648] on button "Submit" at bounding box center [1343, 648] width 126 height 39
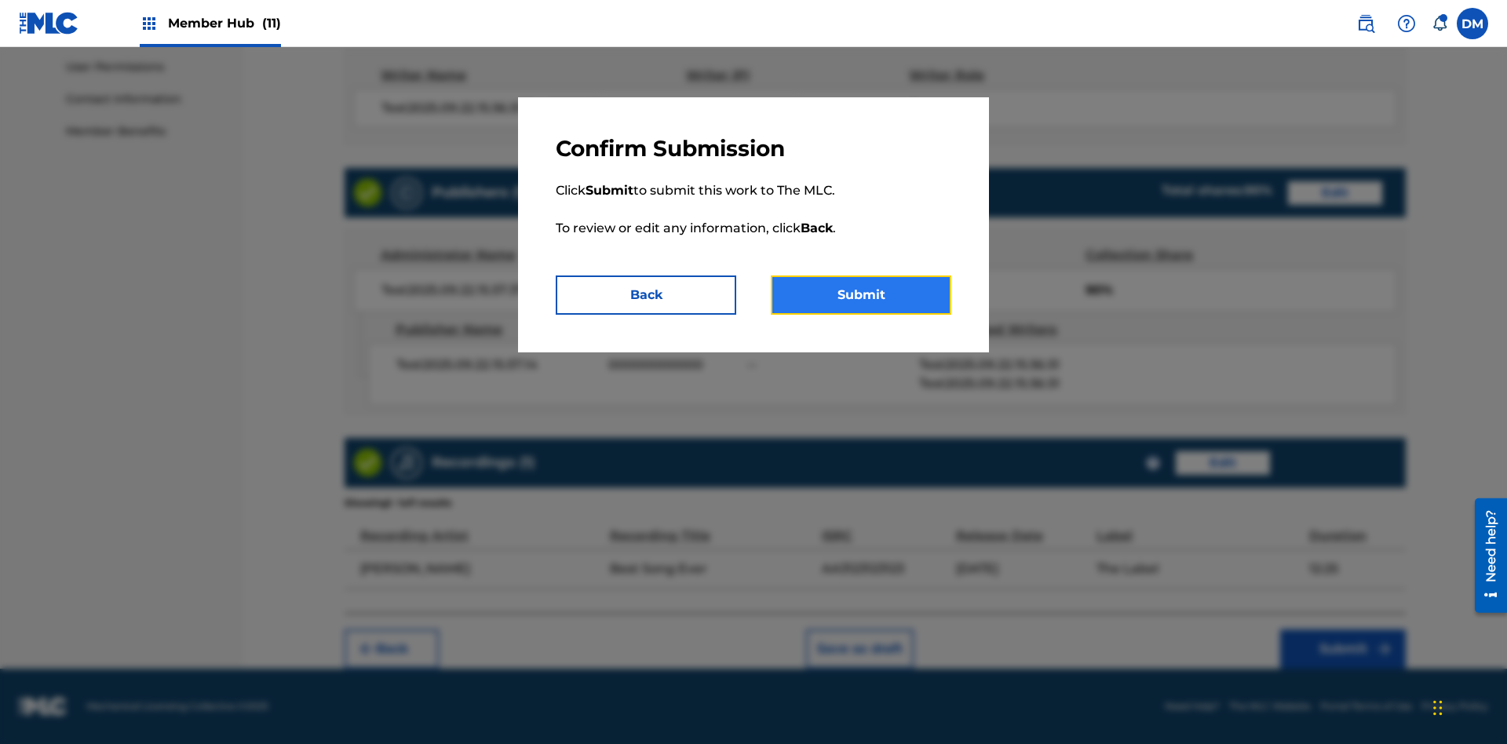
click at [861, 295] on button "Submit" at bounding box center [861, 294] width 180 height 39
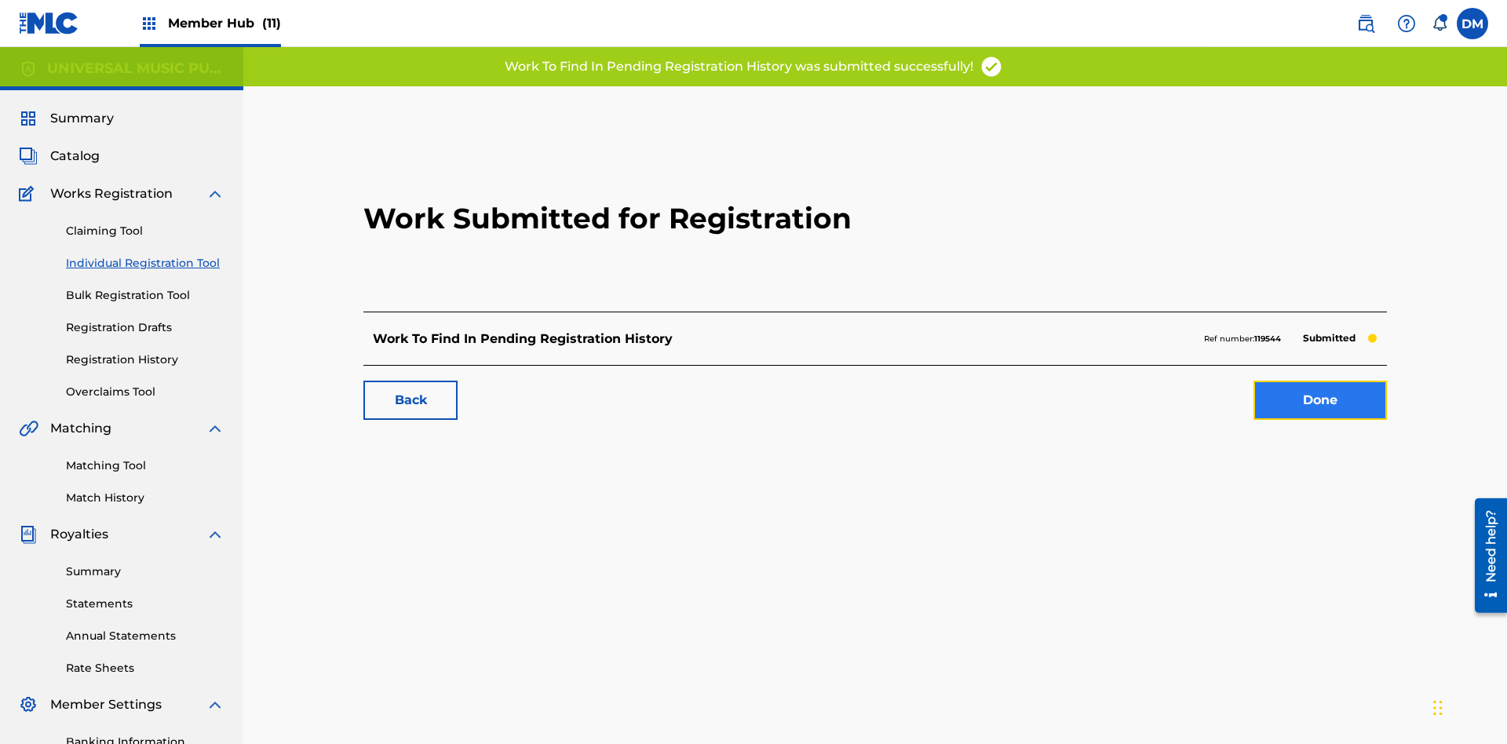
click at [1253, 381] on link "Done" at bounding box center [1319, 400] width 133 height 39
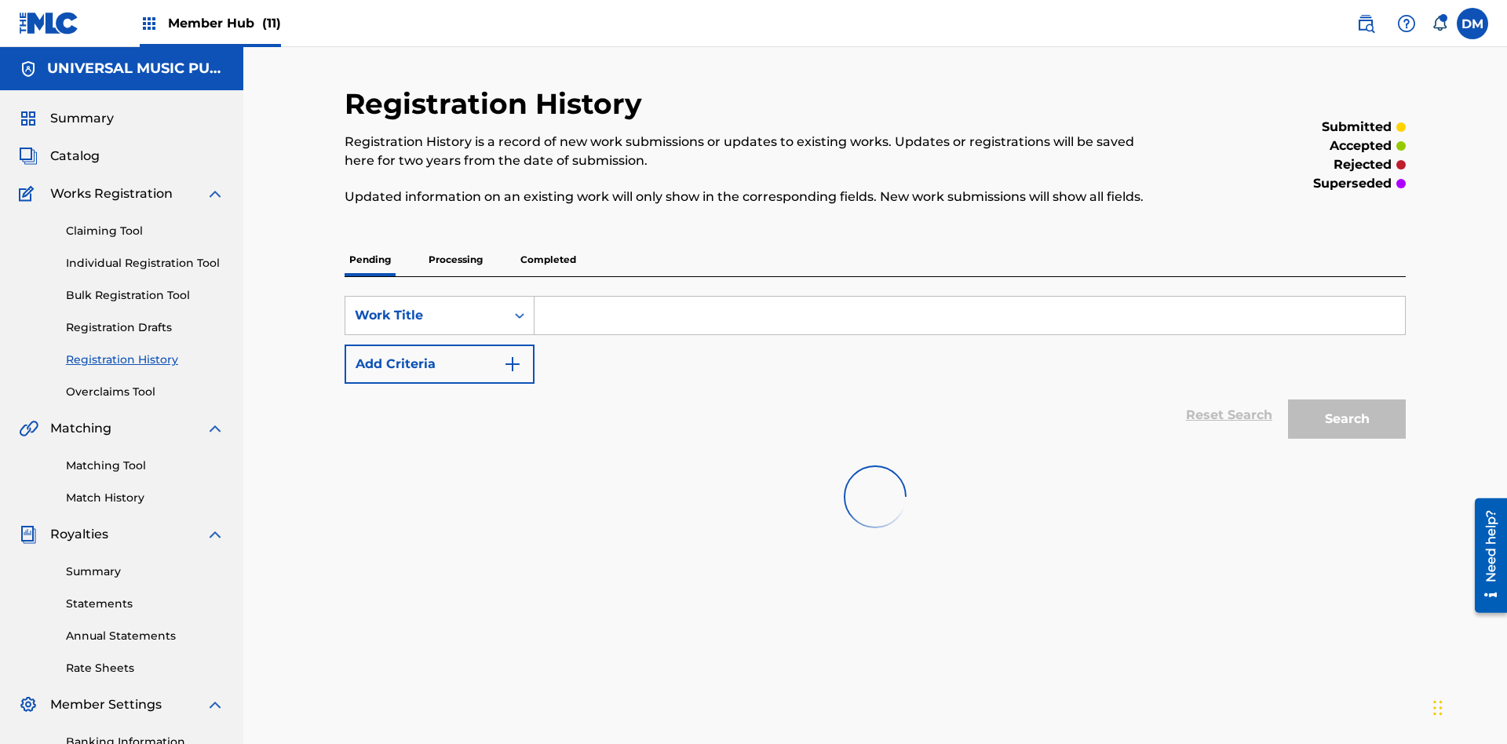
scroll to position [212, 0]
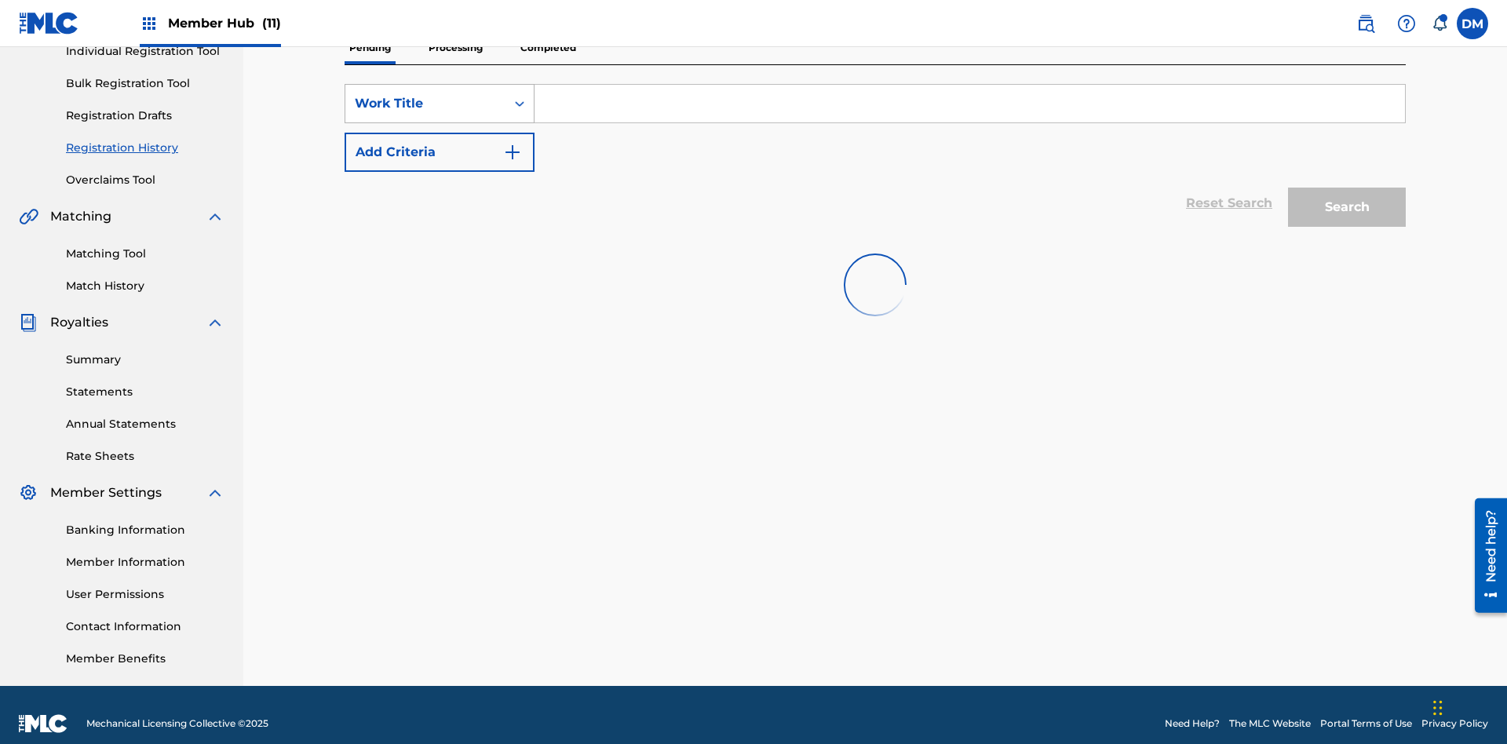
click at [425, 104] on div "Work Title" at bounding box center [425, 103] width 141 height 19
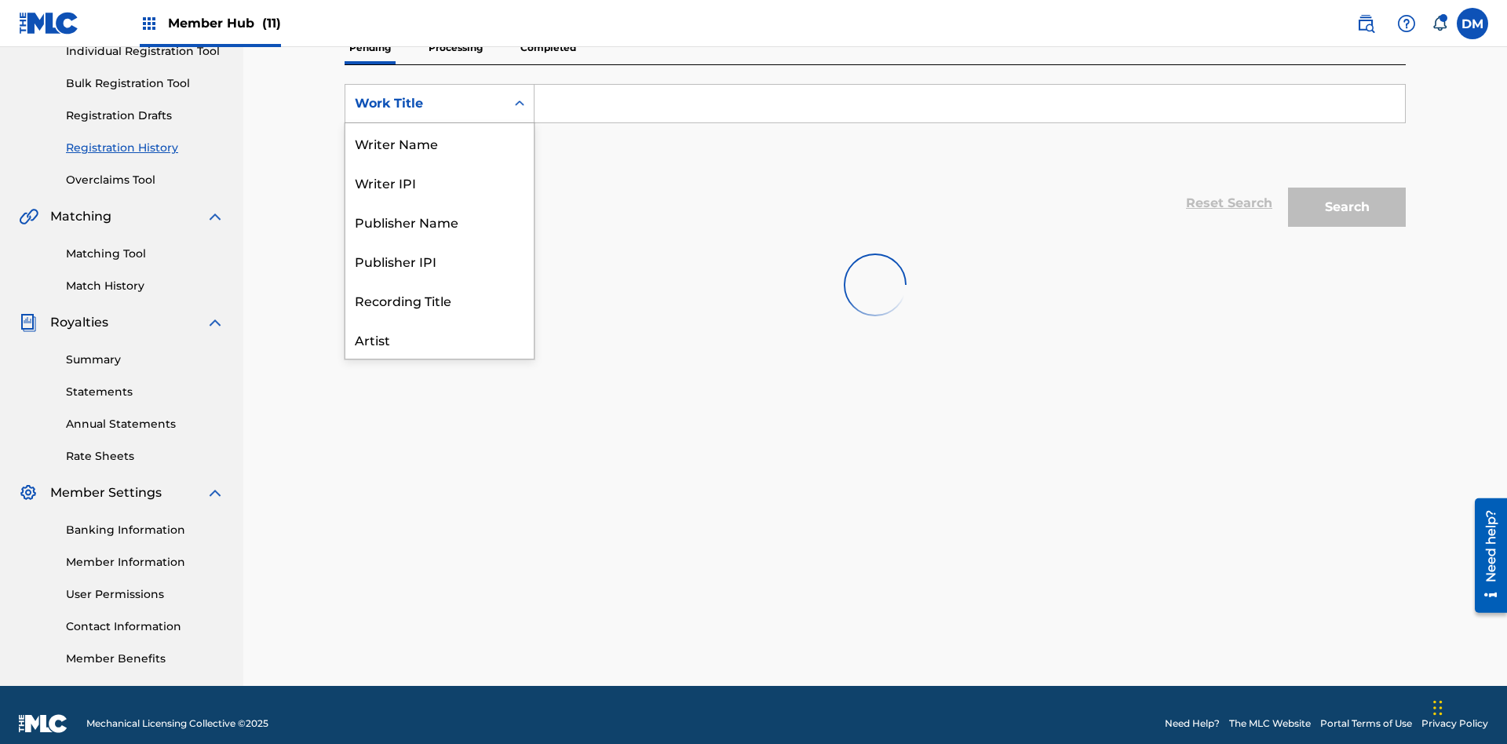
scroll to position [78, 0]
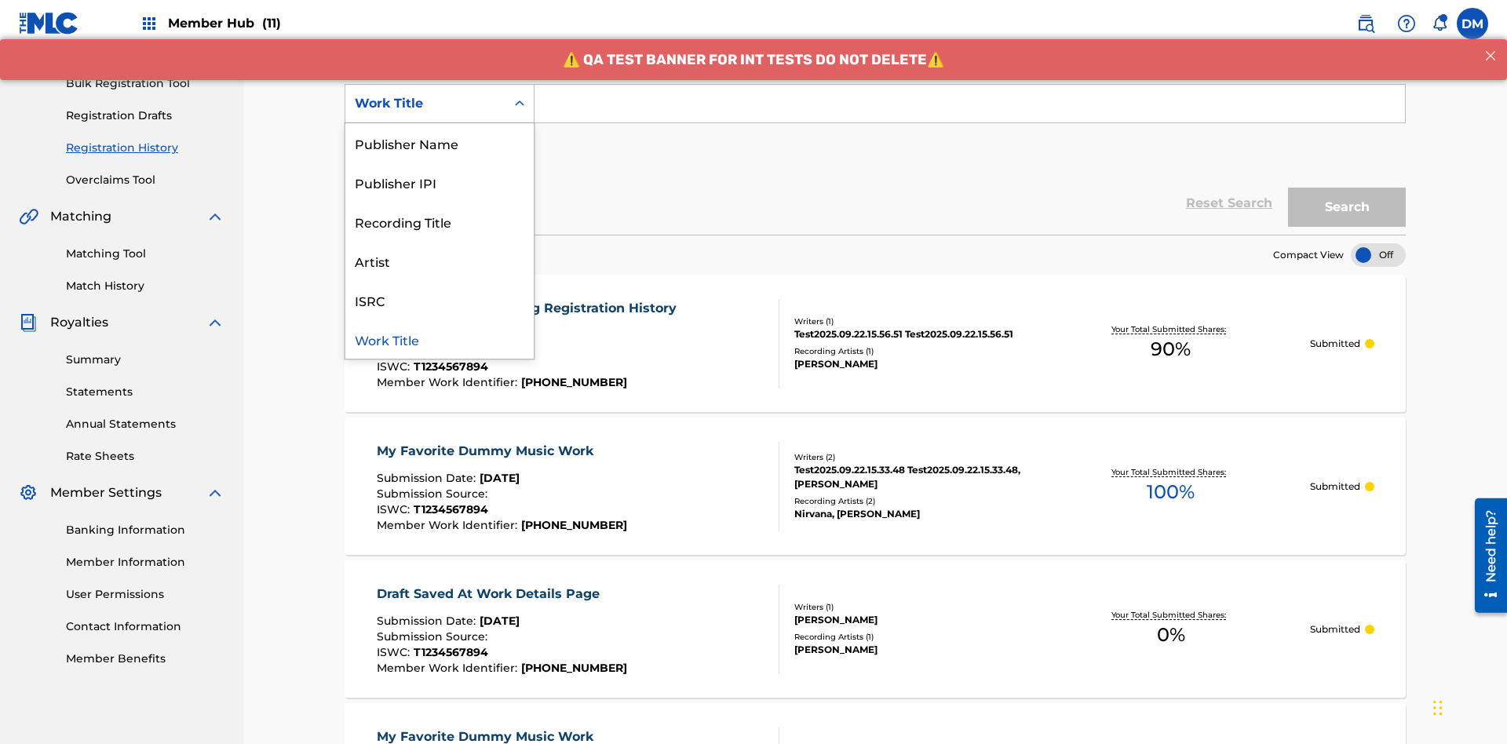
click at [439, 339] on div "Work Title" at bounding box center [439, 338] width 188 height 39
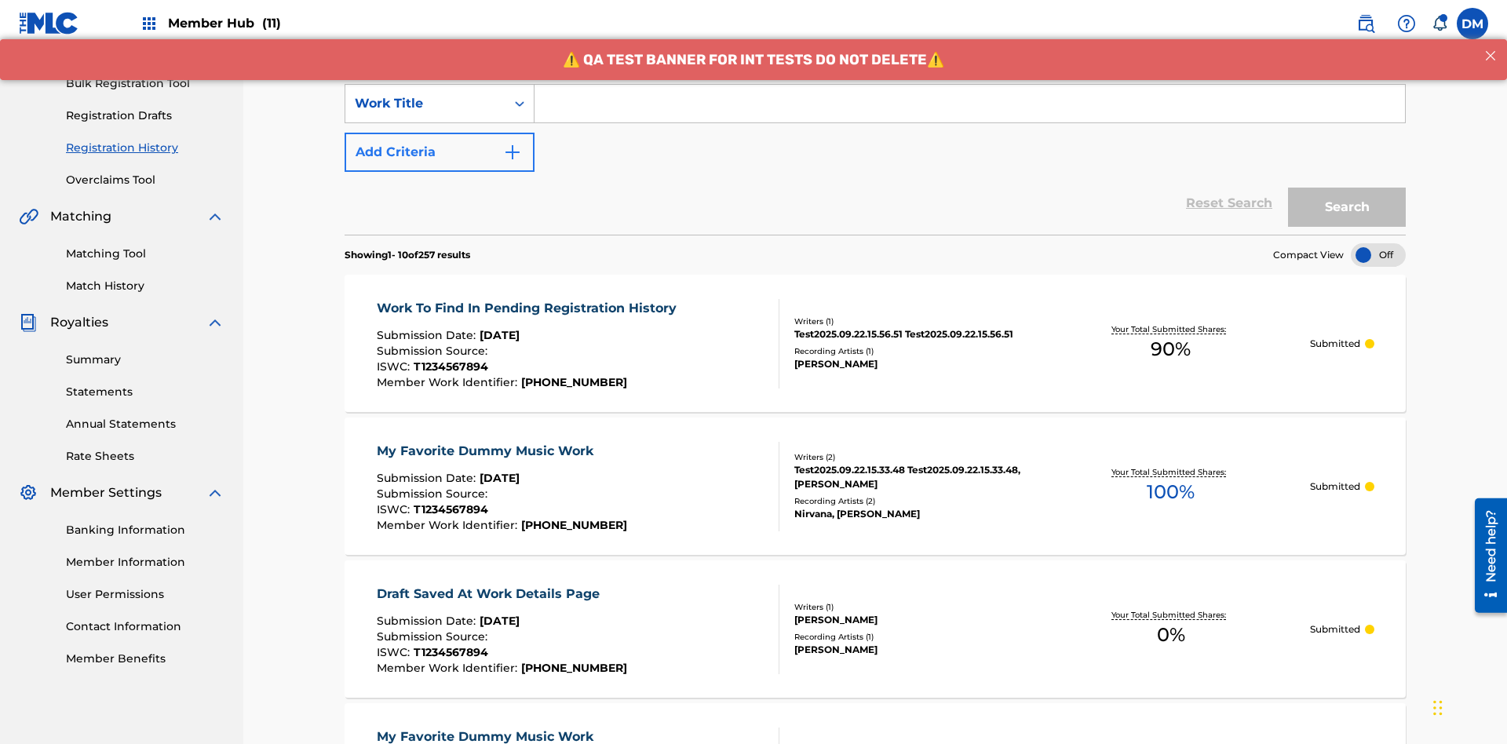
click at [439, 133] on button "Add Criteria" at bounding box center [440, 152] width 190 height 39
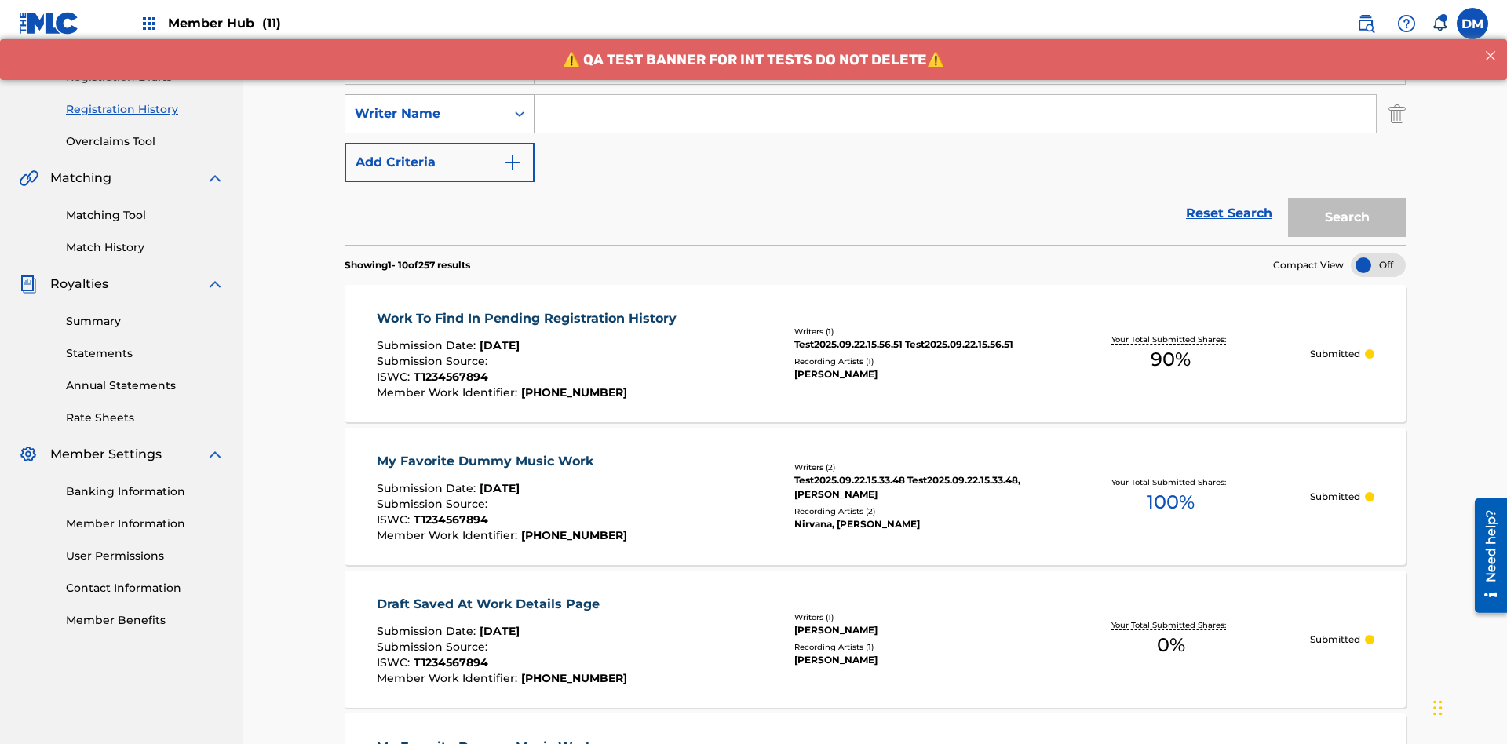
click at [425, 104] on div "Writer Name" at bounding box center [425, 113] width 141 height 19
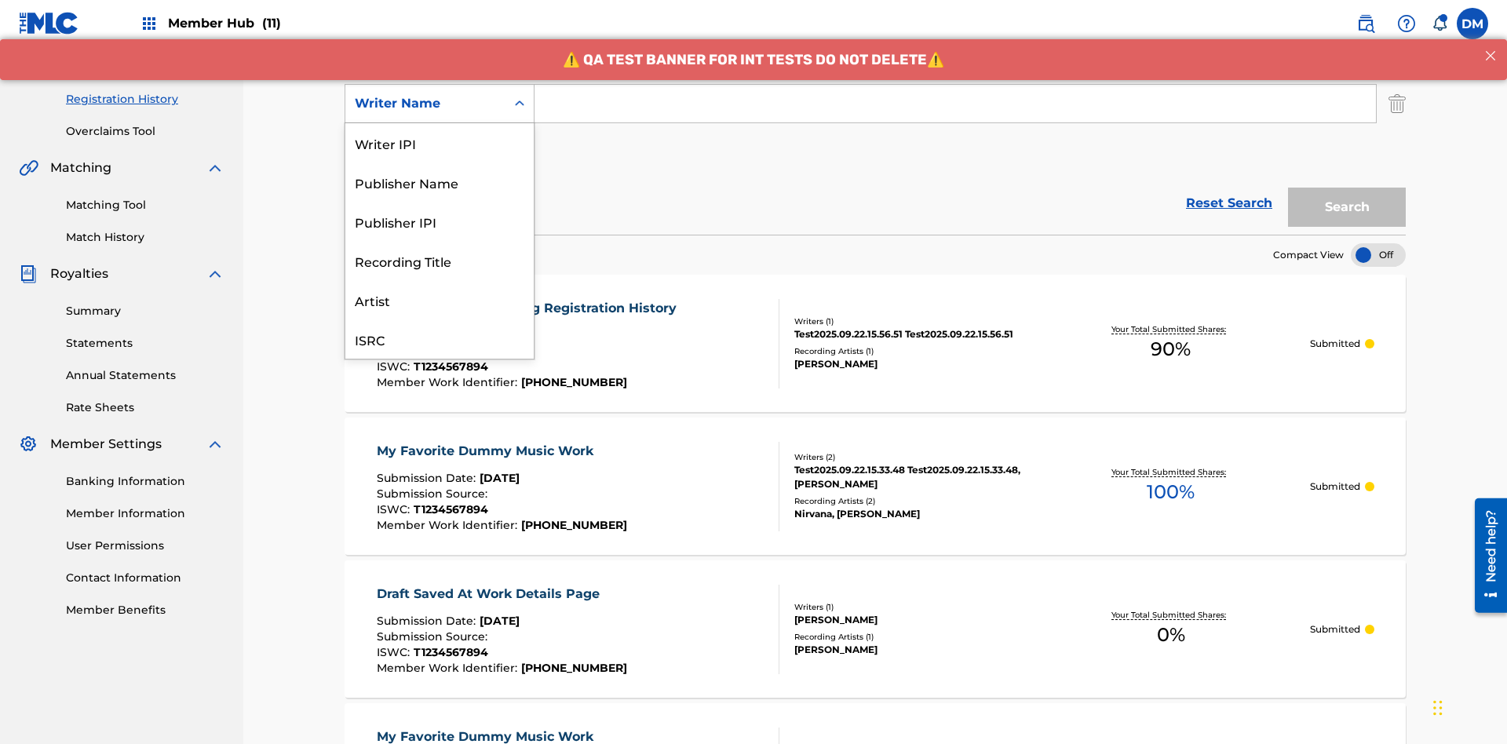
scroll to position [39, 0]
click at [439, 221] on div "Recording Title" at bounding box center [439, 221] width 188 height 39
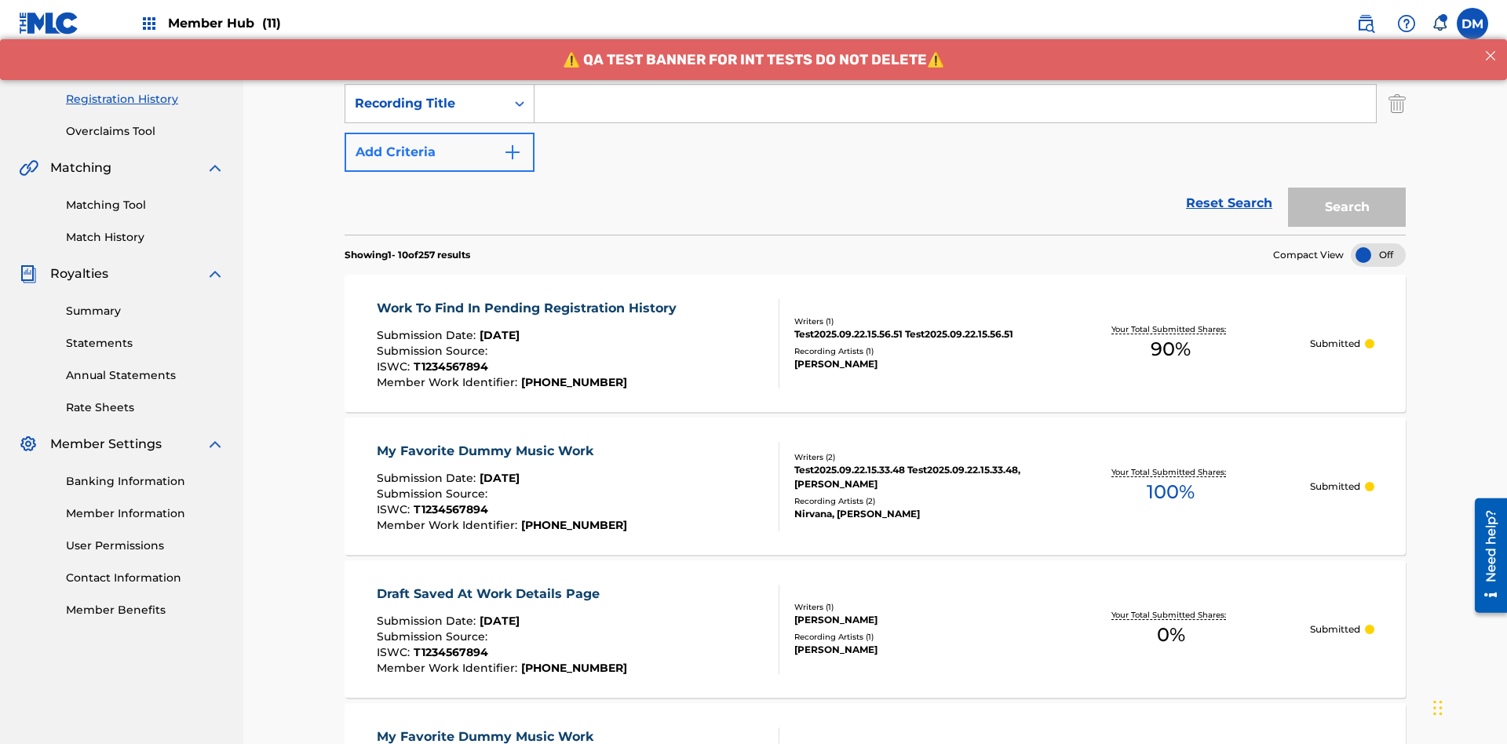
click at [439, 133] on button "Add Criteria" at bounding box center [440, 152] width 190 height 39
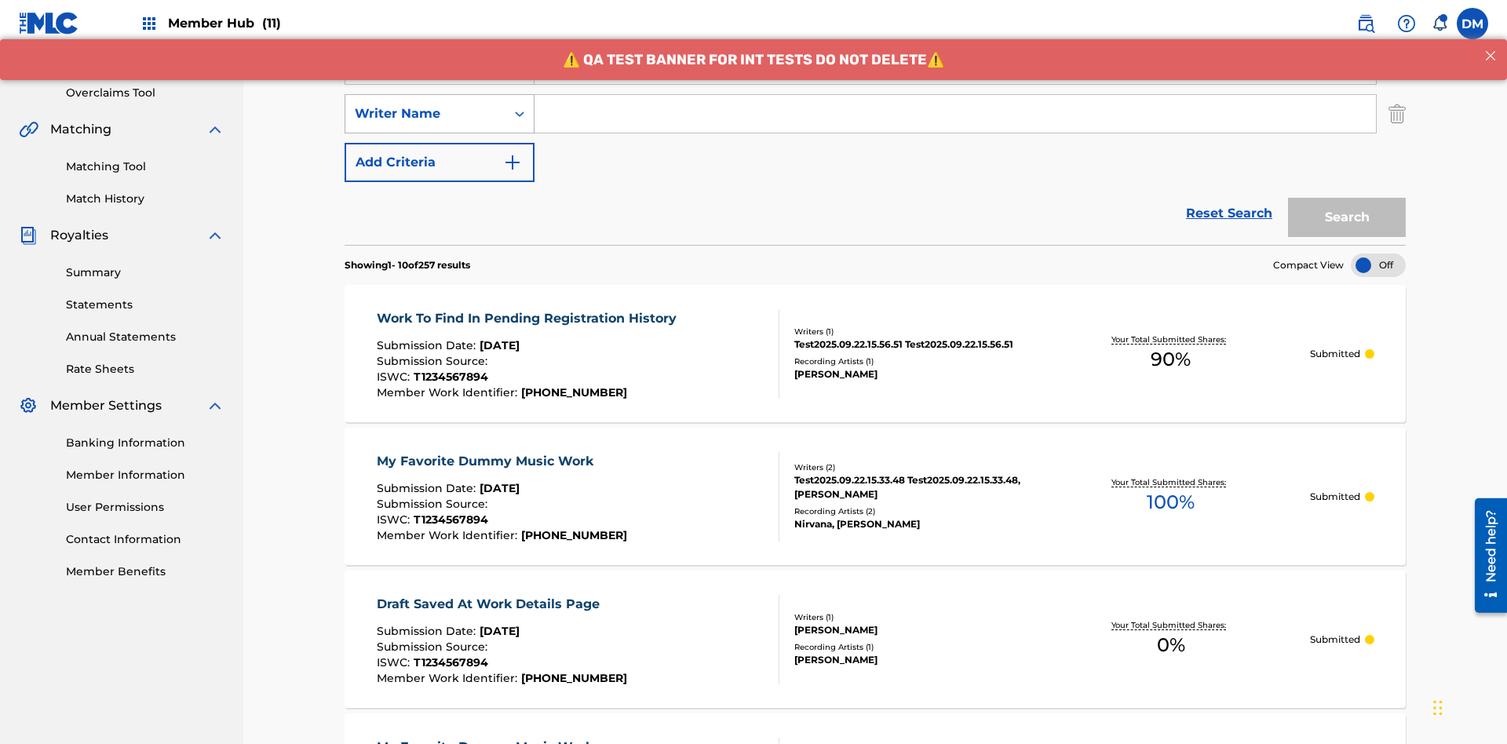
click at [425, 104] on div "Writer Name" at bounding box center [425, 113] width 141 height 19
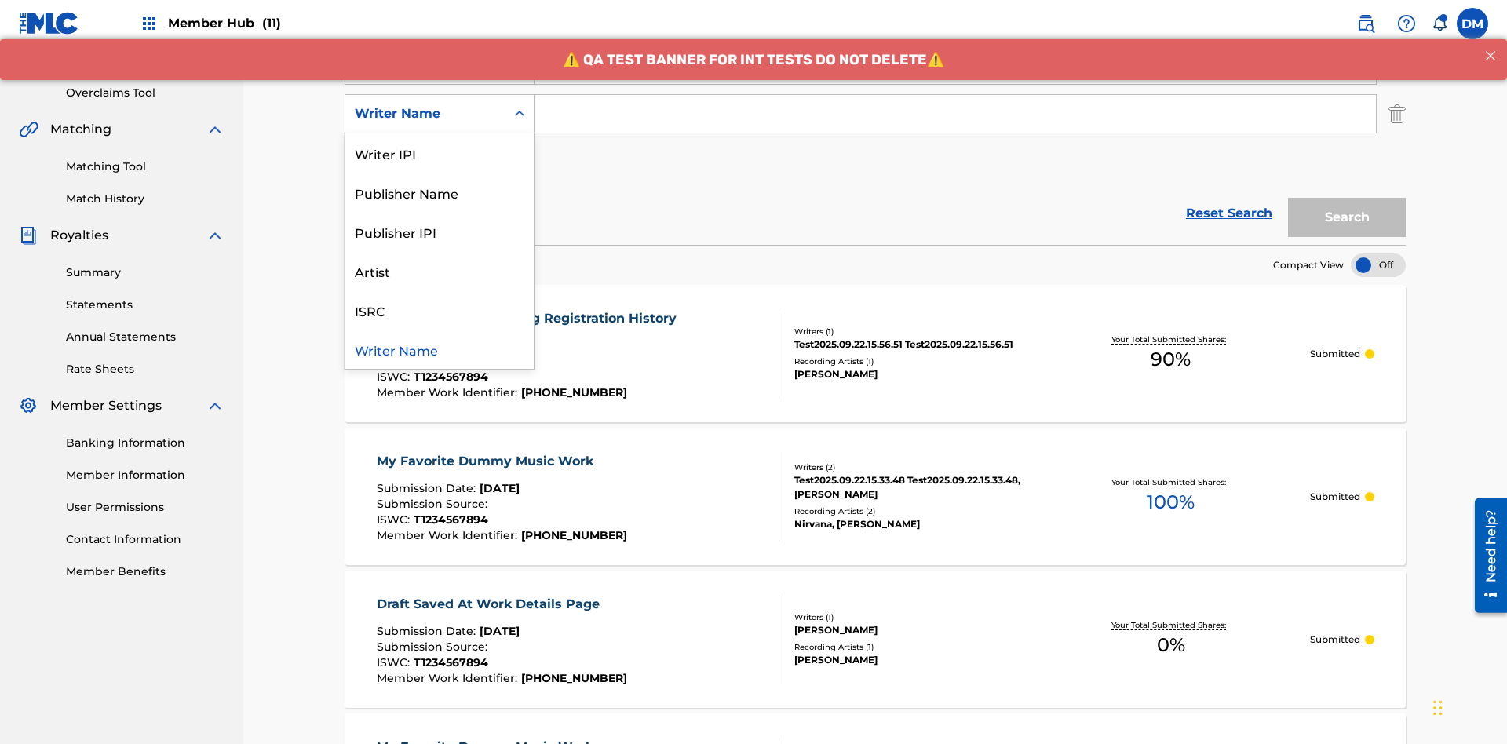
scroll to position [309, 0]
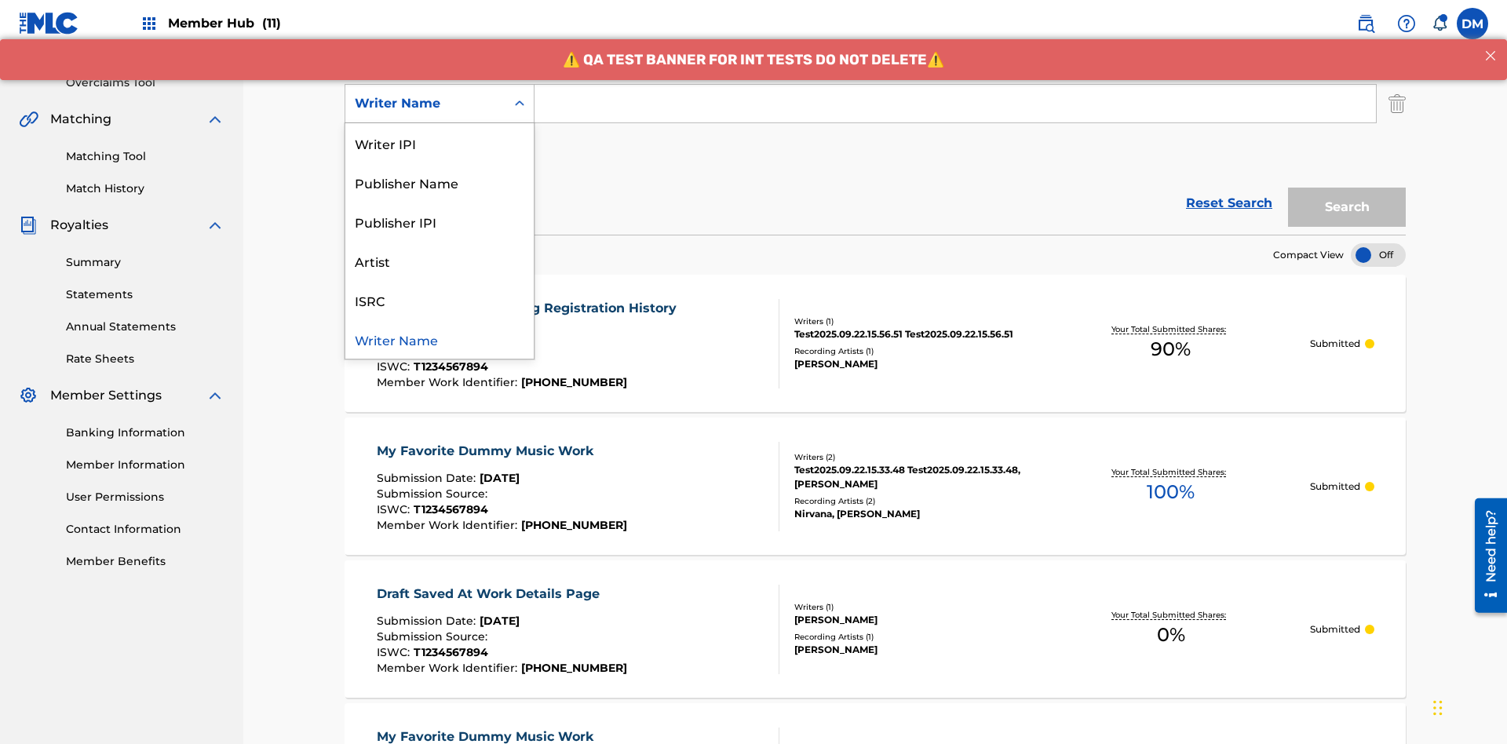
click at [439, 300] on div "ISRC" at bounding box center [439, 299] width 188 height 39
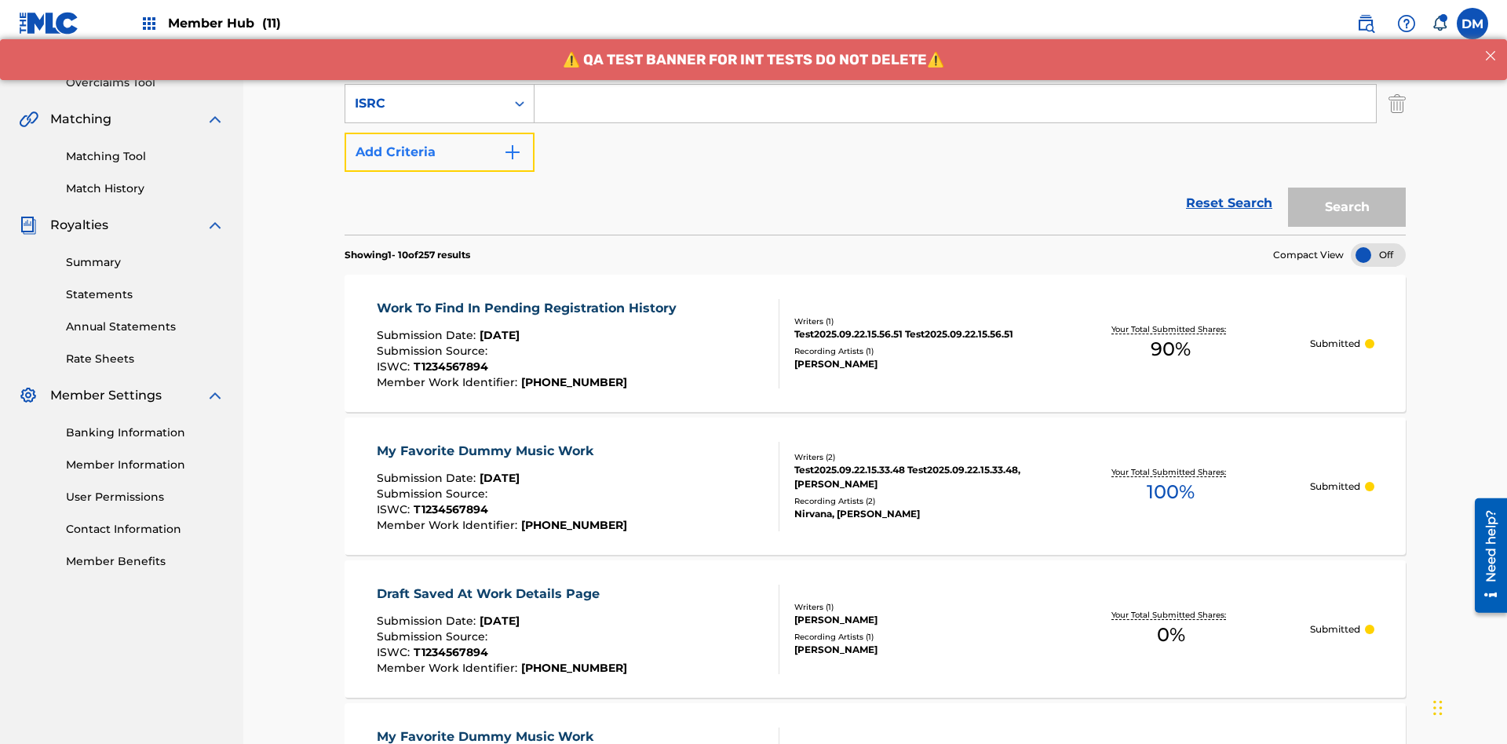
click at [439, 133] on button "Add Criteria" at bounding box center [440, 152] width 190 height 39
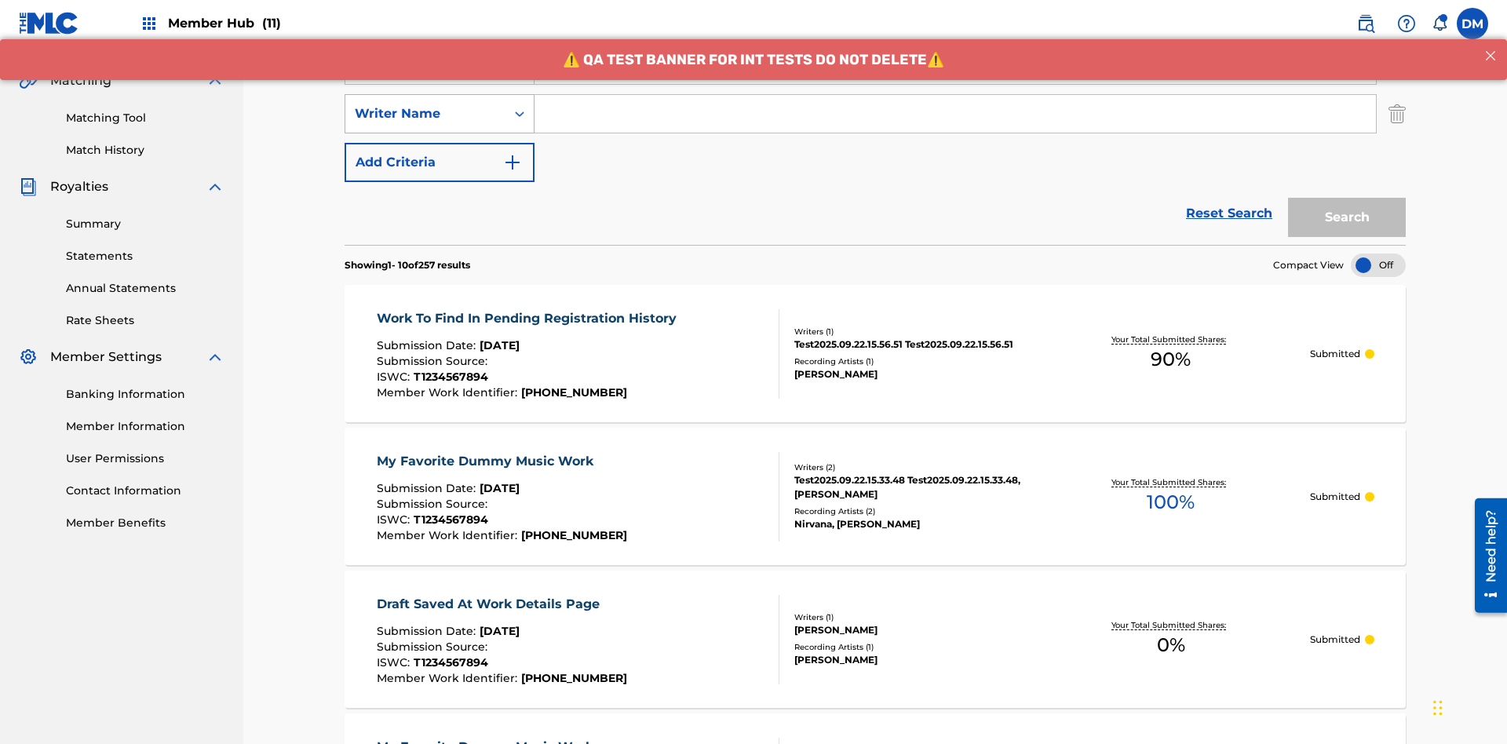
click at [425, 104] on div "Writer Name" at bounding box center [425, 113] width 141 height 19
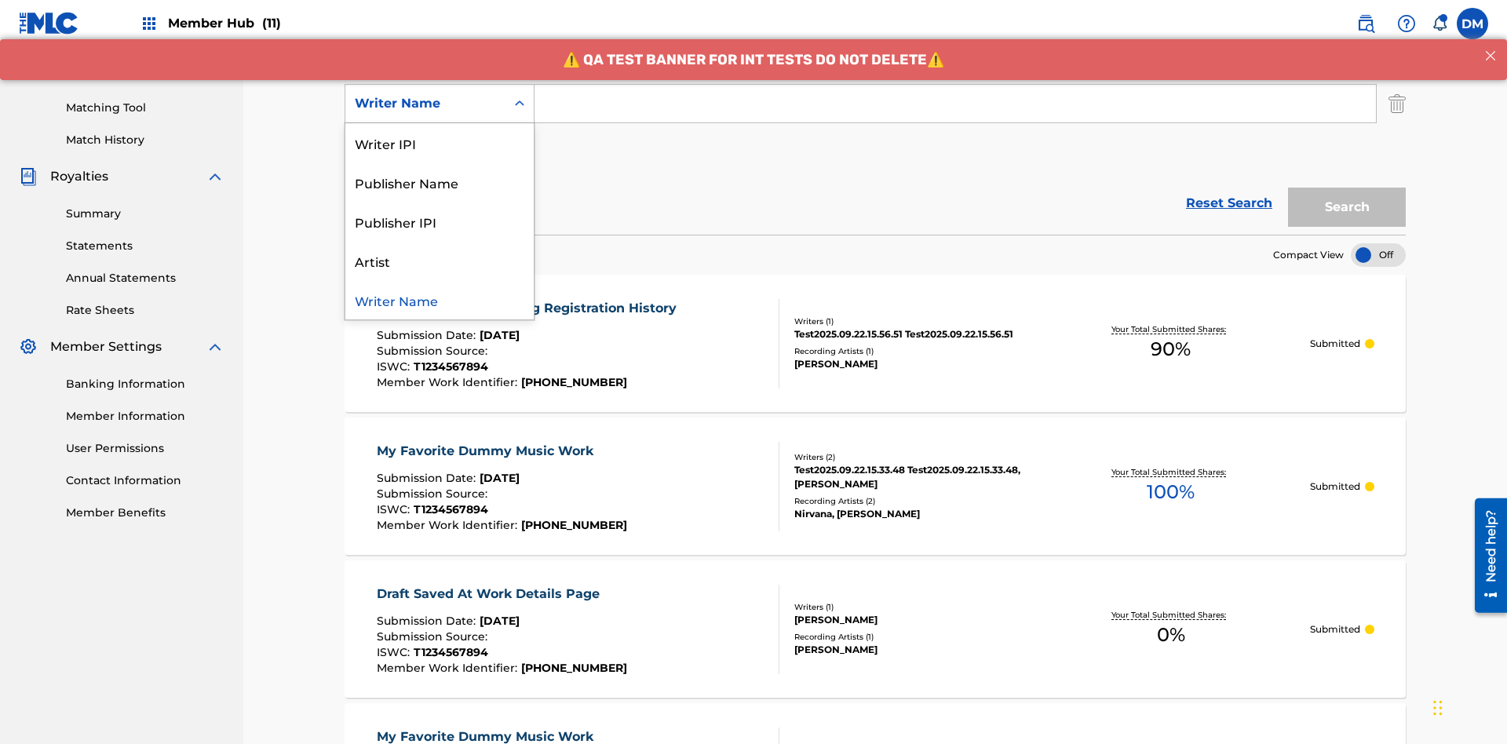
click at [439, 221] on div "Publisher IPI" at bounding box center [439, 221] width 188 height 39
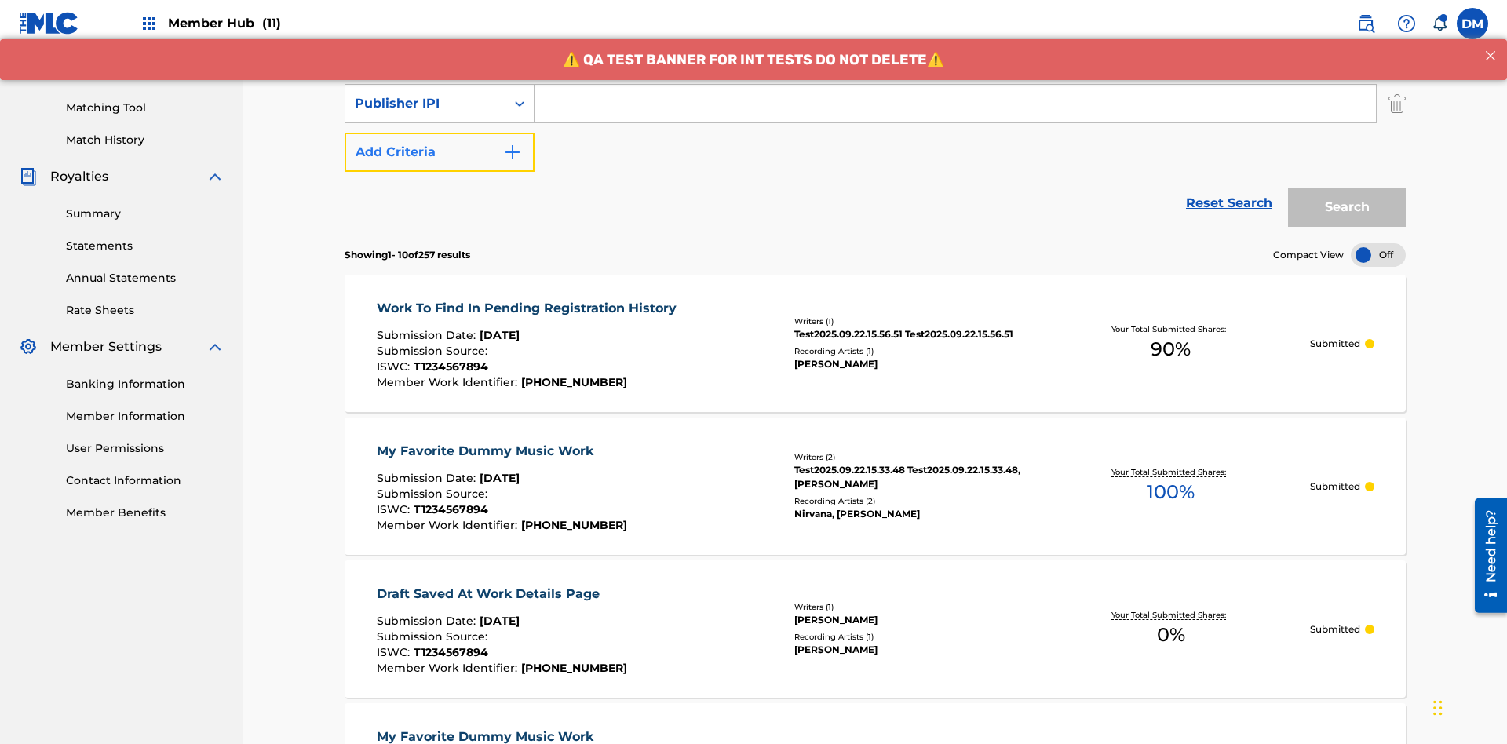
click at [439, 133] on button "Add Criteria" at bounding box center [440, 152] width 190 height 39
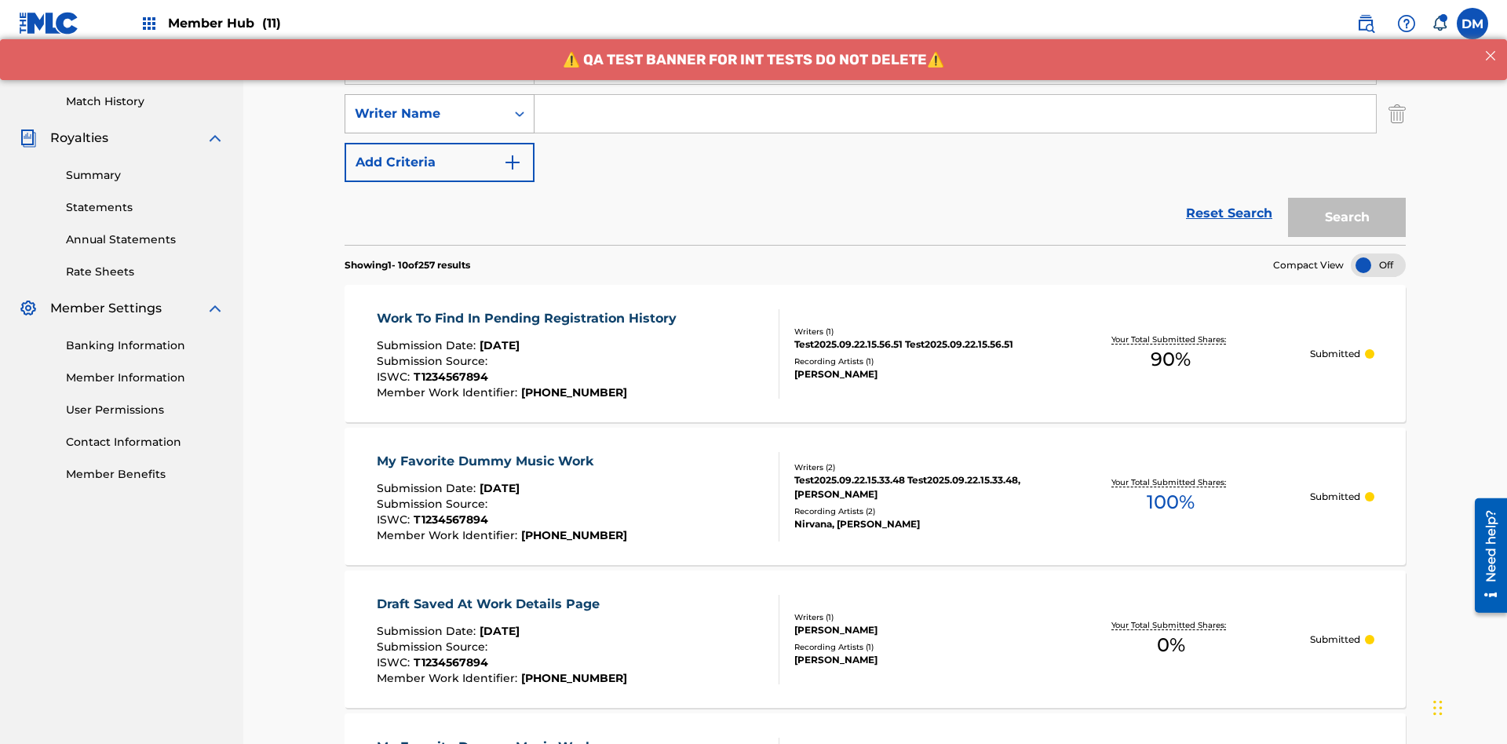
click at [425, 104] on div "Writer Name" at bounding box center [425, 113] width 141 height 19
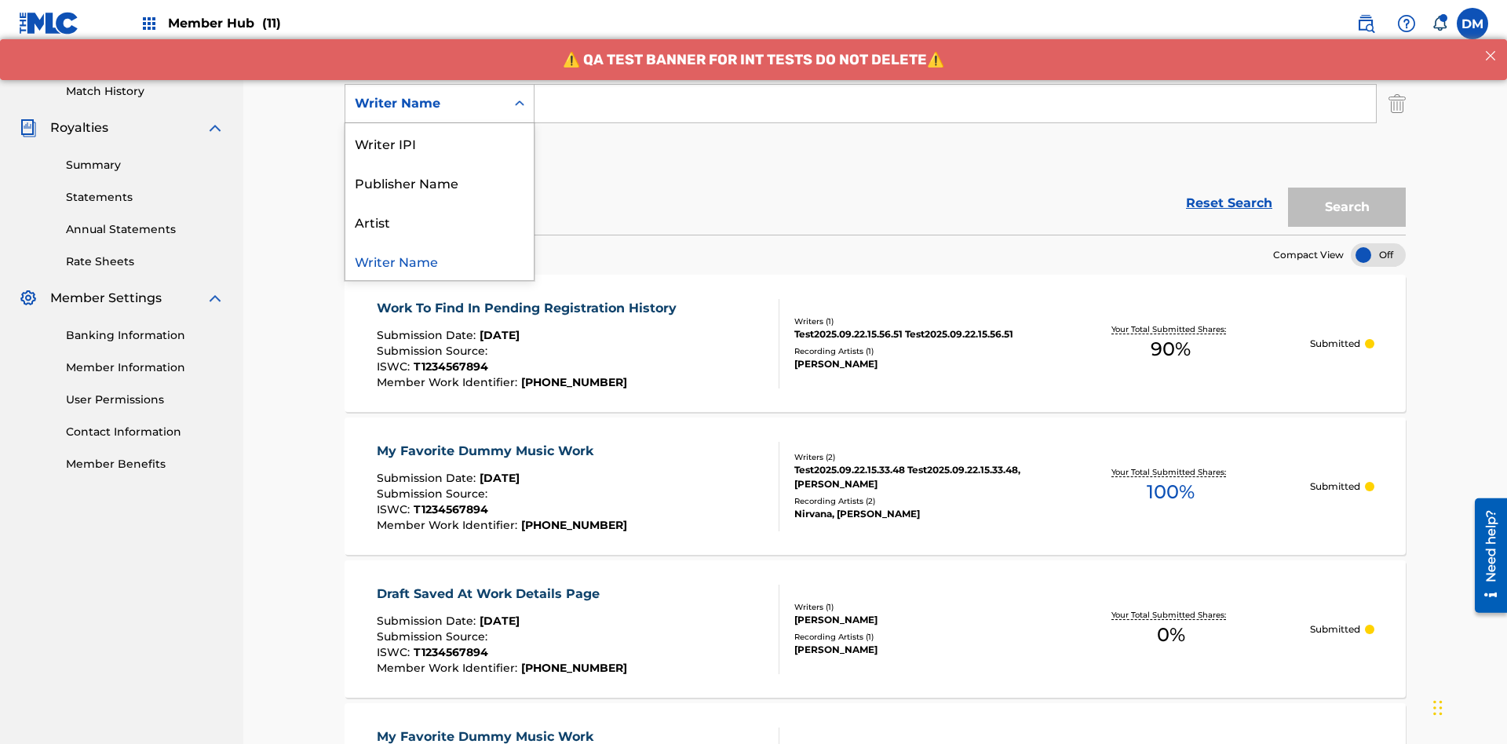
click at [439, 221] on div "Artist" at bounding box center [439, 221] width 188 height 39
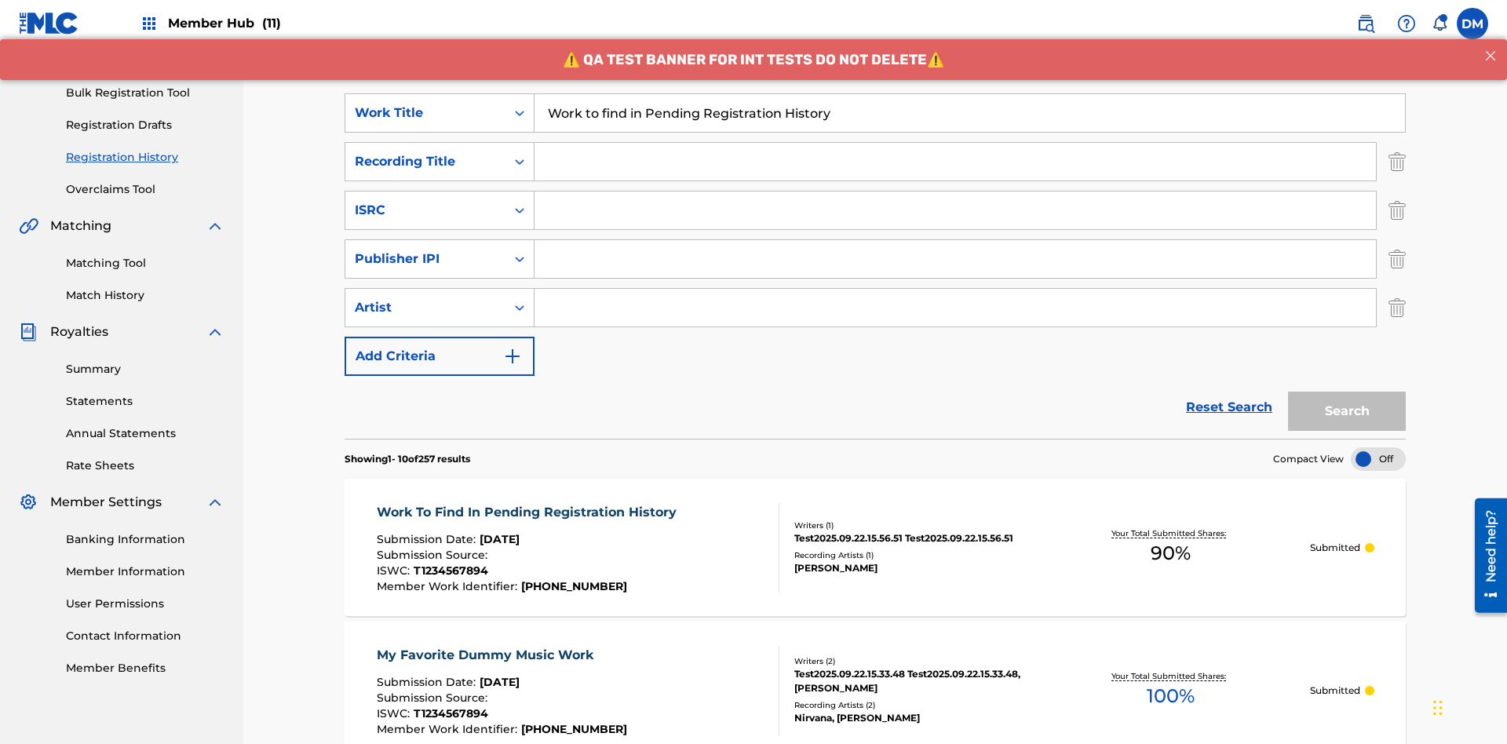
type input "Work to find in Pending Registration History"
click at [955, 143] on input "Search Form" at bounding box center [954, 162] width 841 height 38
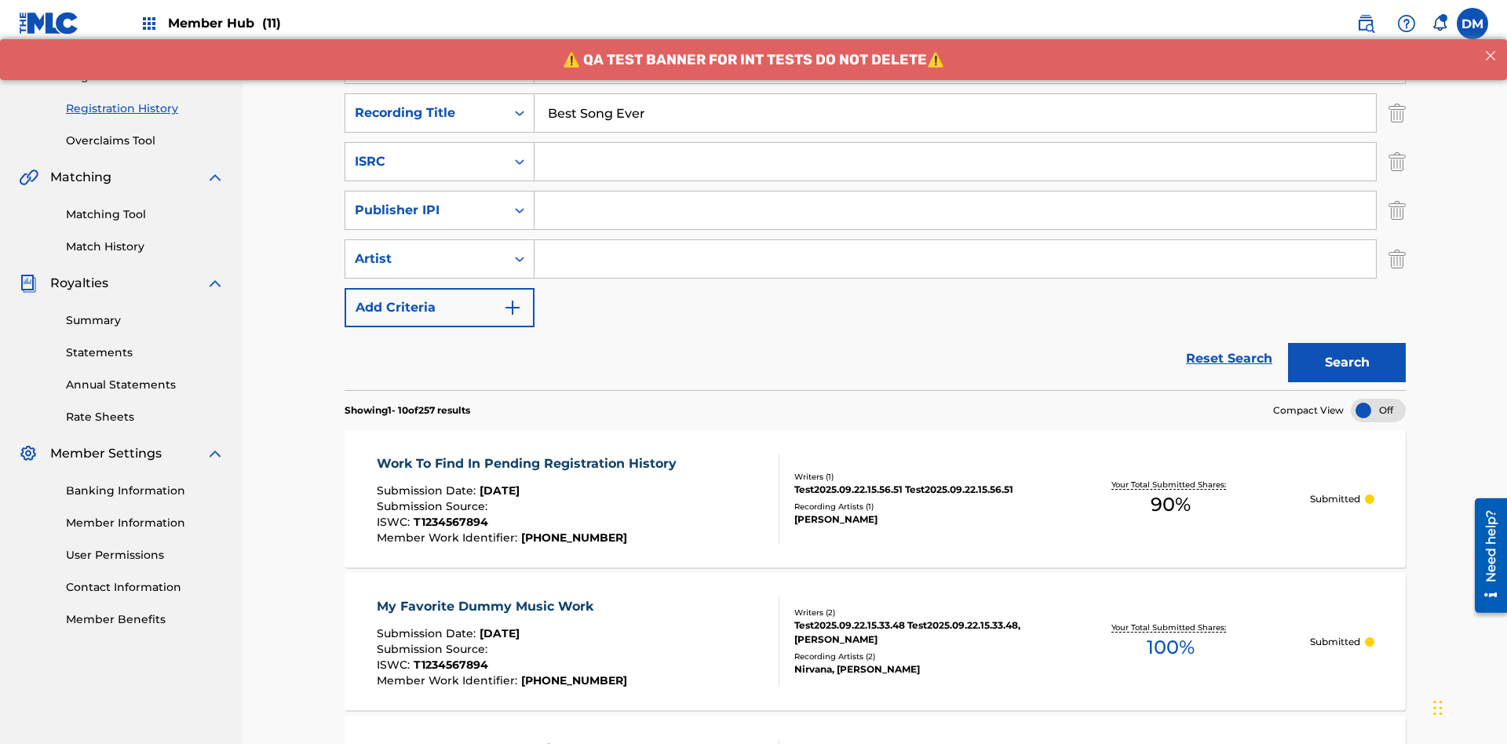
type input "Best Song Ever"
click at [955, 143] on input "Search Form" at bounding box center [954, 162] width 841 height 38
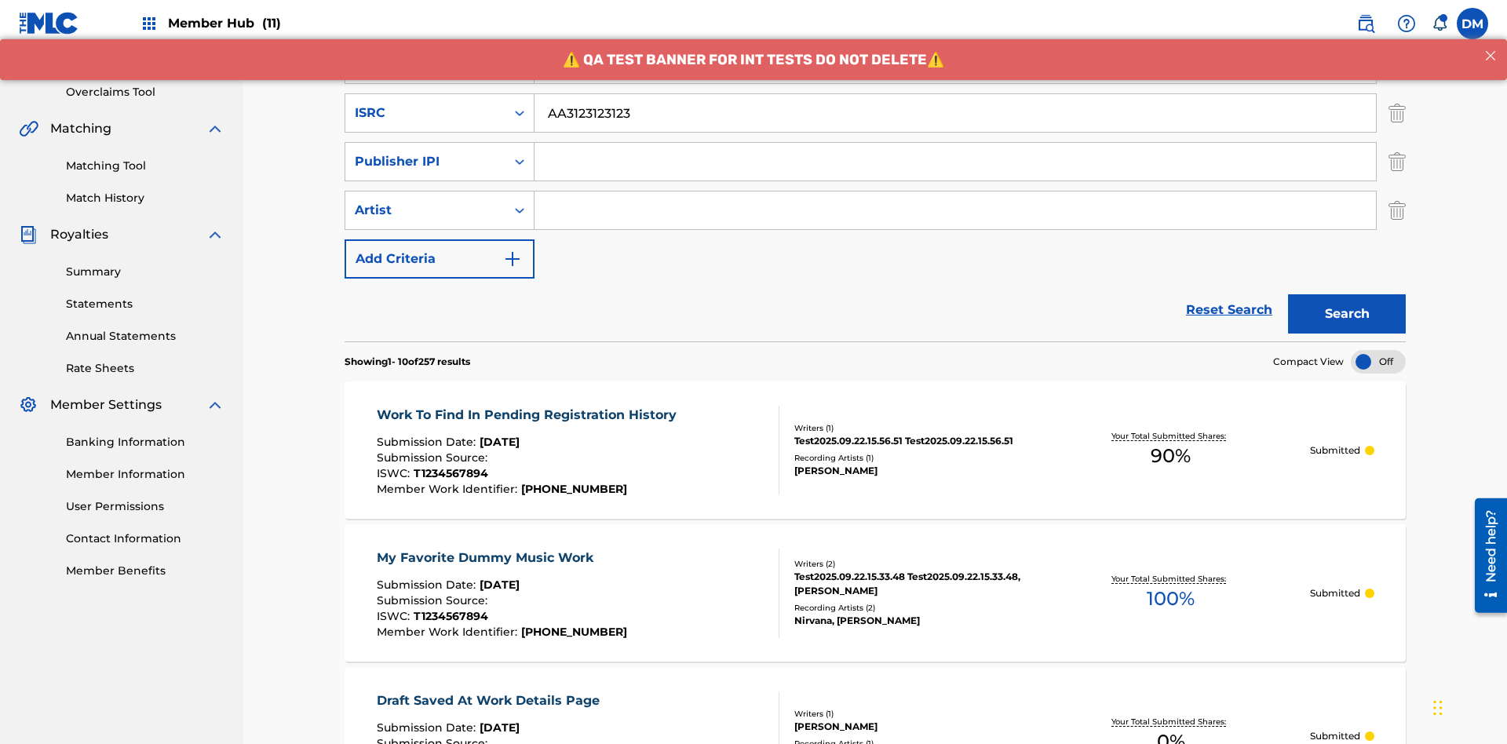
type input "AA3123123123"
click at [955, 143] on input "Search Form" at bounding box center [954, 162] width 841 height 38
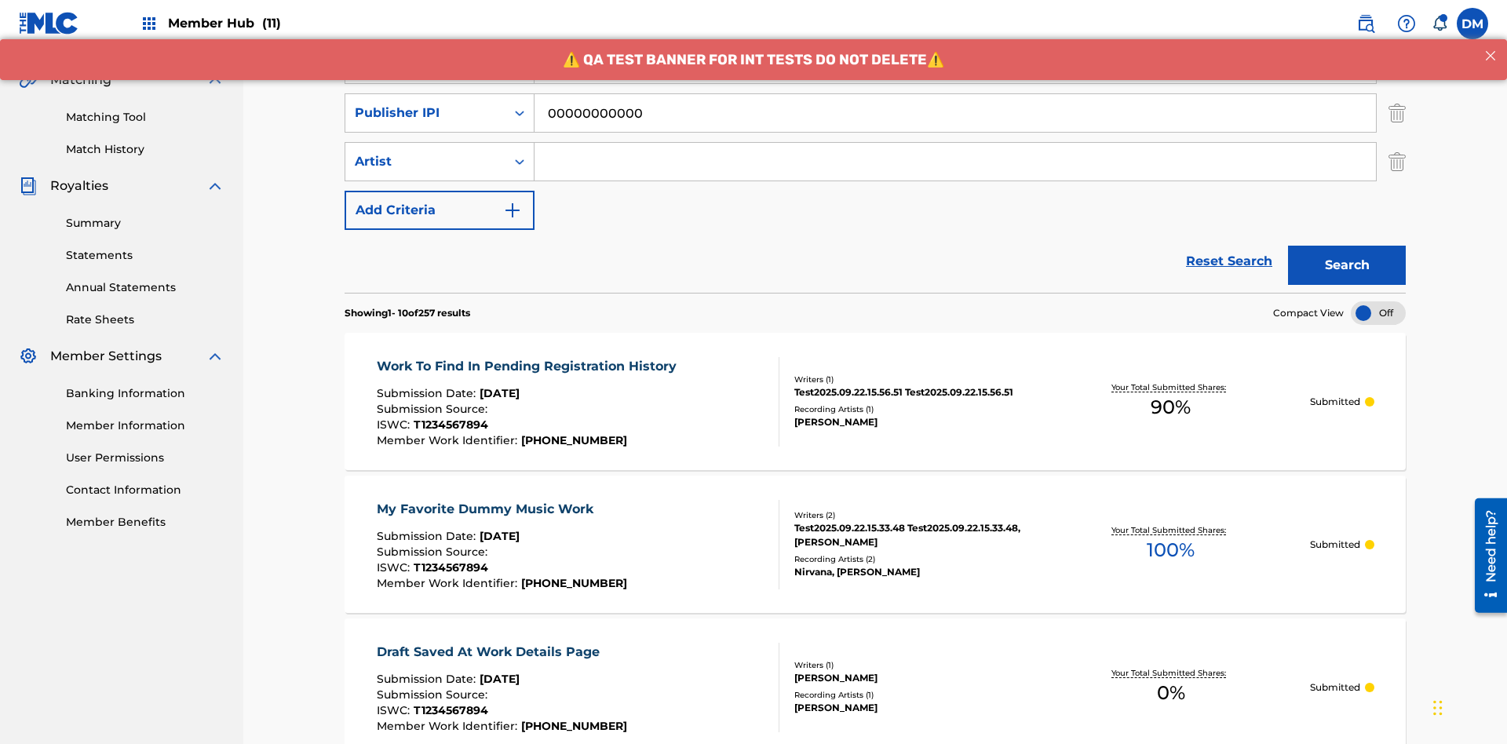
type input "00000000000"
click at [955, 143] on input "Search Form" at bounding box center [954, 162] width 841 height 38
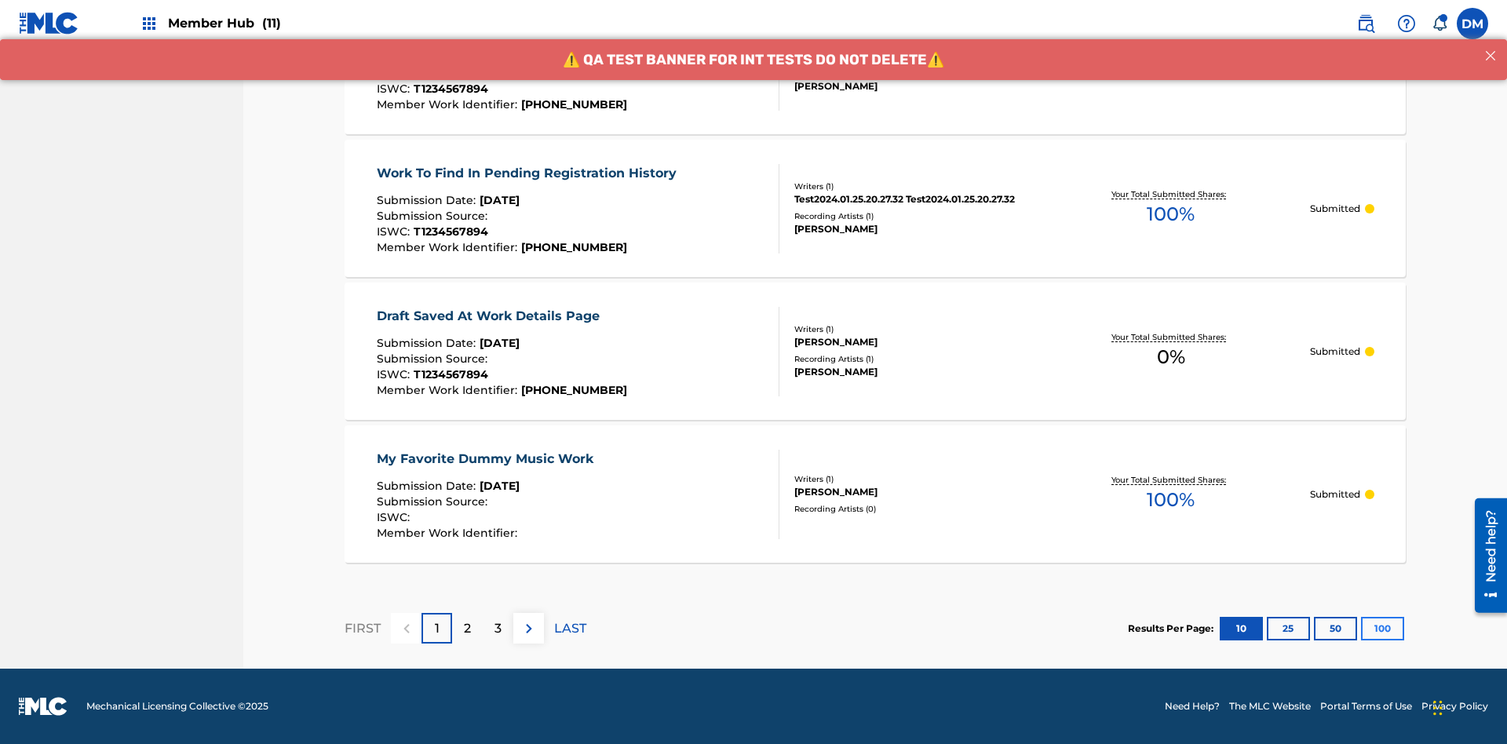
type input "[PERSON_NAME]"
click at [1361, 628] on button "100" at bounding box center [1382, 629] width 43 height 24
